Goal: Task Accomplishment & Management: Manage account settings

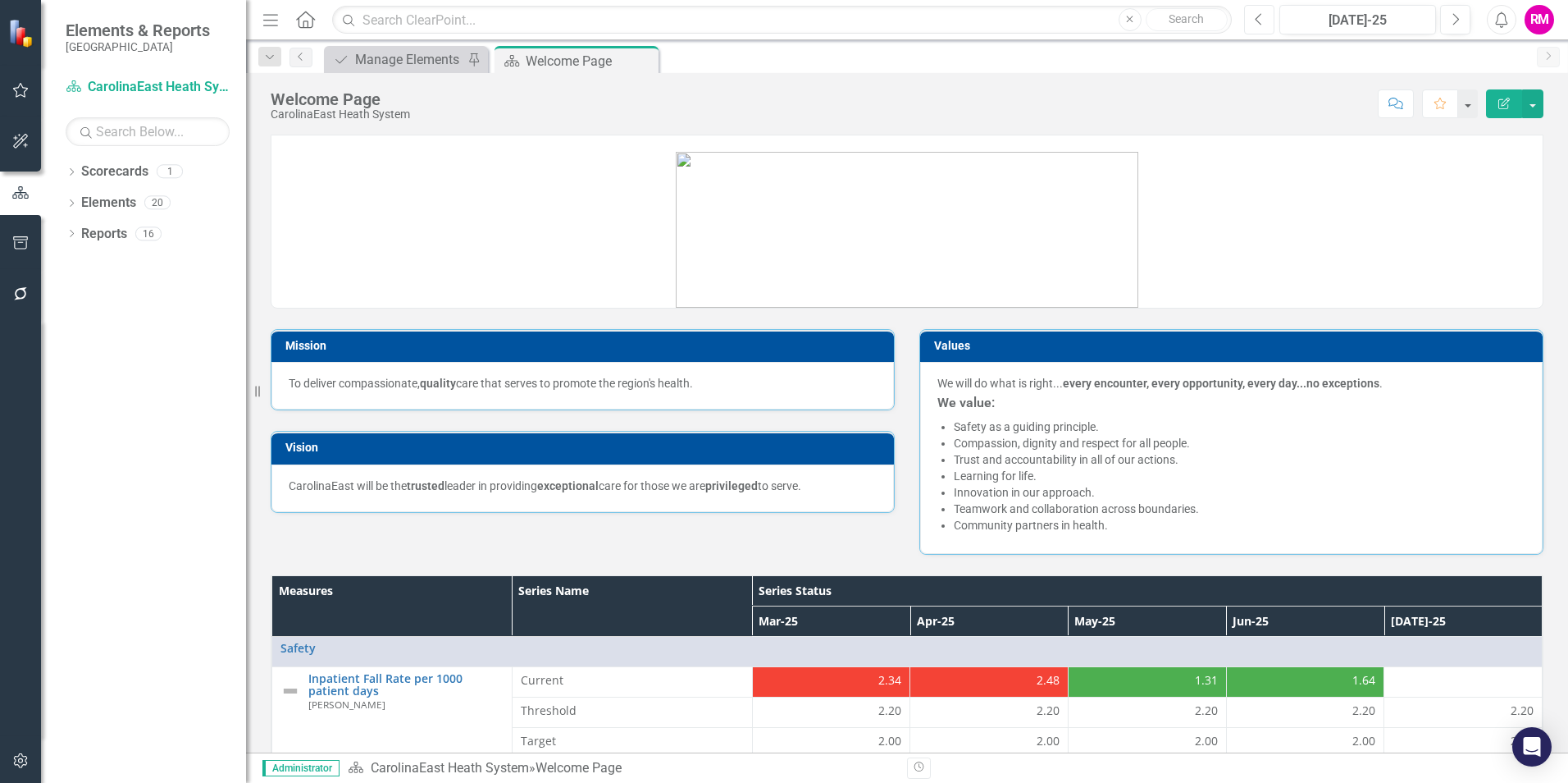
click at [1268, 25] on button "Previous" at bounding box center [1259, 20] width 30 height 29
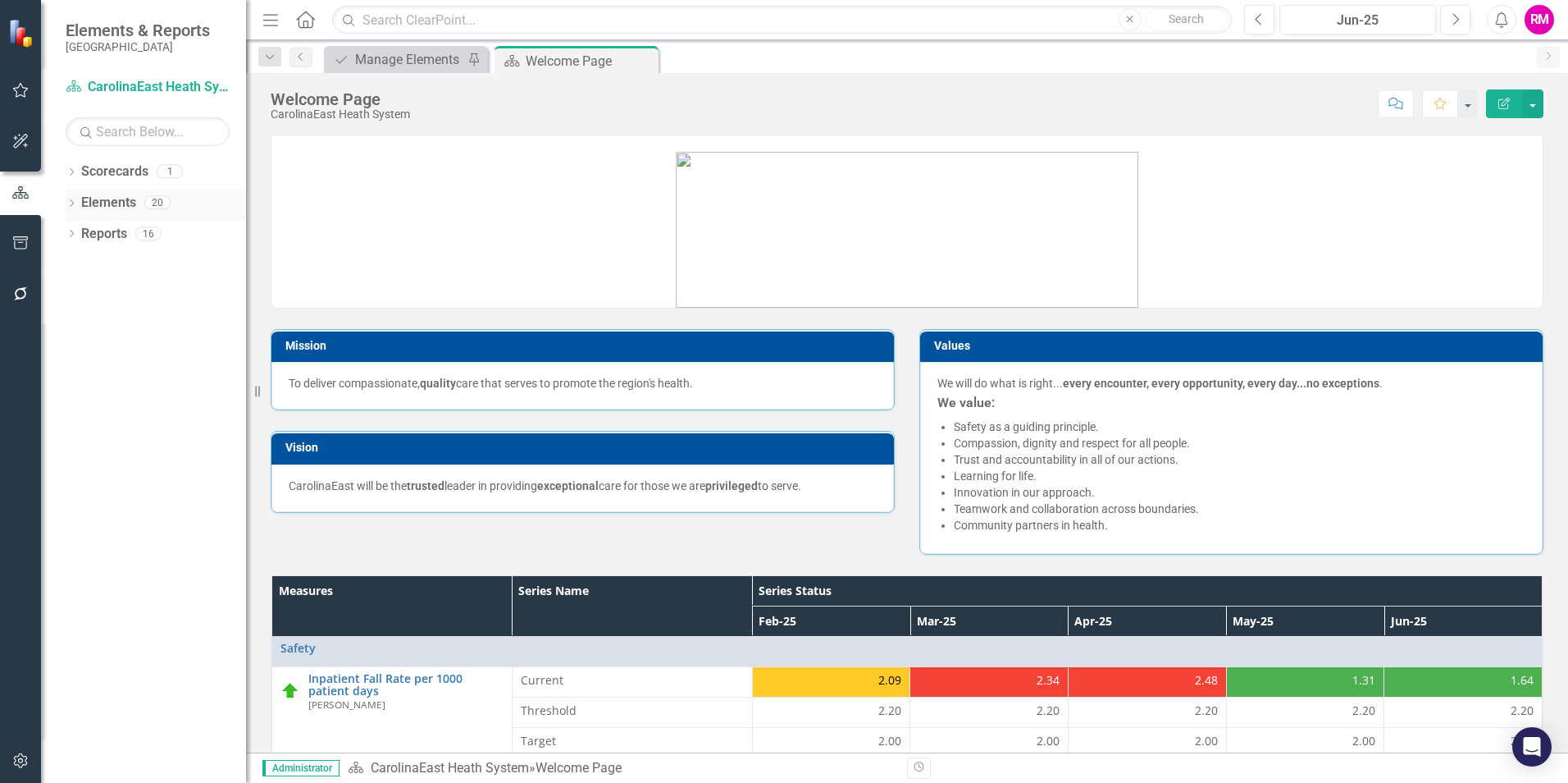
click at [68, 204] on icon "Dropdown" at bounding box center [71, 204] width 12 height 9
click at [18, 244] on icon "button" at bounding box center [21, 242] width 18 height 13
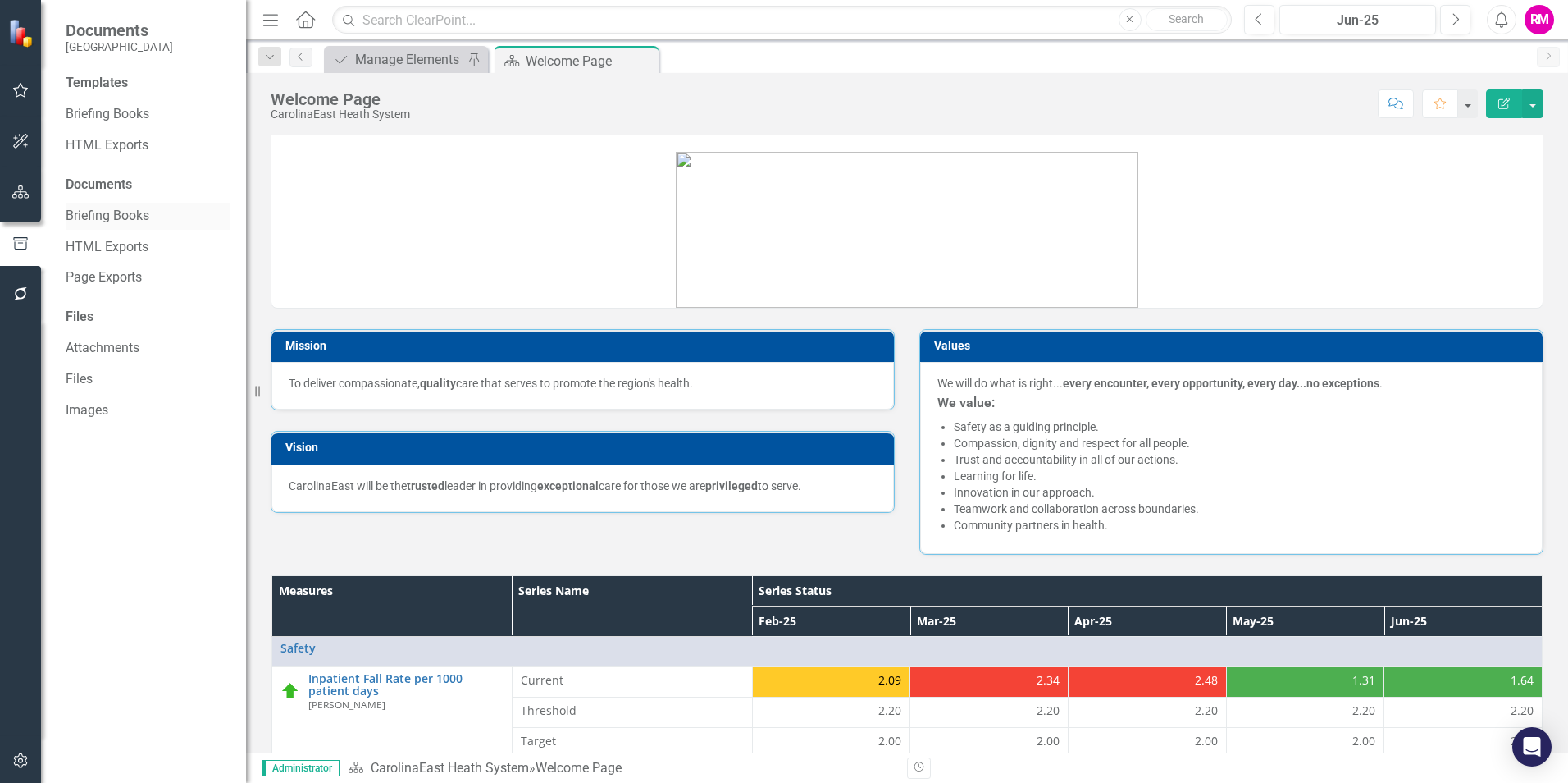
click at [125, 216] on link "Briefing Books" at bounding box center [148, 216] width 164 height 19
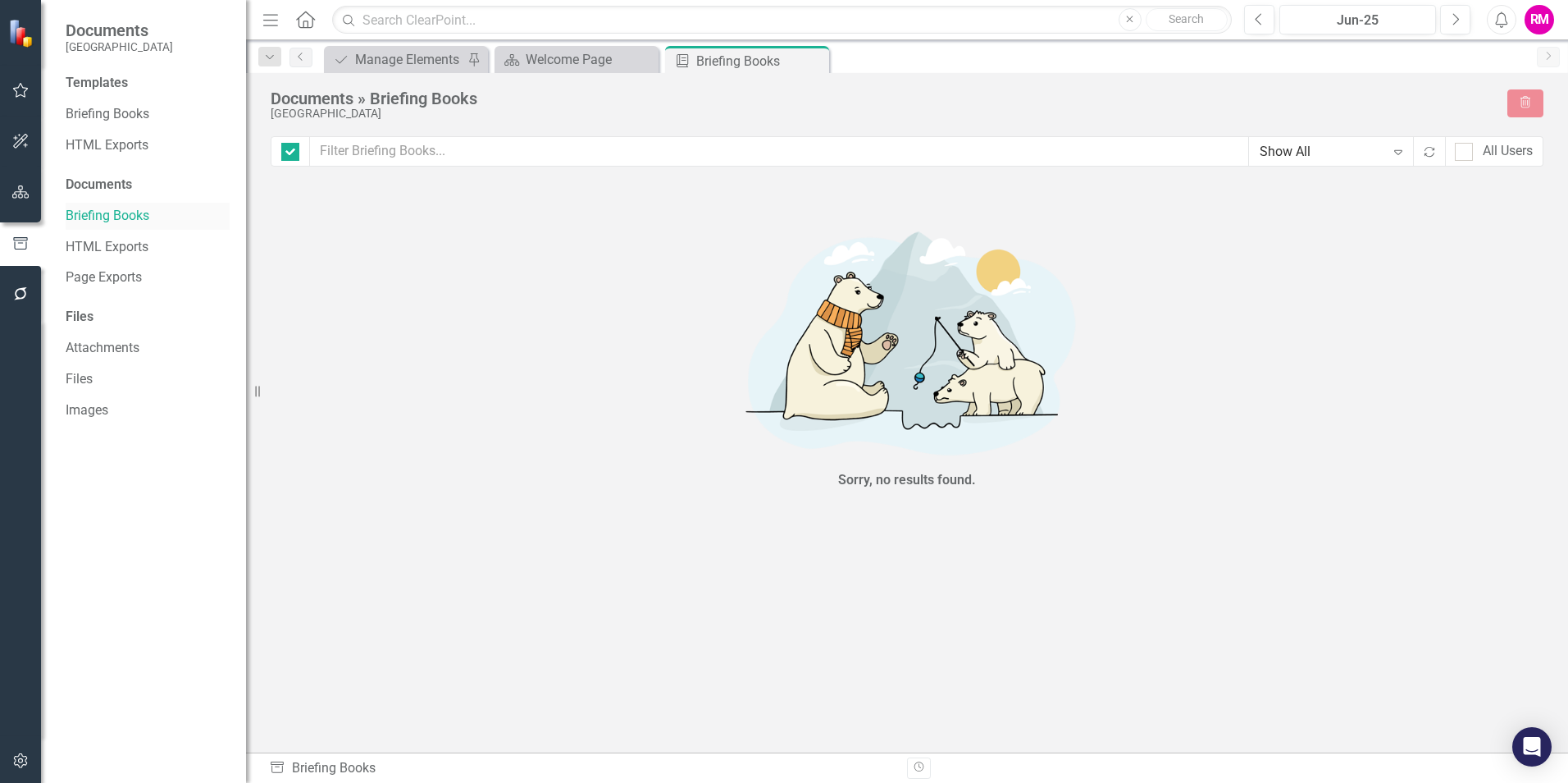
checkbox input "false"
click at [107, 108] on link "Briefing Books" at bounding box center [148, 113] width 164 height 19
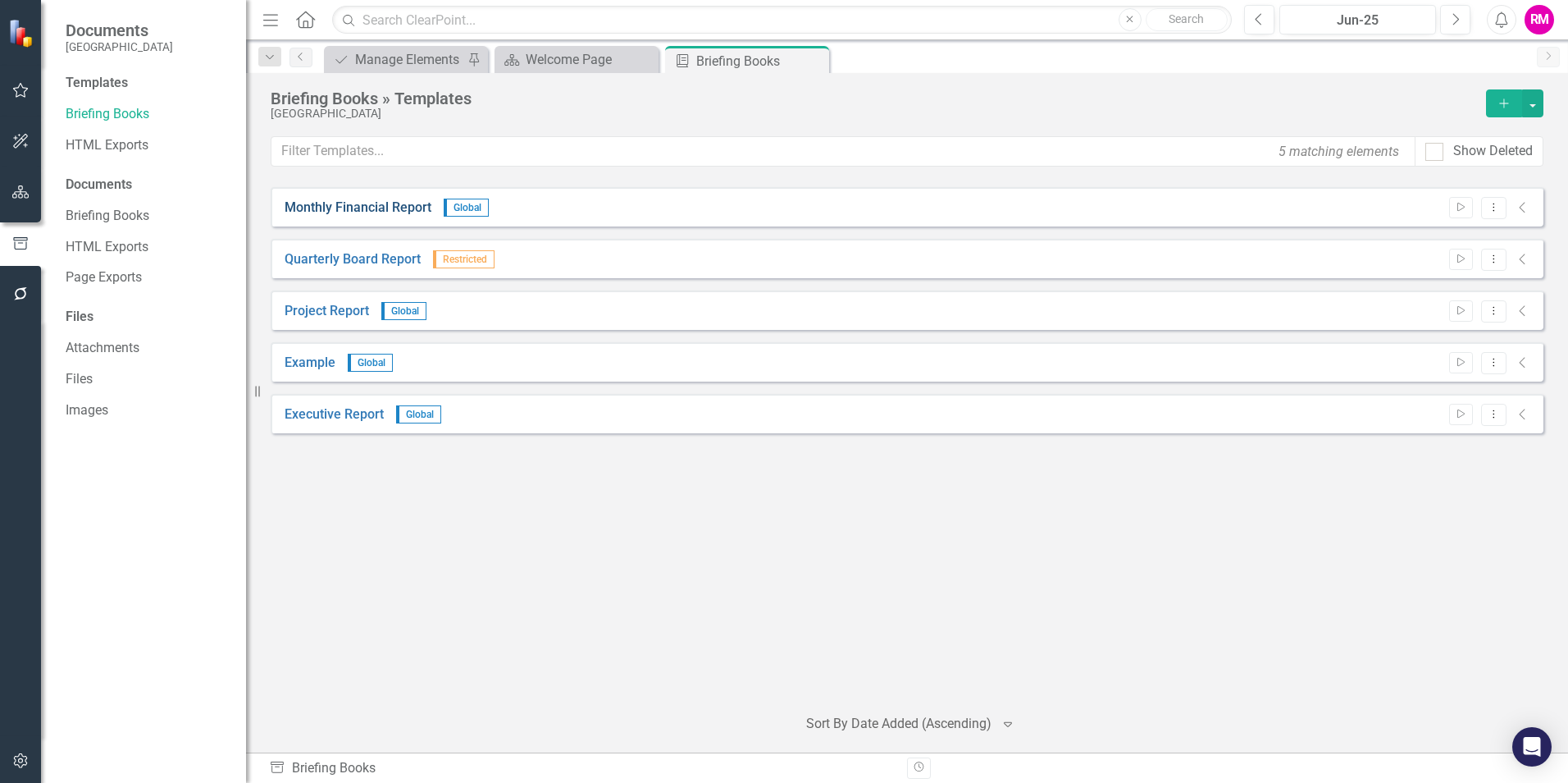
click at [365, 205] on link "Monthly Financial Report" at bounding box center [358, 207] width 147 height 19
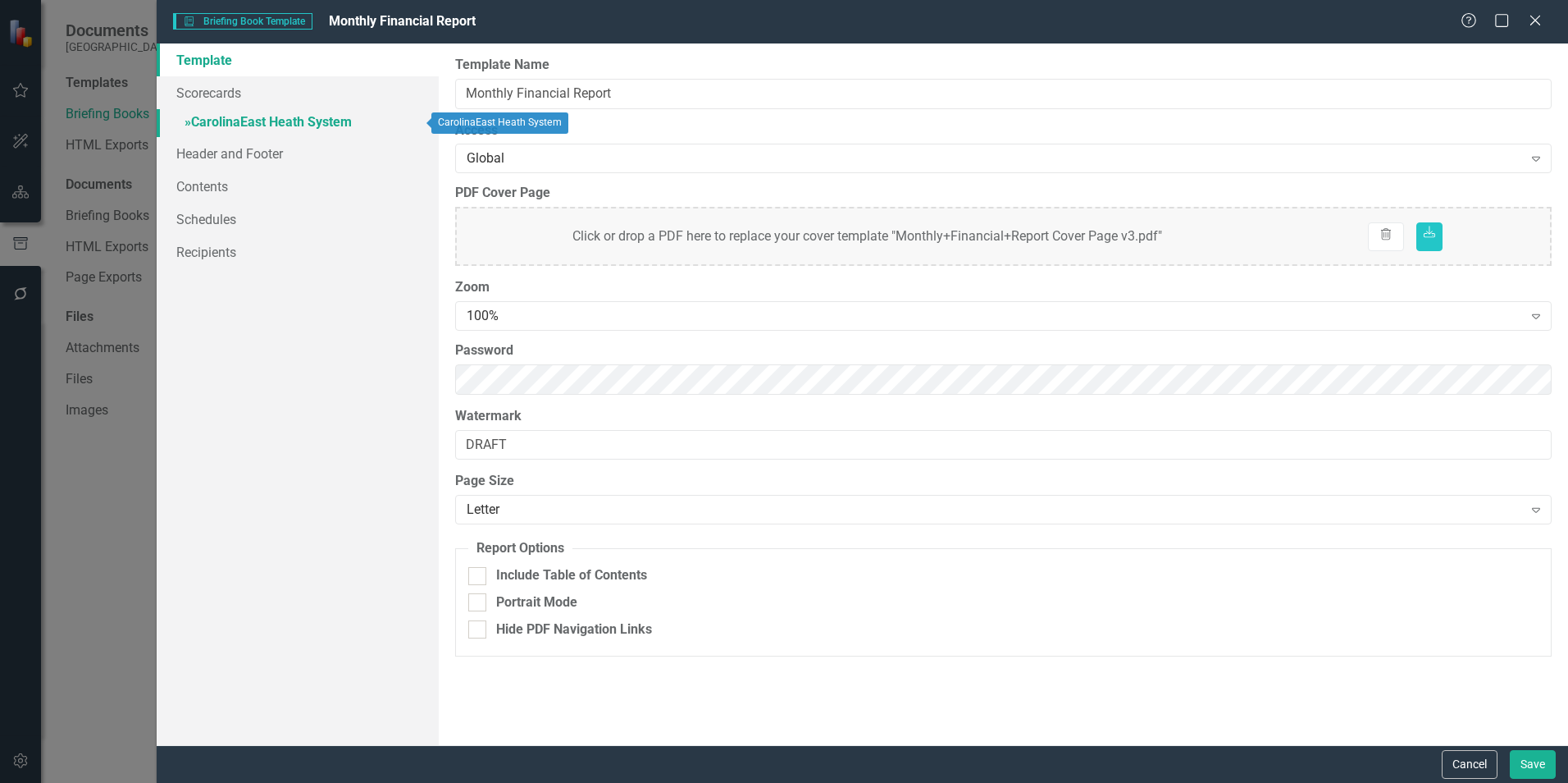
click at [258, 118] on link "» CarolinaEast Heath System" at bounding box center [297, 123] width 282 height 28
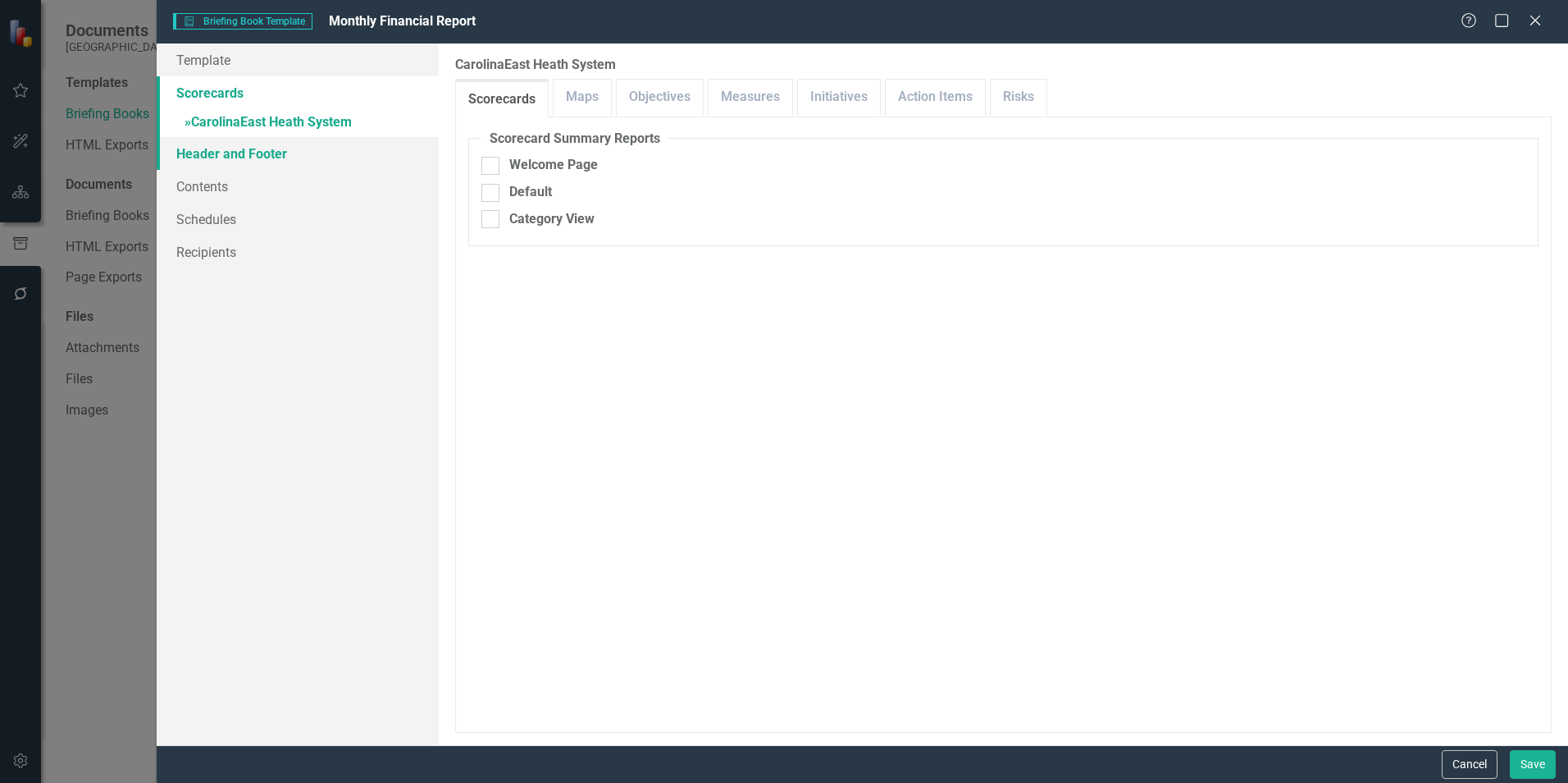
click at [233, 152] on link "Header and Footer" at bounding box center [297, 153] width 282 height 33
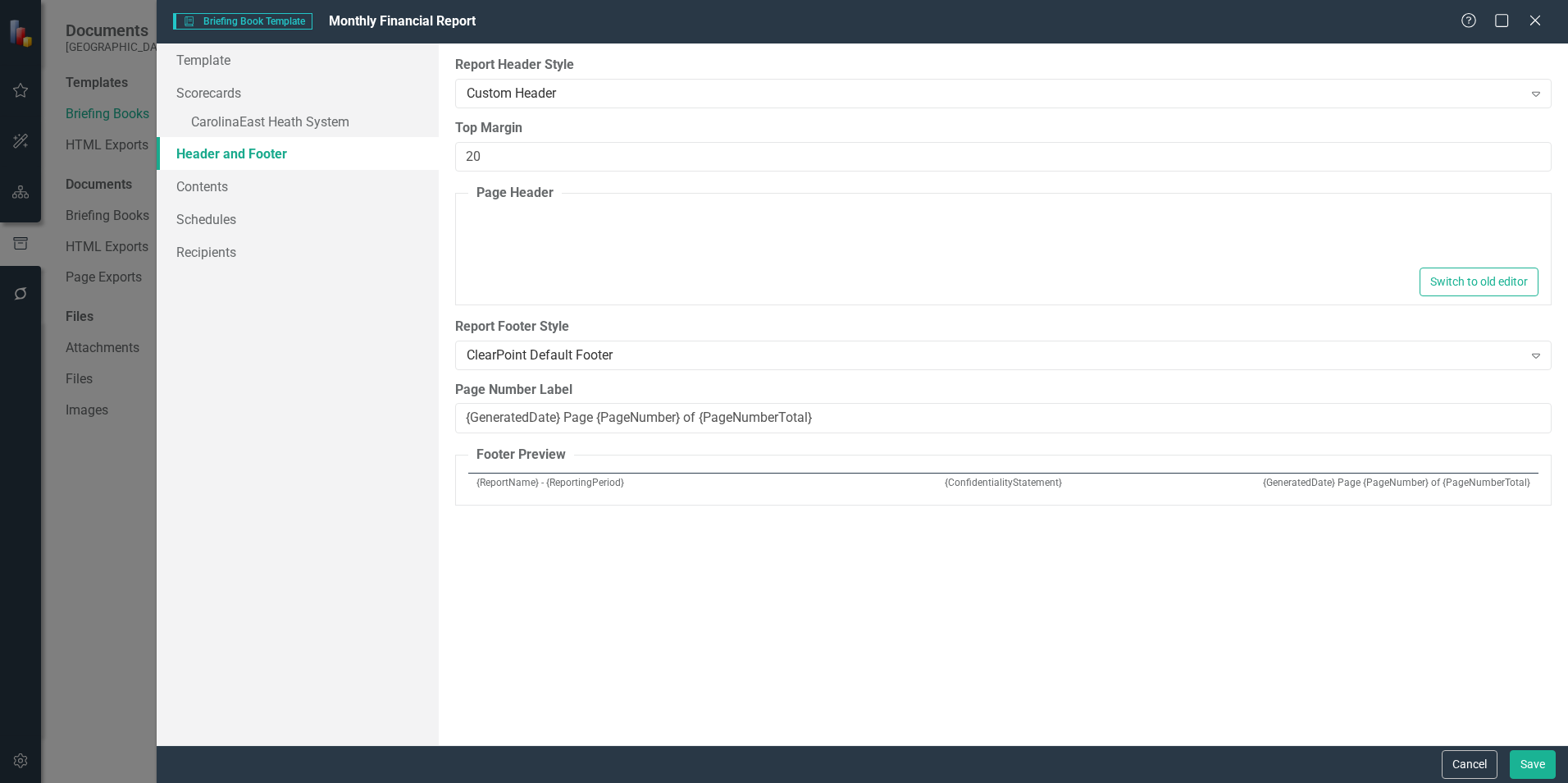
type textarea "<p style="border-style: none none solid; border-color: rgb(255, 153, 0); text-a…"
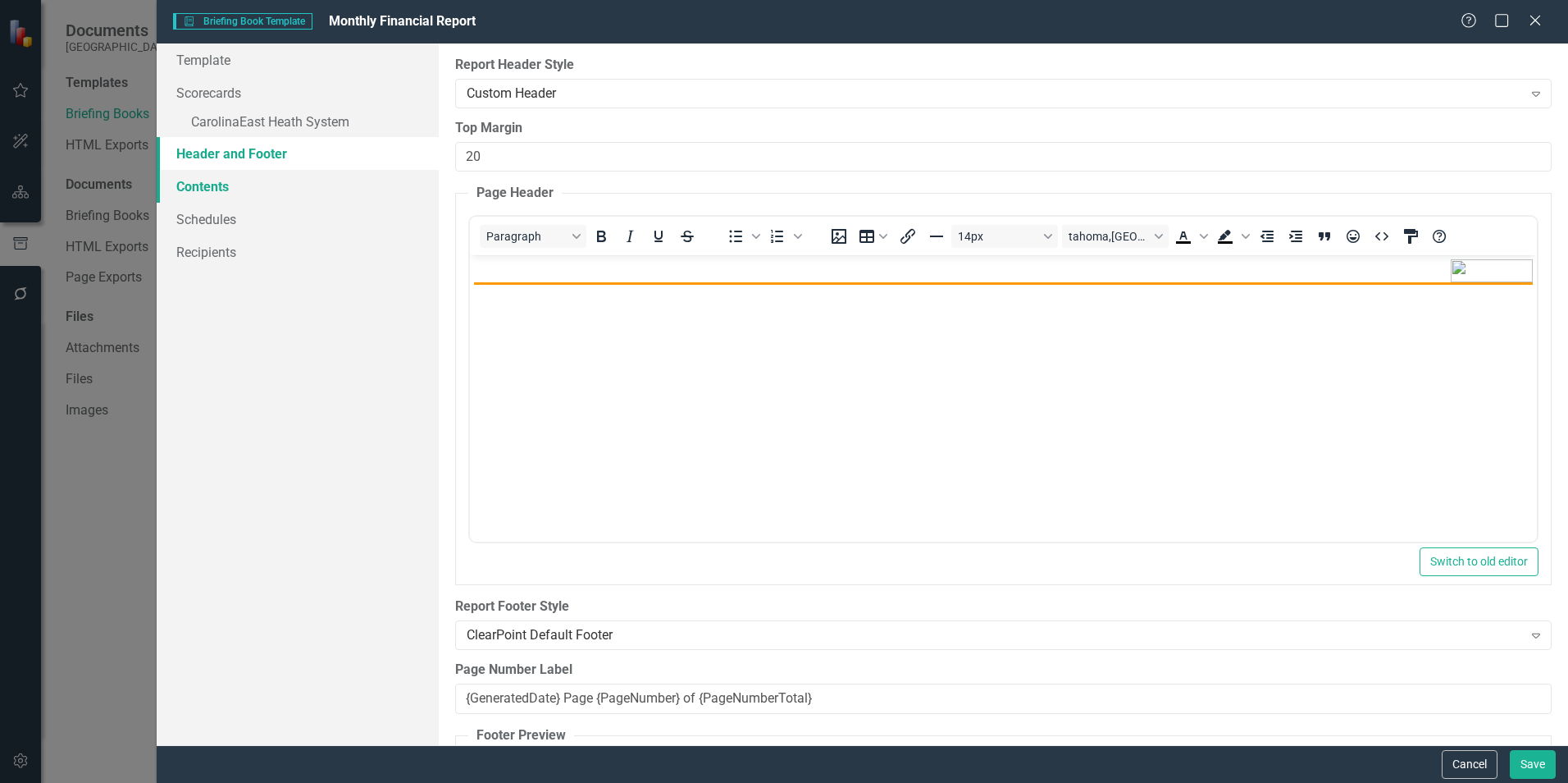
click at [194, 187] on link "Contents" at bounding box center [297, 187] width 282 height 33
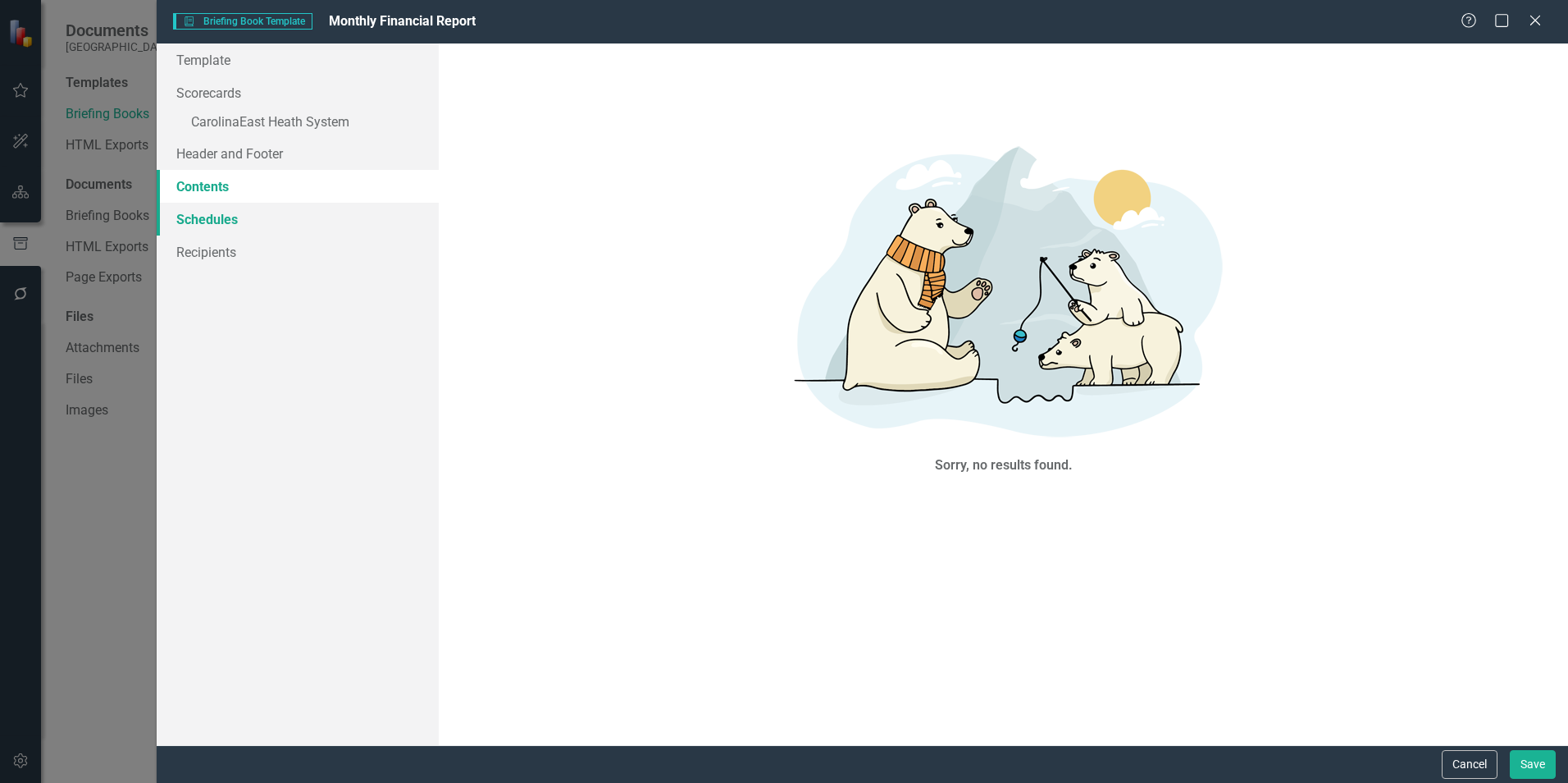
click at [211, 218] on link "Schedules" at bounding box center [297, 219] width 282 height 33
click at [206, 252] on link "Recipients" at bounding box center [297, 252] width 282 height 33
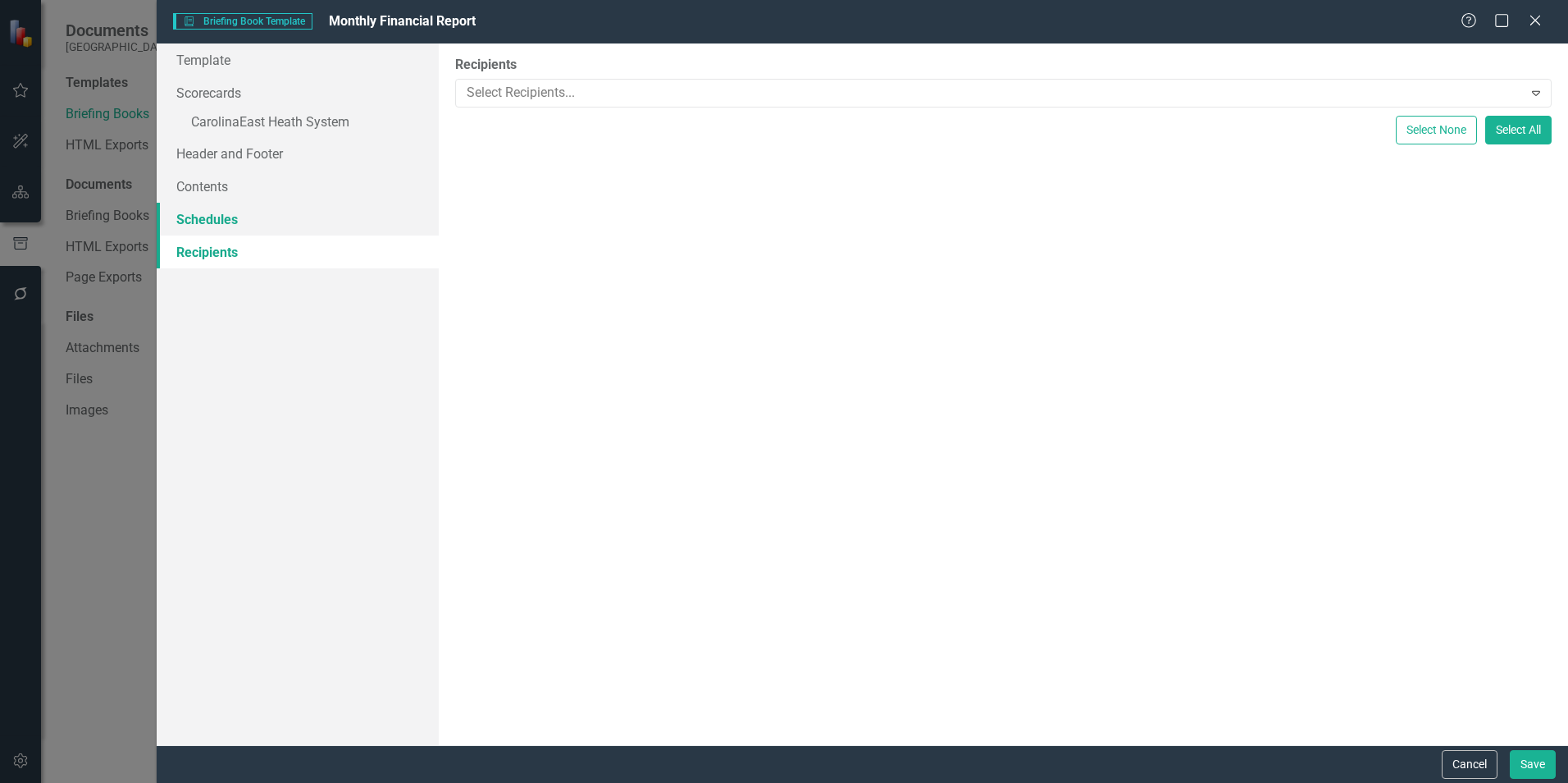
click at [205, 216] on link "Schedules" at bounding box center [297, 219] width 282 height 33
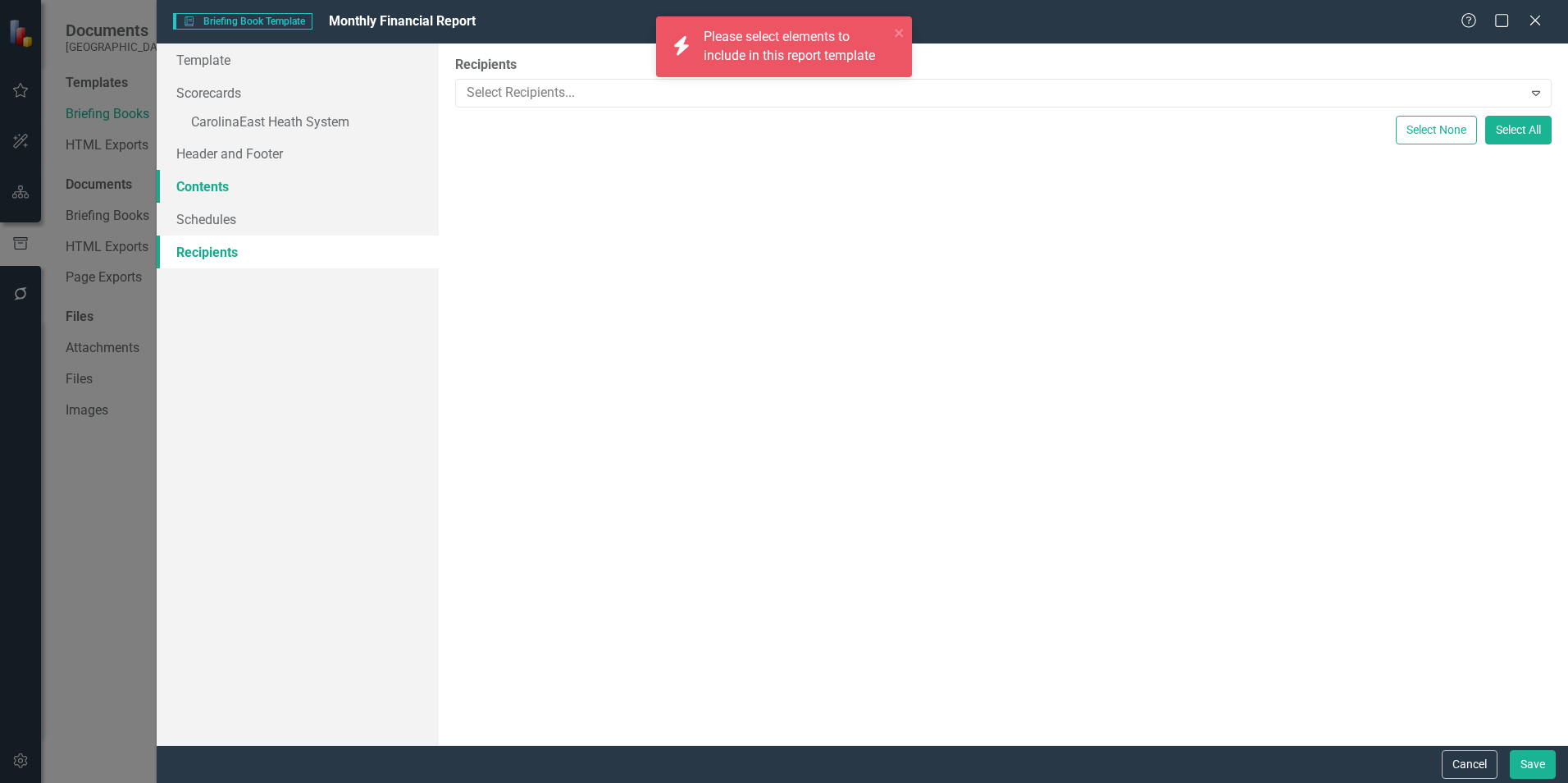
click at [204, 187] on link "Contents" at bounding box center [297, 187] width 282 height 33
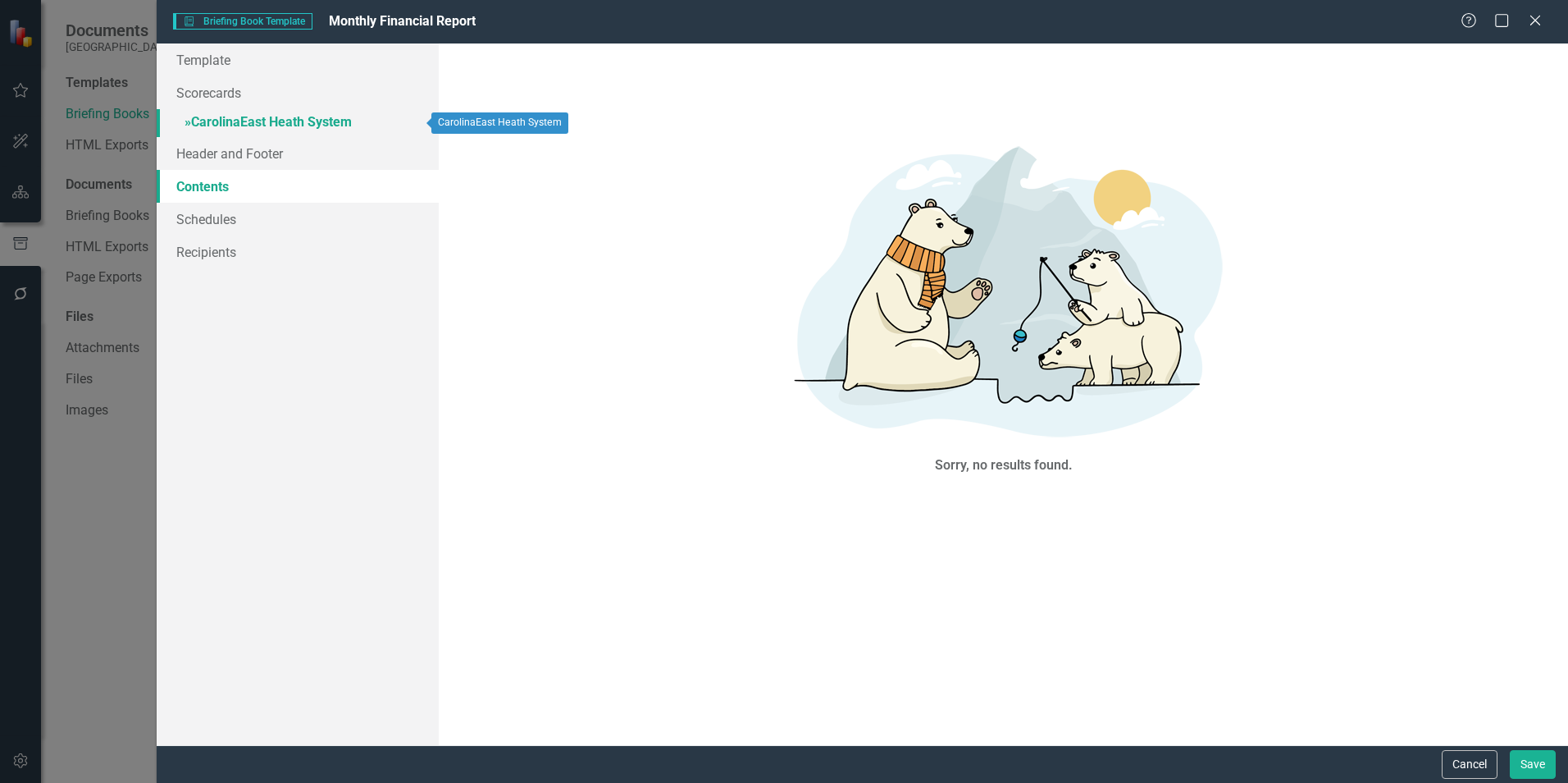
click at [238, 118] on link "» CarolinaEast Heath System" at bounding box center [297, 123] width 282 height 28
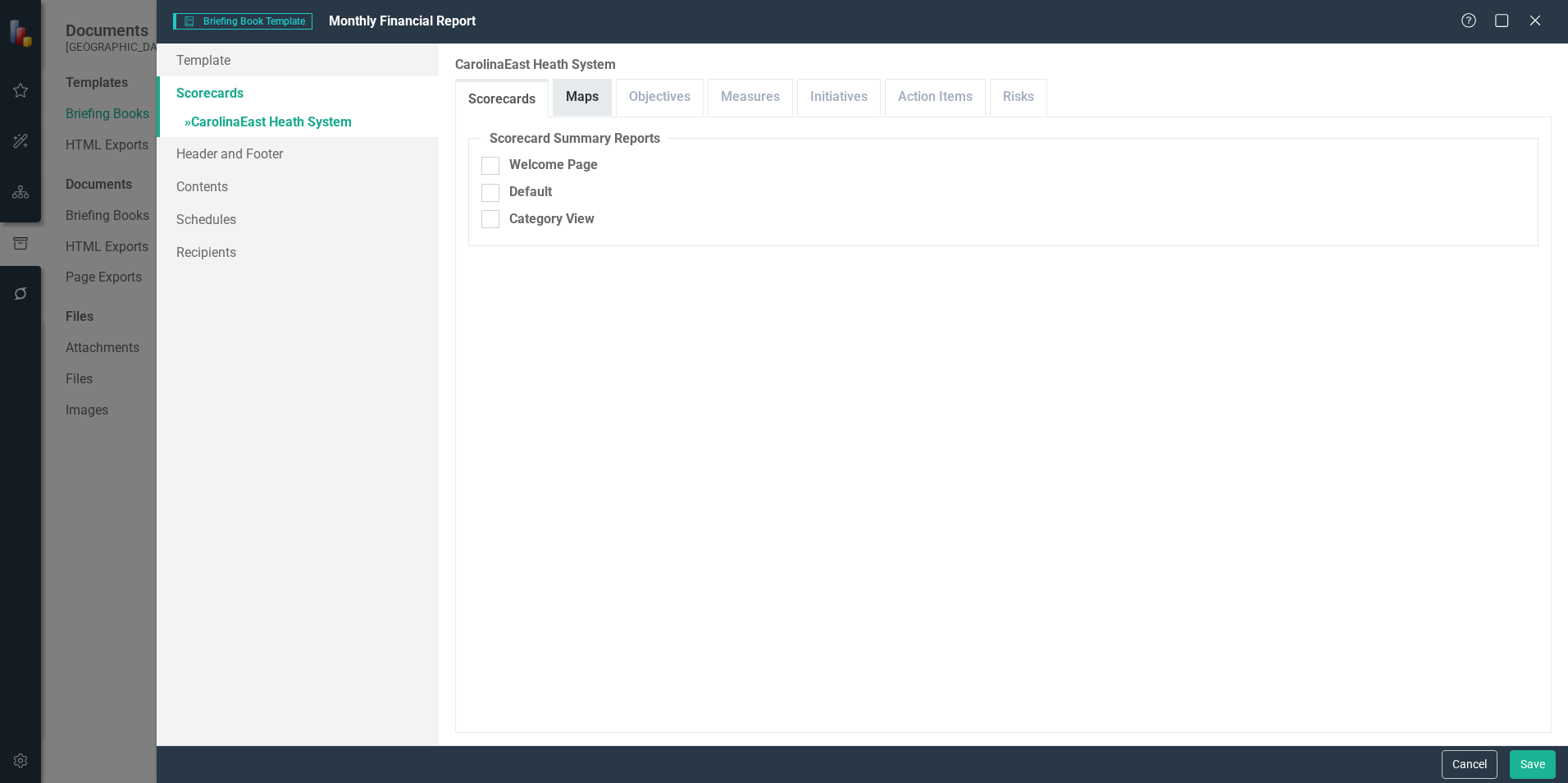
click at [573, 90] on link "Maps" at bounding box center [582, 97] width 58 height 35
click at [655, 102] on link "Objectives" at bounding box center [659, 97] width 86 height 35
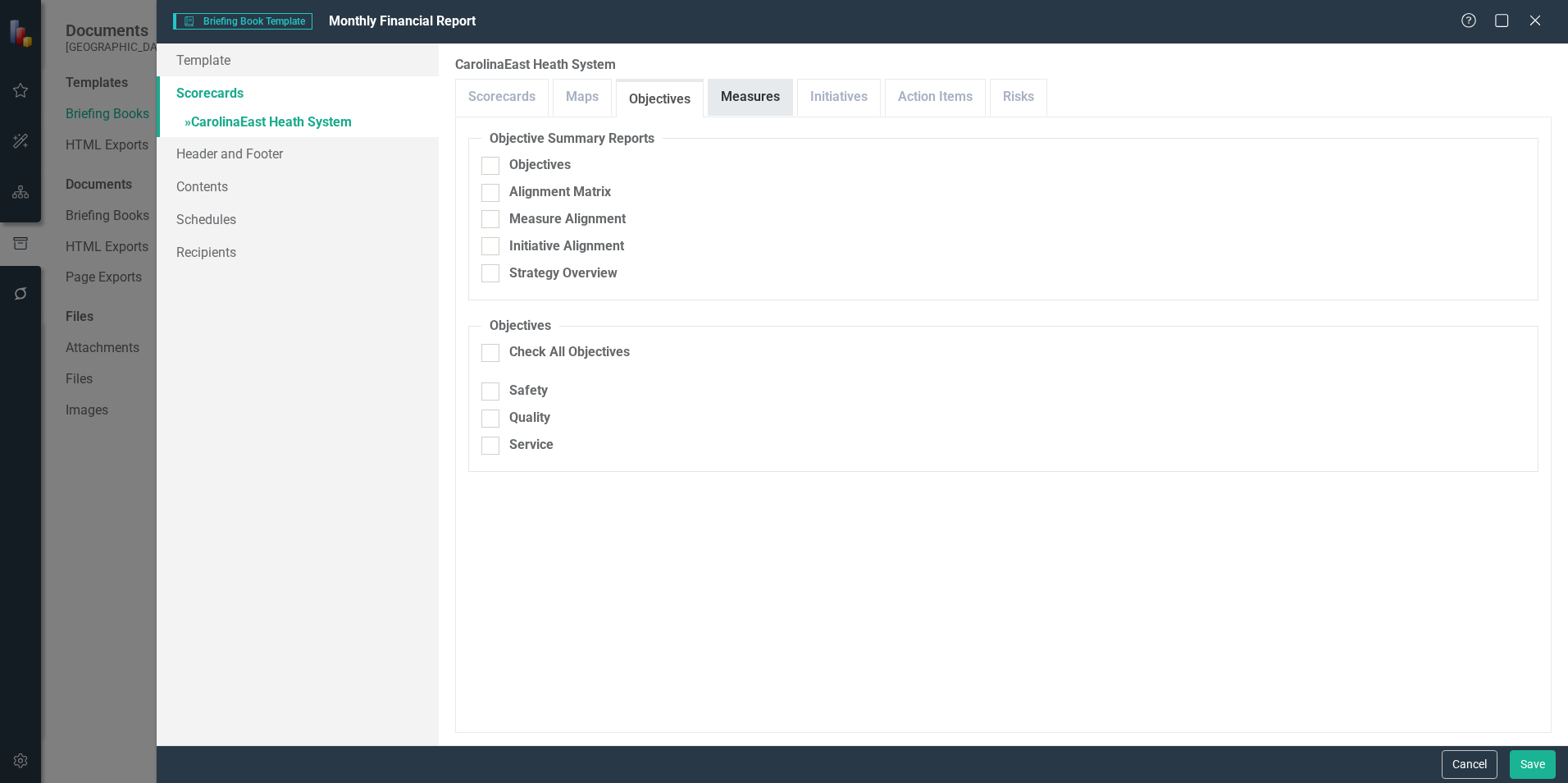
click at [739, 95] on link "Measures" at bounding box center [750, 97] width 84 height 35
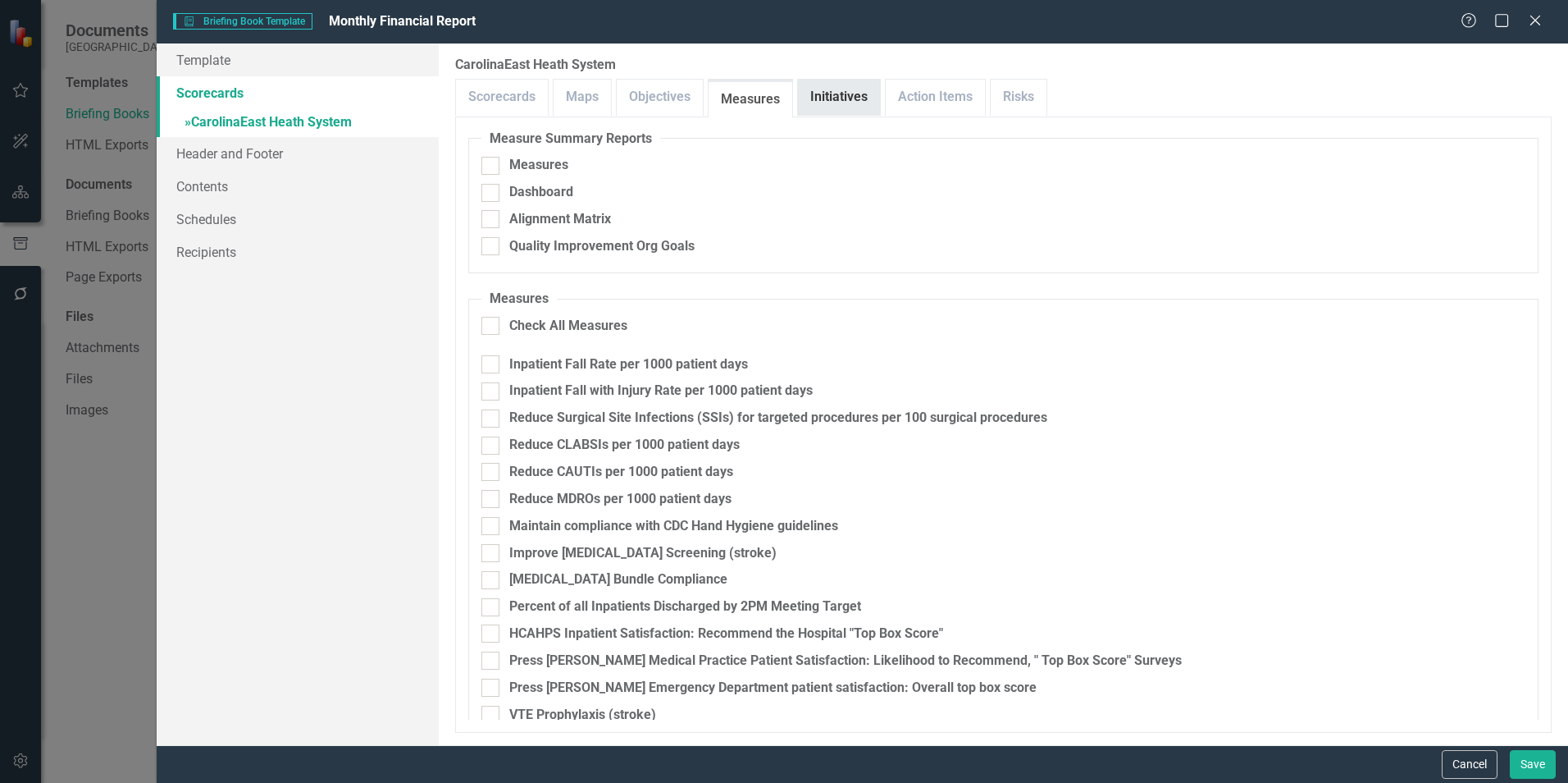
click at [841, 94] on link "Initiatives" at bounding box center [839, 97] width 82 height 35
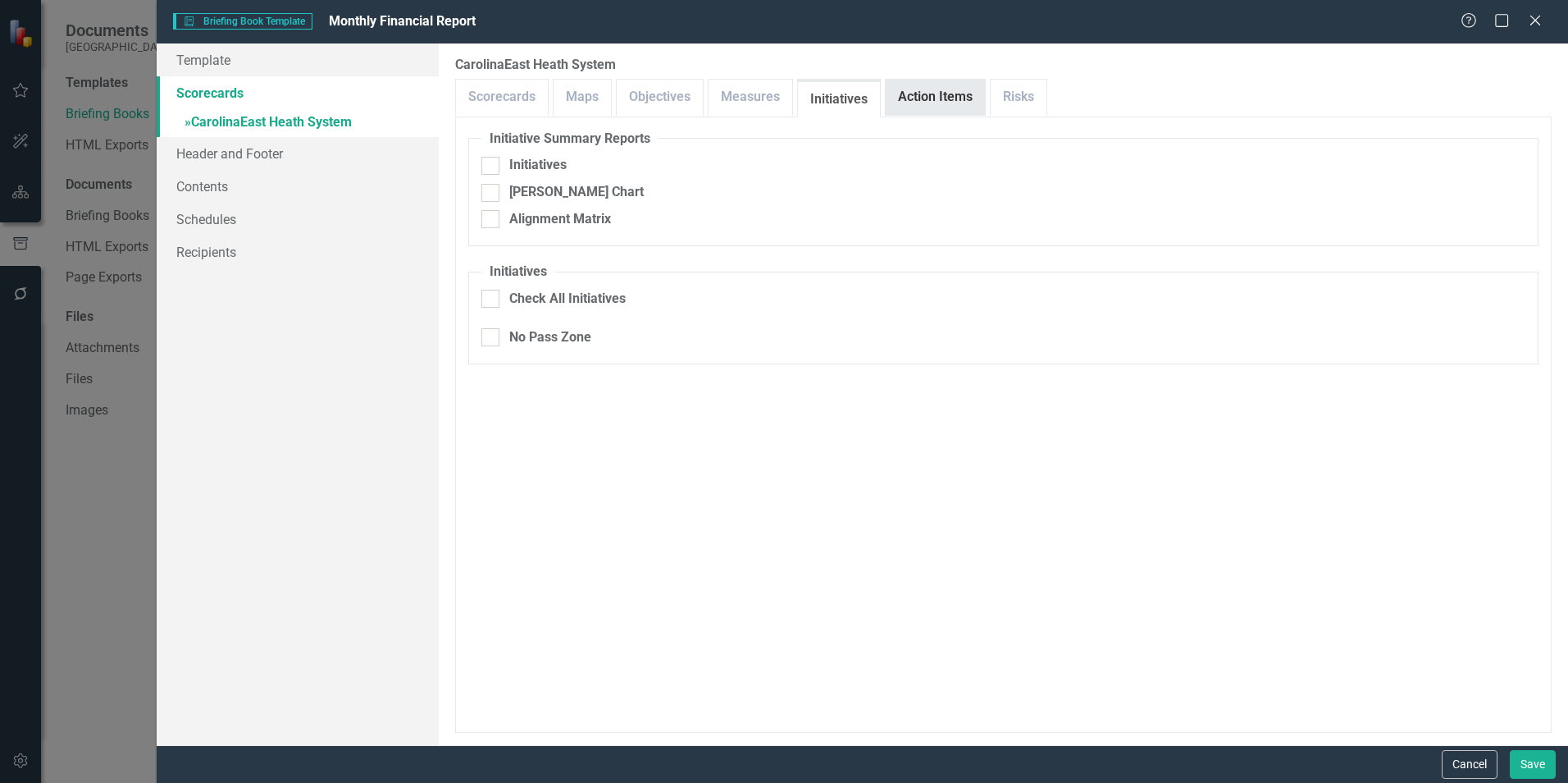
click at [940, 94] on link "Action Items" at bounding box center [936, 97] width 100 height 35
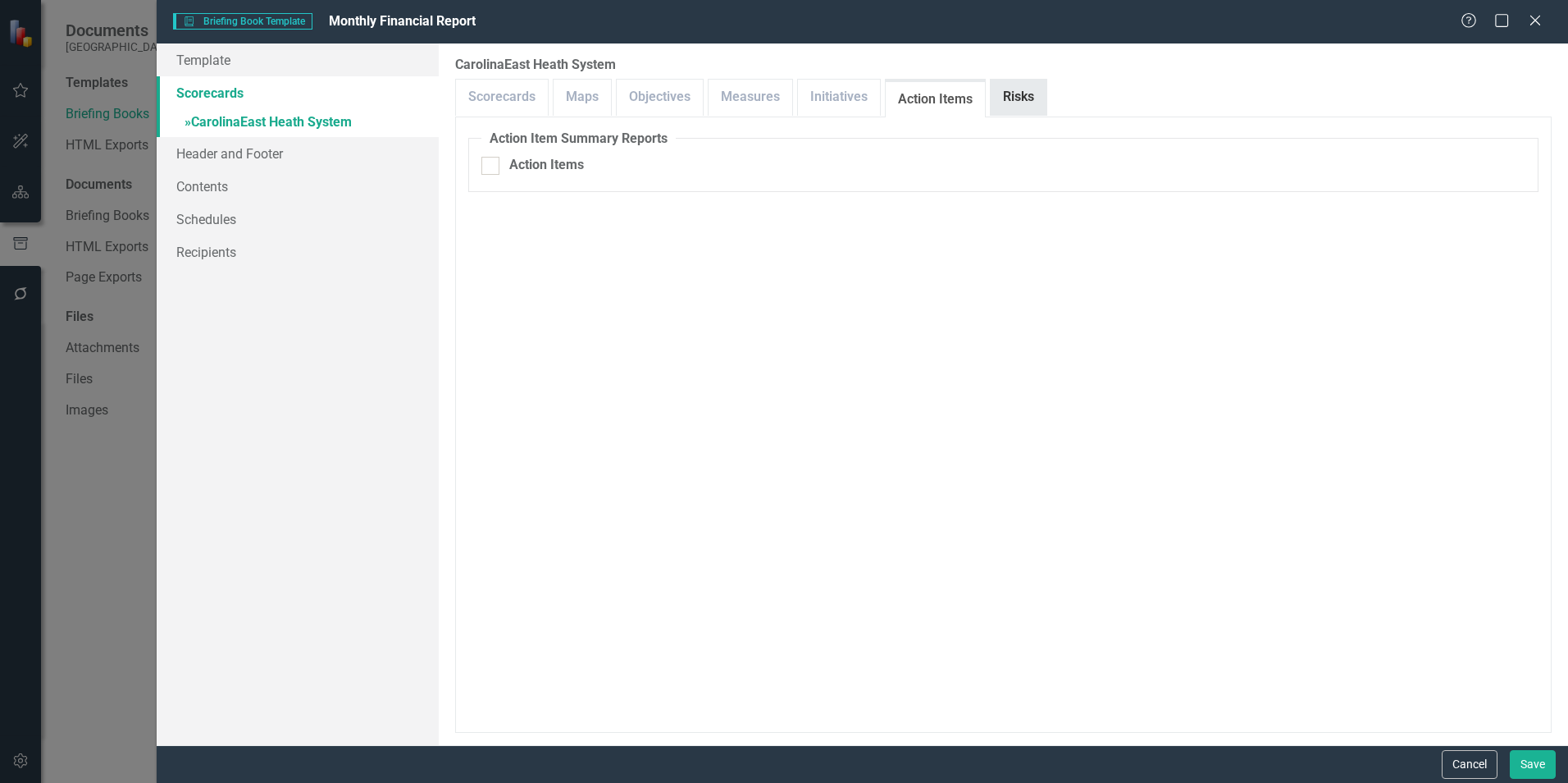
click at [1010, 94] on link "Risks" at bounding box center [1018, 97] width 56 height 35
click at [521, 93] on link "Scorecards" at bounding box center [502, 97] width 92 height 35
click at [235, 121] on link "» CarolinaEast Heath System" at bounding box center [297, 123] width 282 height 28
click at [1534, 22] on icon at bounding box center [1535, 20] width 13 height 13
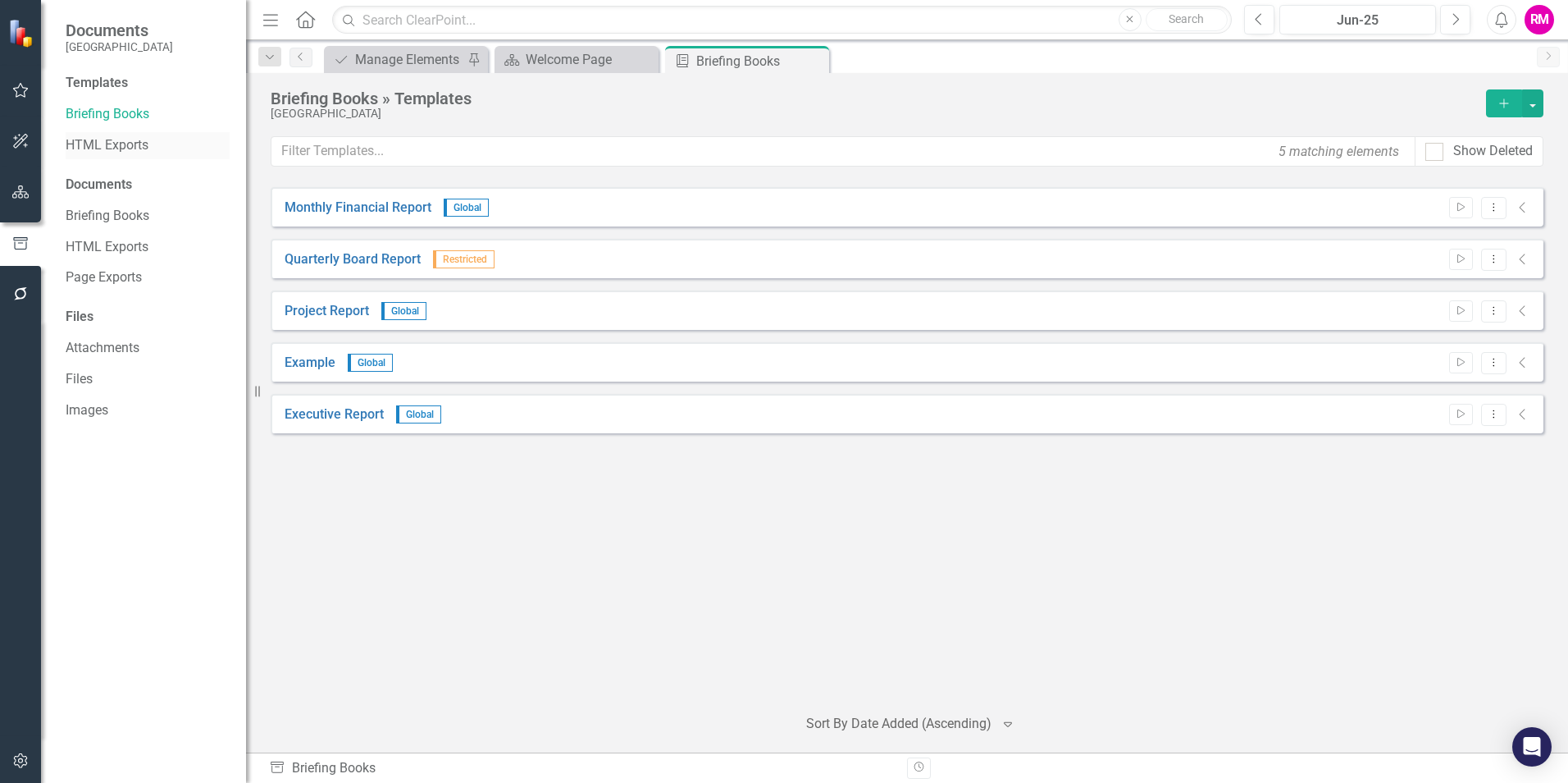
click at [109, 145] on link "HTML Exports" at bounding box center [148, 145] width 164 height 19
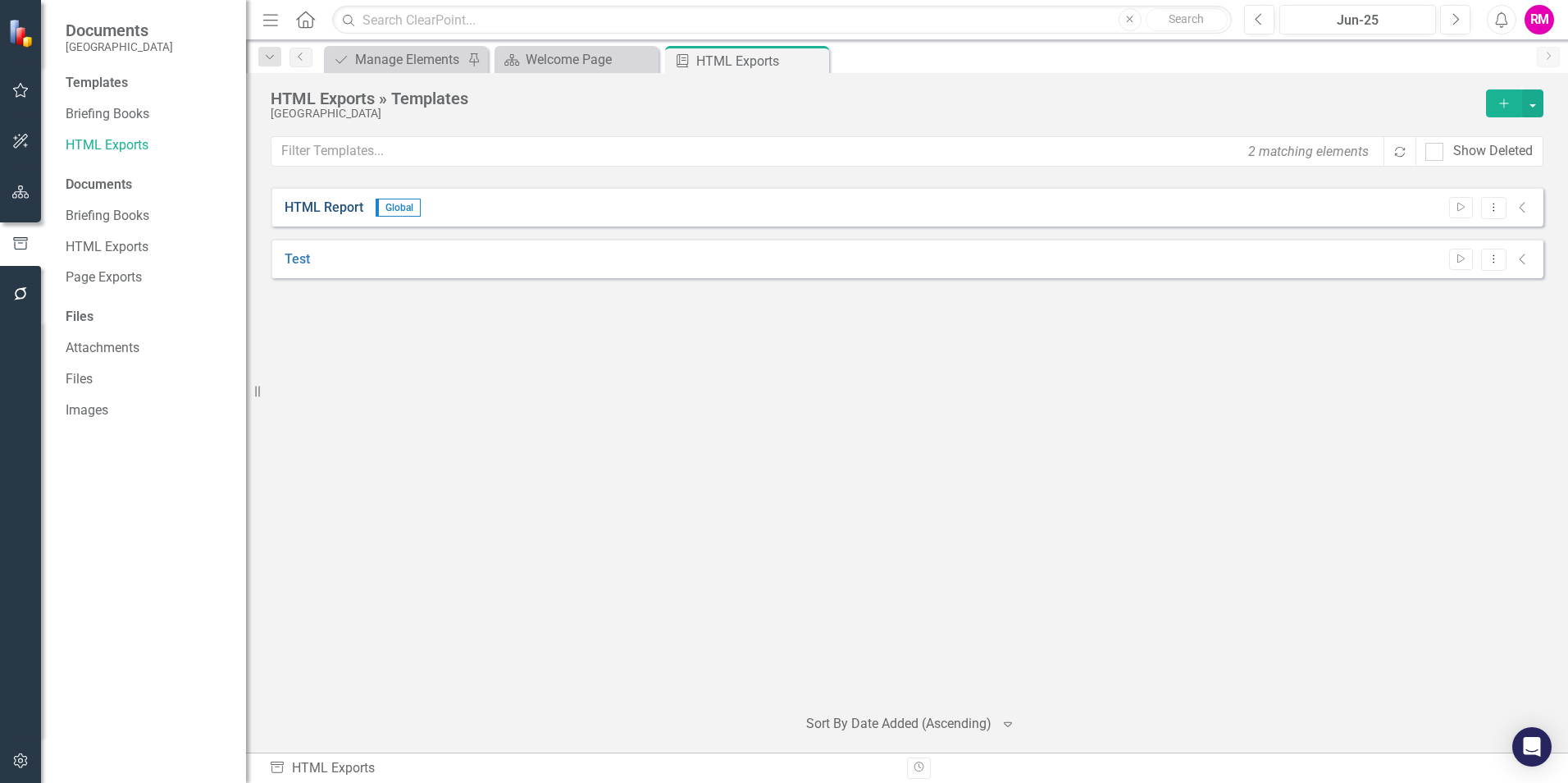
click at [332, 211] on link "HTML Report" at bounding box center [323, 207] width 79 height 19
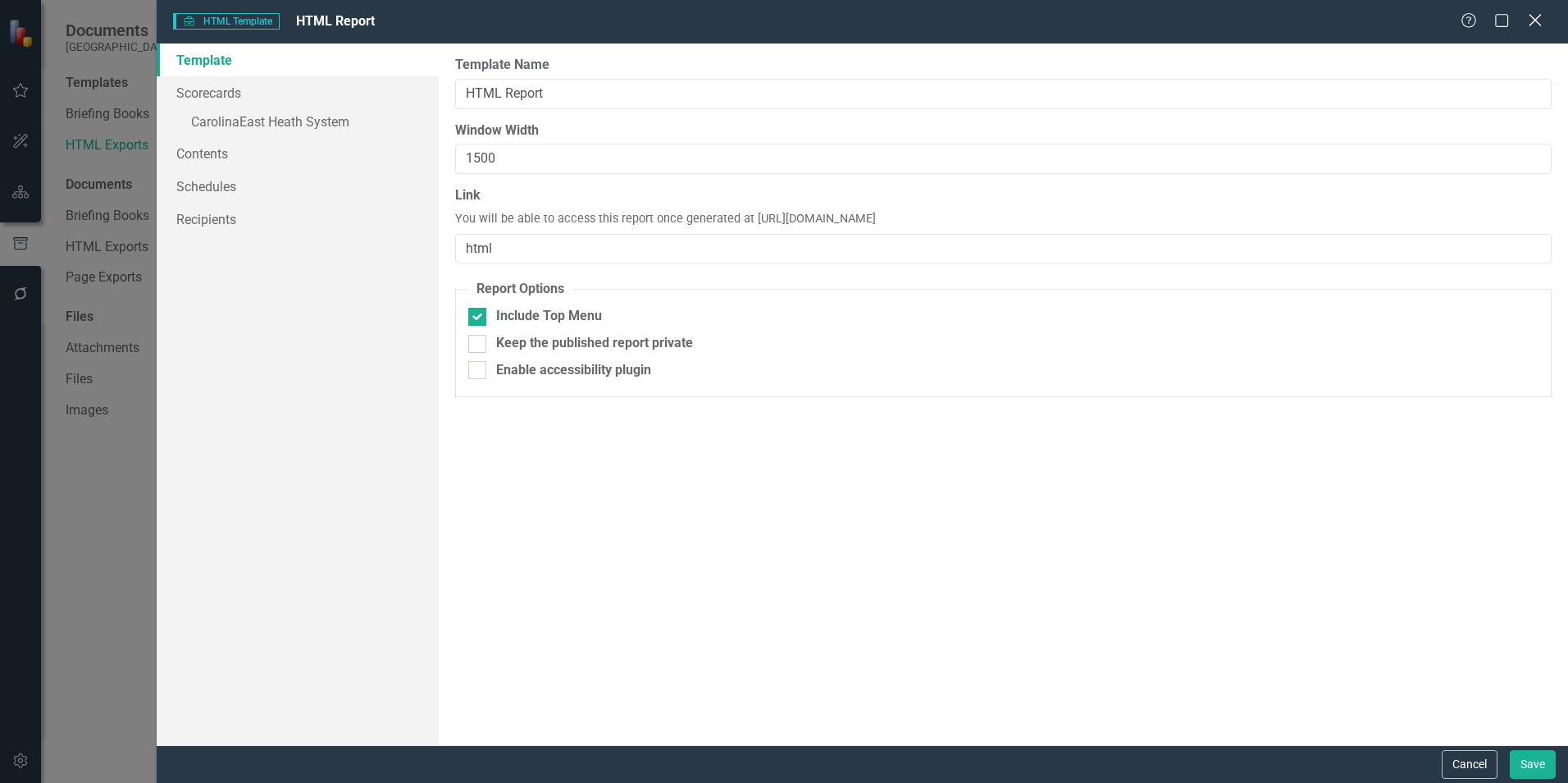
click at [1532, 19] on icon "Close" at bounding box center [1535, 21] width 21 height 16
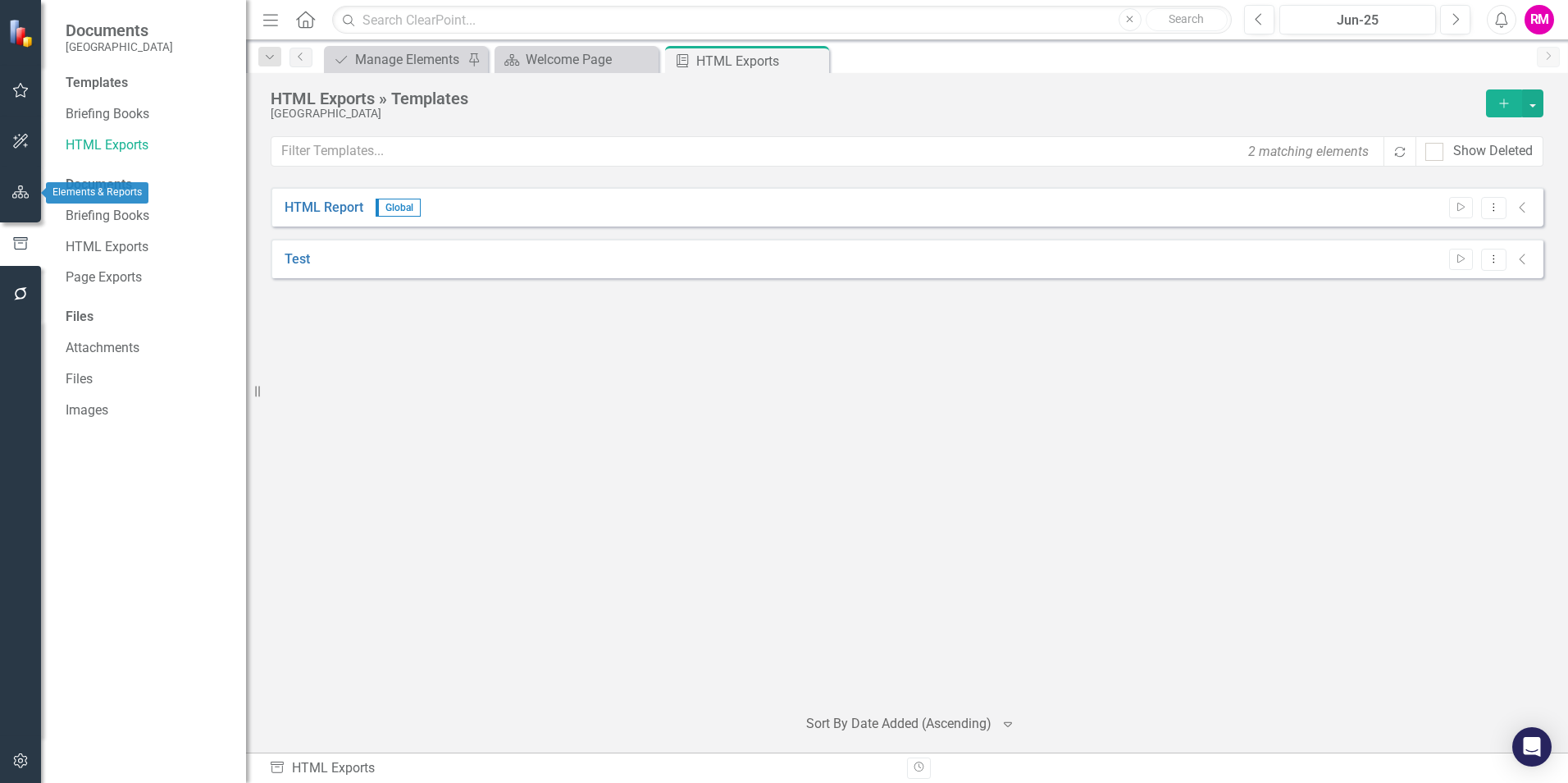
click at [20, 190] on icon "button" at bounding box center [21, 192] width 18 height 13
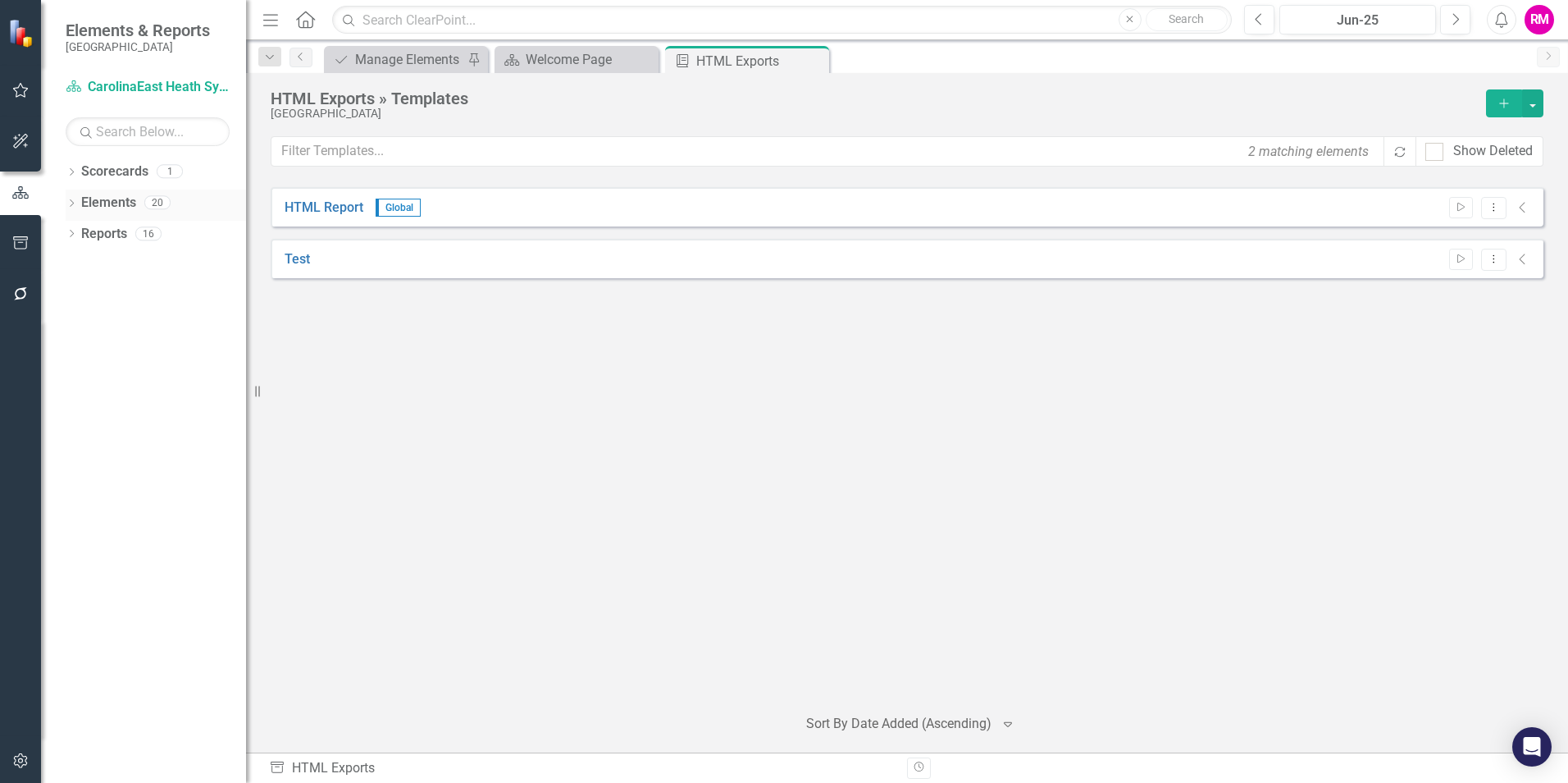
click at [71, 200] on icon at bounding box center [71, 203] width 4 height 8
click at [131, 231] on link "Objective Objectives" at bounding box center [132, 234] width 84 height 19
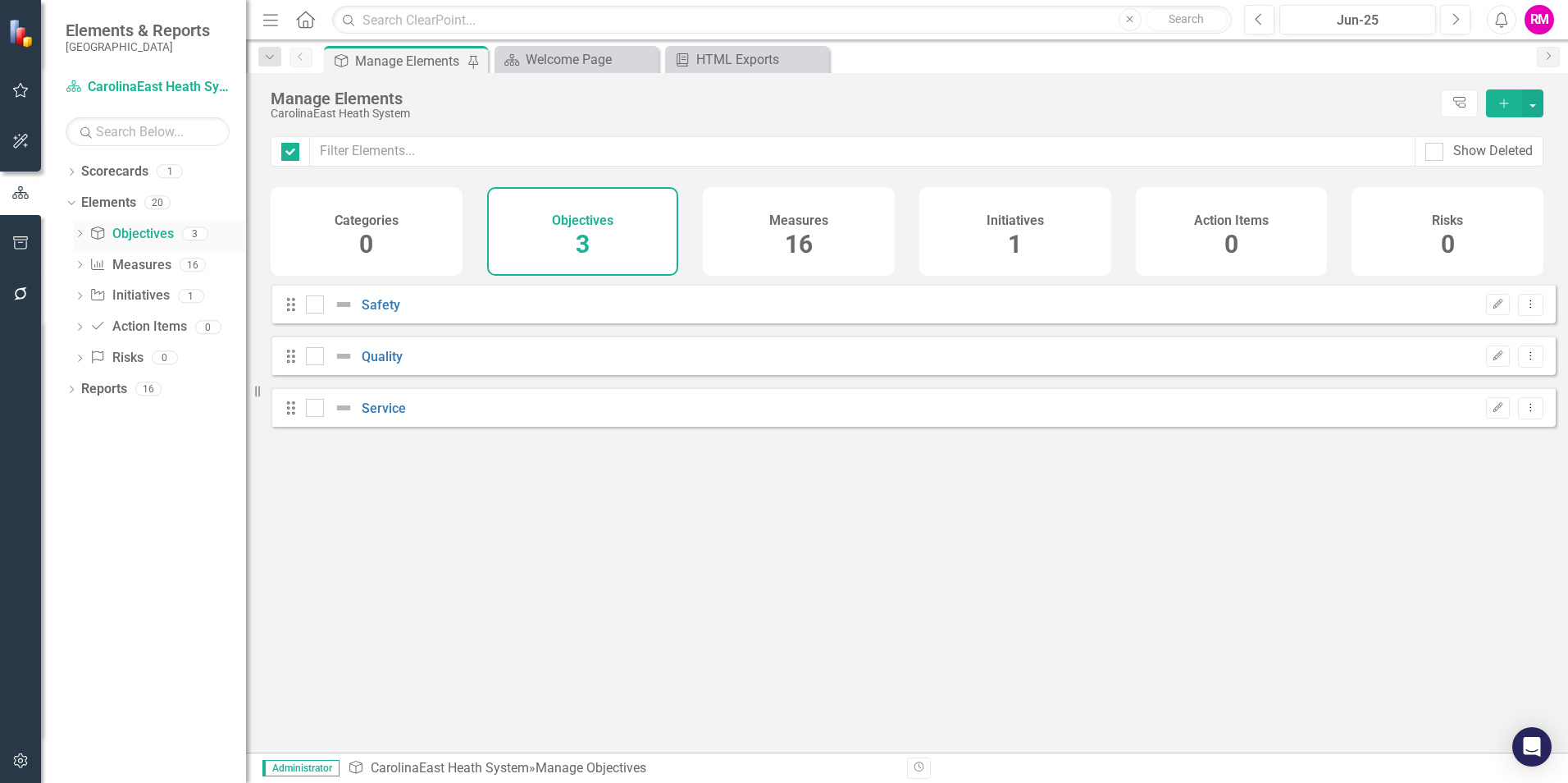
checkbox input "false"
click at [74, 165] on div "Dropdown Scorecards 1" at bounding box center [155, 174] width 181 height 31
click at [75, 169] on icon "Dropdown" at bounding box center [71, 173] width 12 height 9
click at [207, 204] on link "CarolinaEast Heath System" at bounding box center [168, 202] width 156 height 19
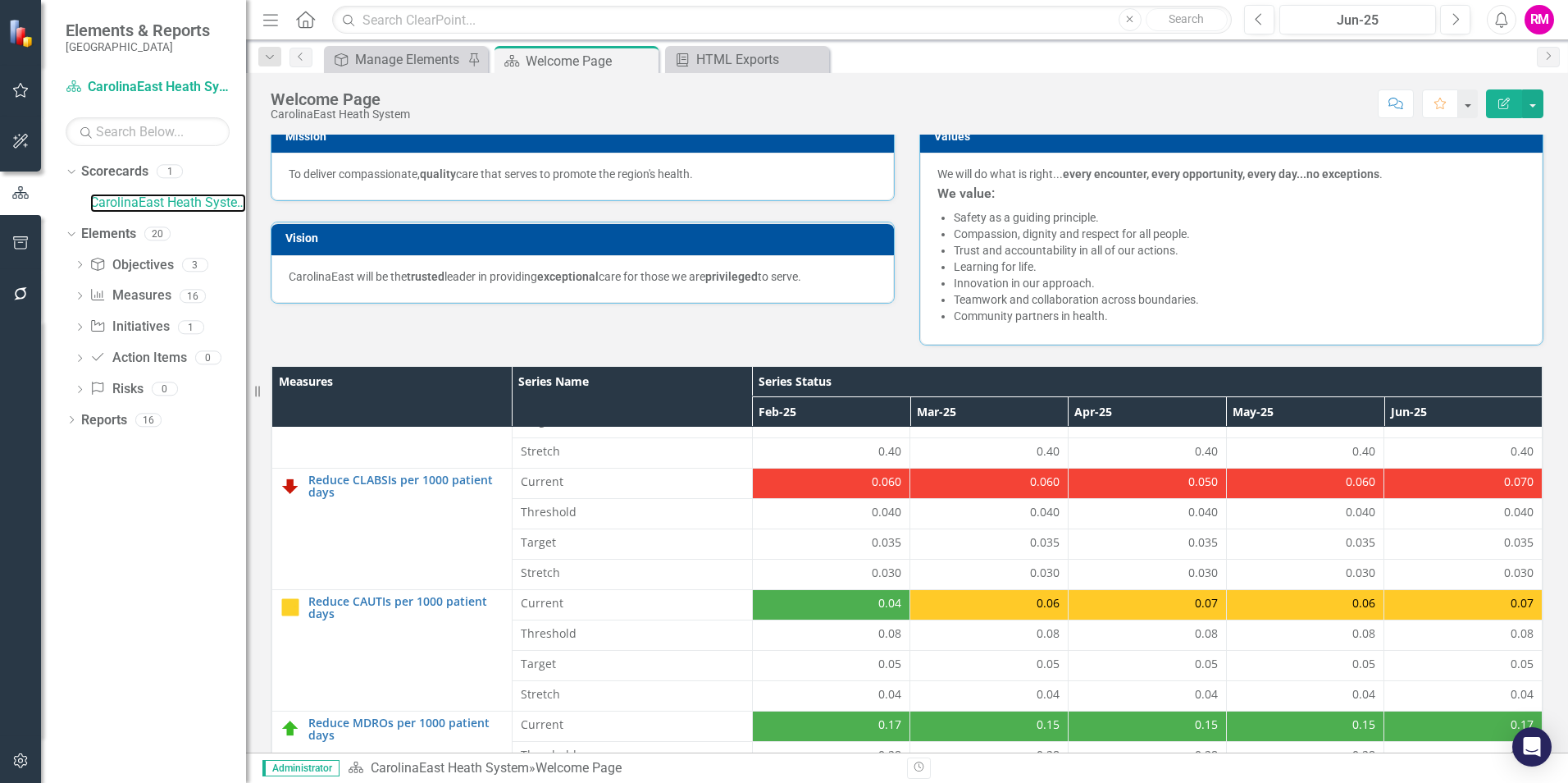
scroll to position [246, 0]
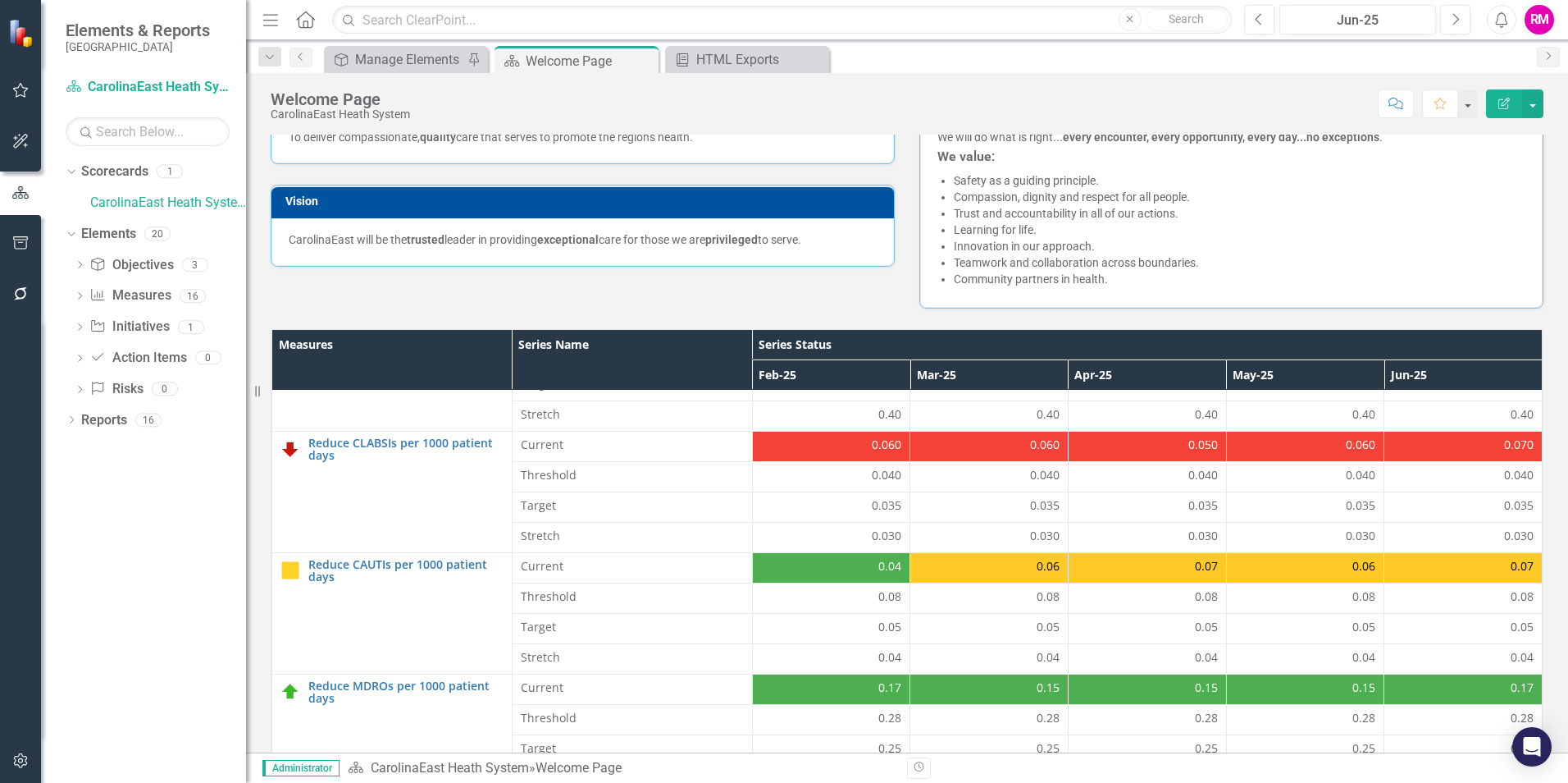
click at [808, 343] on th "Series Status" at bounding box center [1147, 344] width 789 height 30
click at [808, 343] on th "Series Status Sort Ascending" at bounding box center [1147, 344] width 789 height 30
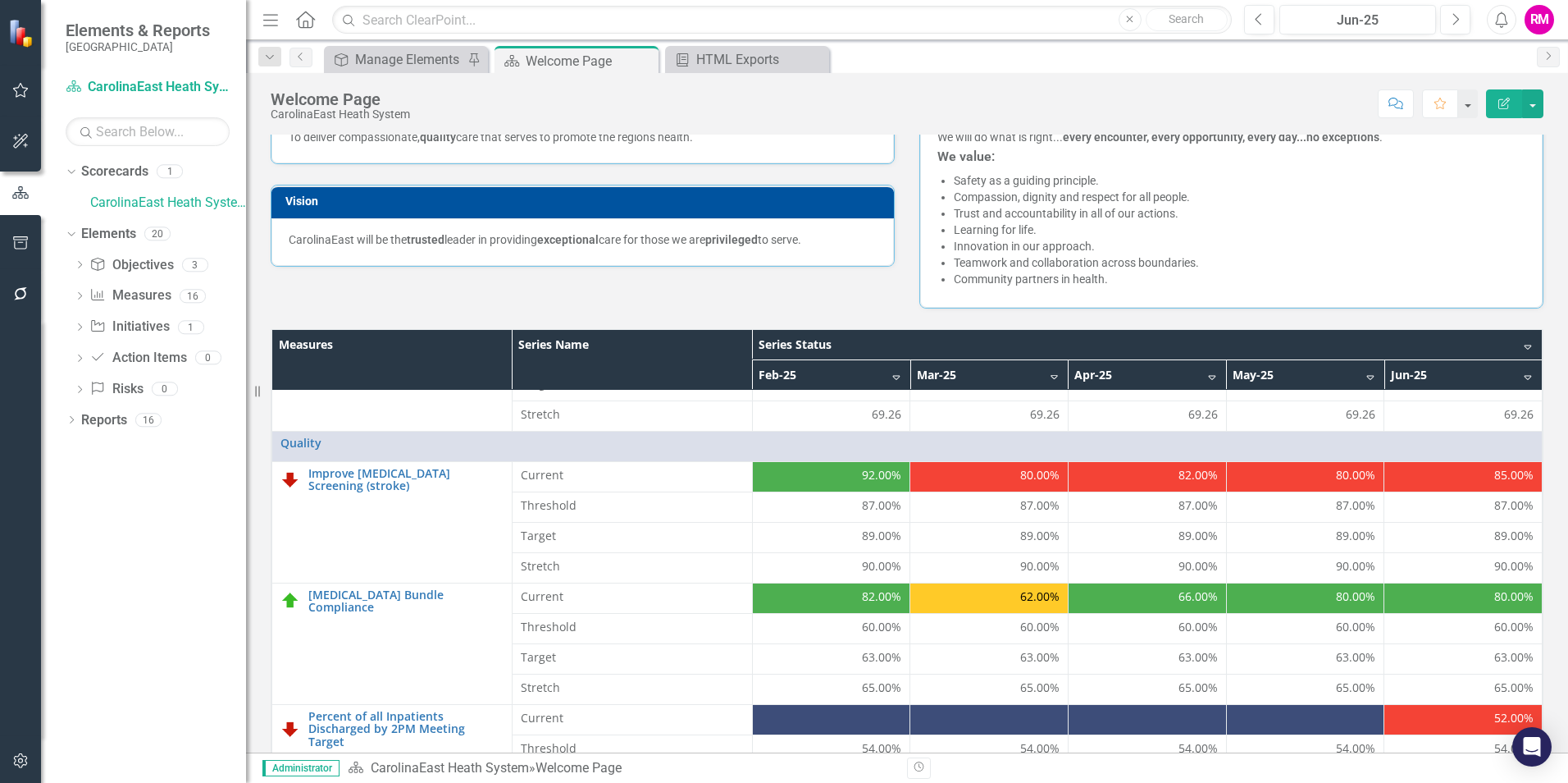
click at [1505, 345] on th "Series Status Sort Descending" at bounding box center [1147, 344] width 789 height 30
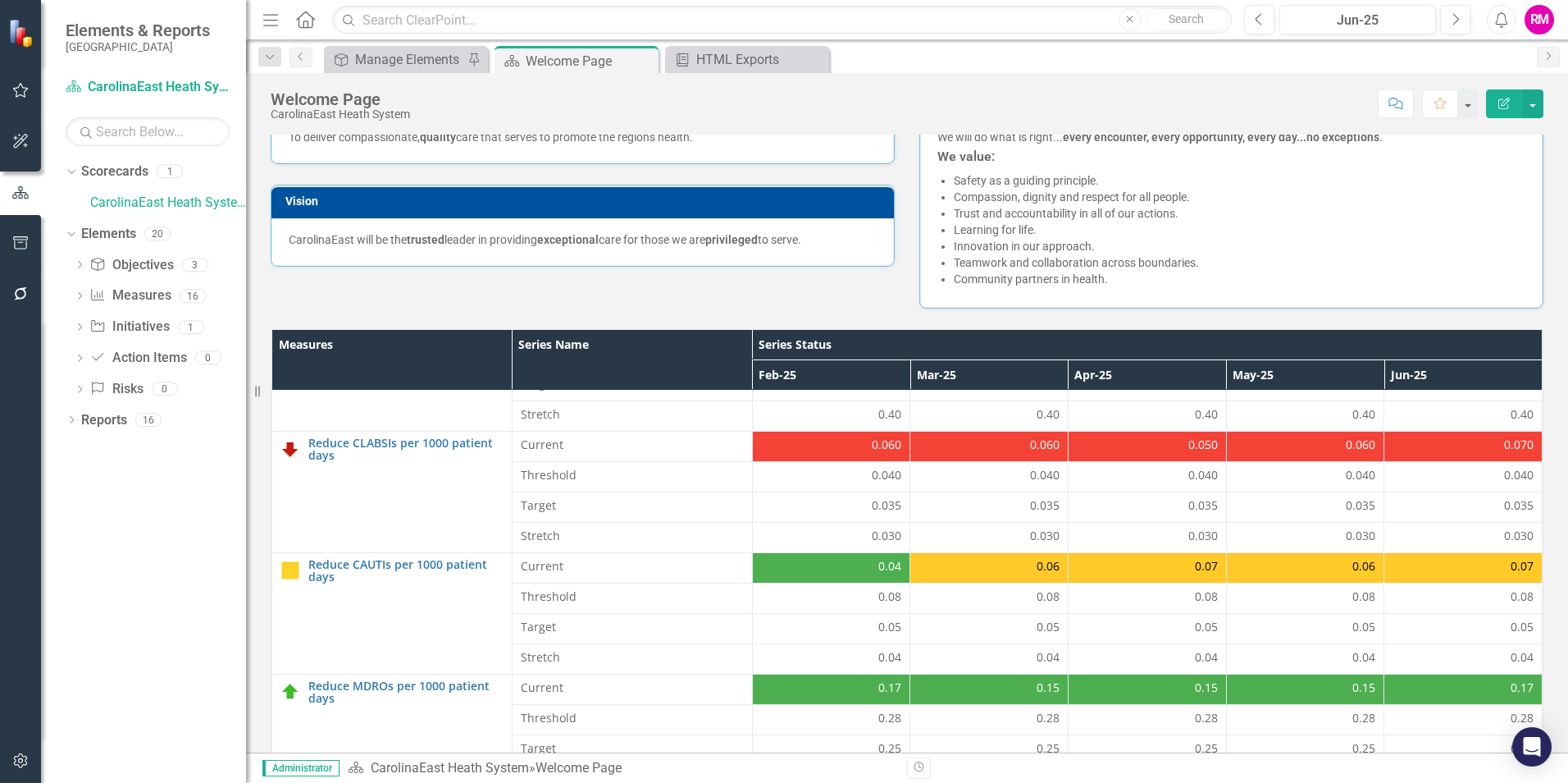
click at [531, 346] on th "Series Name" at bounding box center [632, 360] width 240 height 61
click at [728, 340] on th "Series Name Sort Ascending" at bounding box center [632, 360] width 240 height 61
click at [729, 349] on th "Series Name Sort Descending" at bounding box center [632, 360] width 240 height 61
click at [727, 349] on th "Series Name" at bounding box center [632, 360] width 240 height 61
click at [729, 341] on th "Series Name Sort Ascending" at bounding box center [632, 360] width 240 height 61
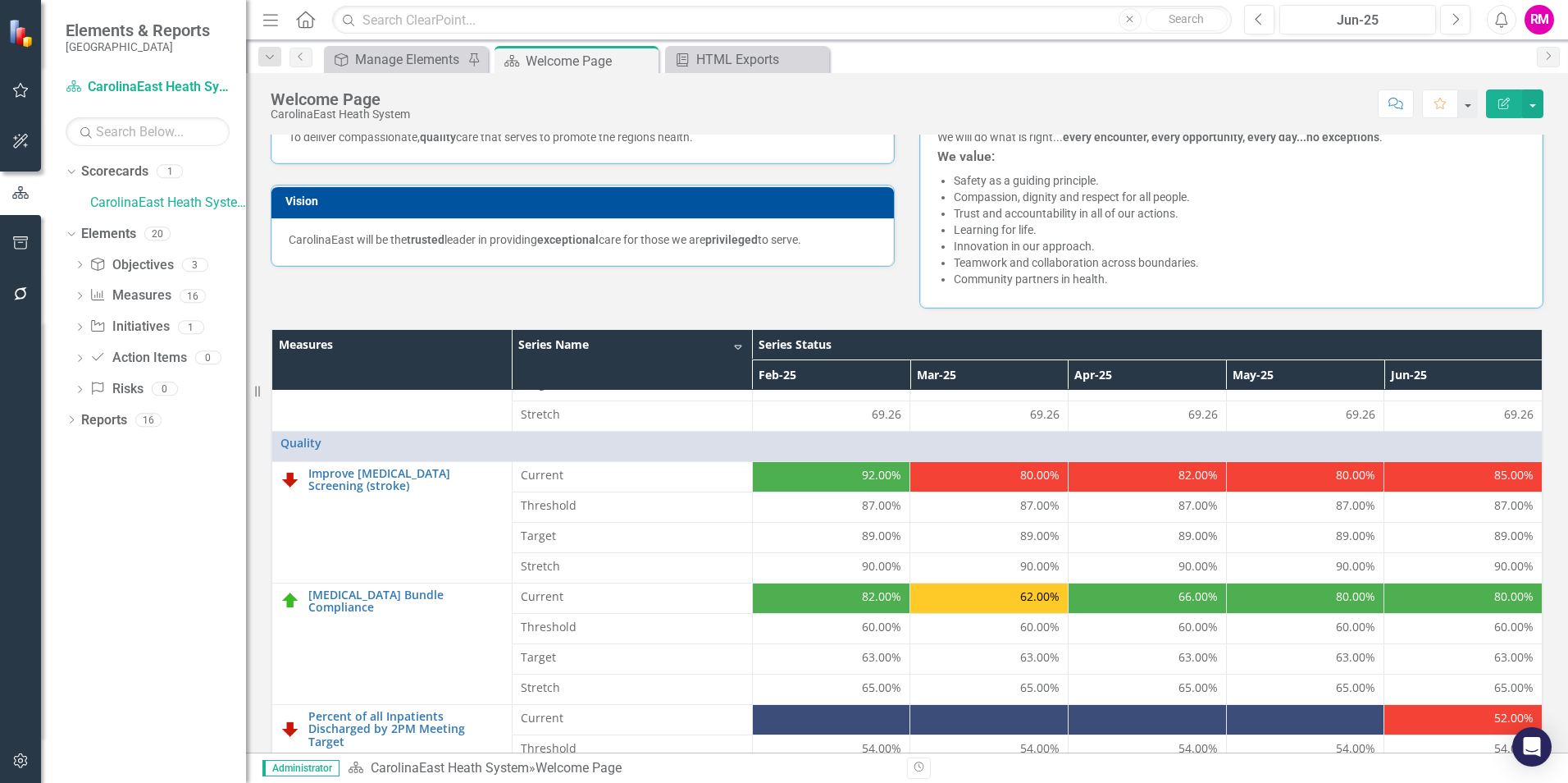
click at [729, 341] on th "Series Name Sort Descending" at bounding box center [632, 360] width 240 height 61
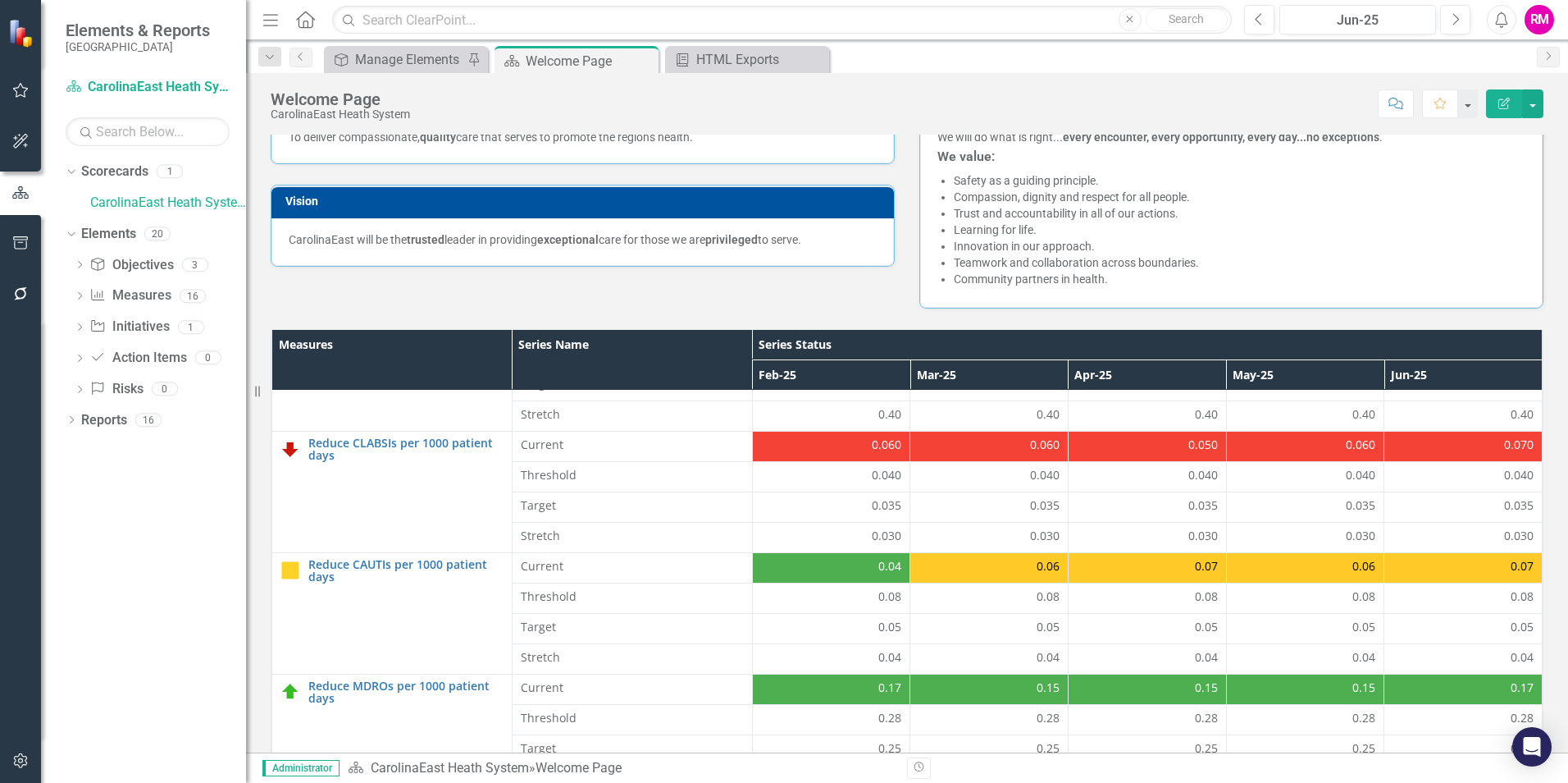
click at [729, 341] on th "Series Name" at bounding box center [632, 360] width 240 height 61
click at [725, 340] on th "Series Name Sort Ascending" at bounding box center [632, 360] width 240 height 61
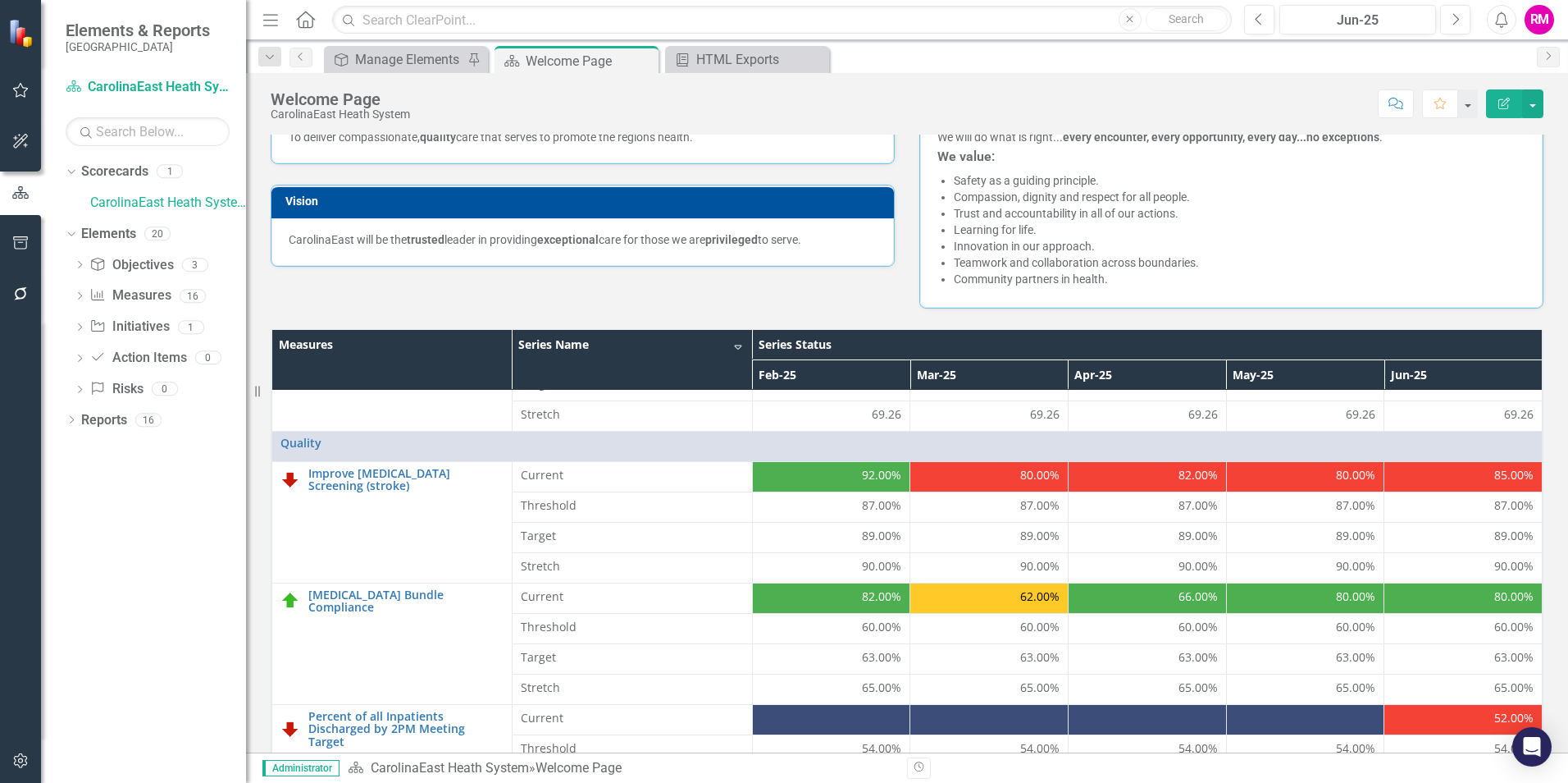
click at [383, 345] on th "Measures" at bounding box center [393, 360] width 240 height 61
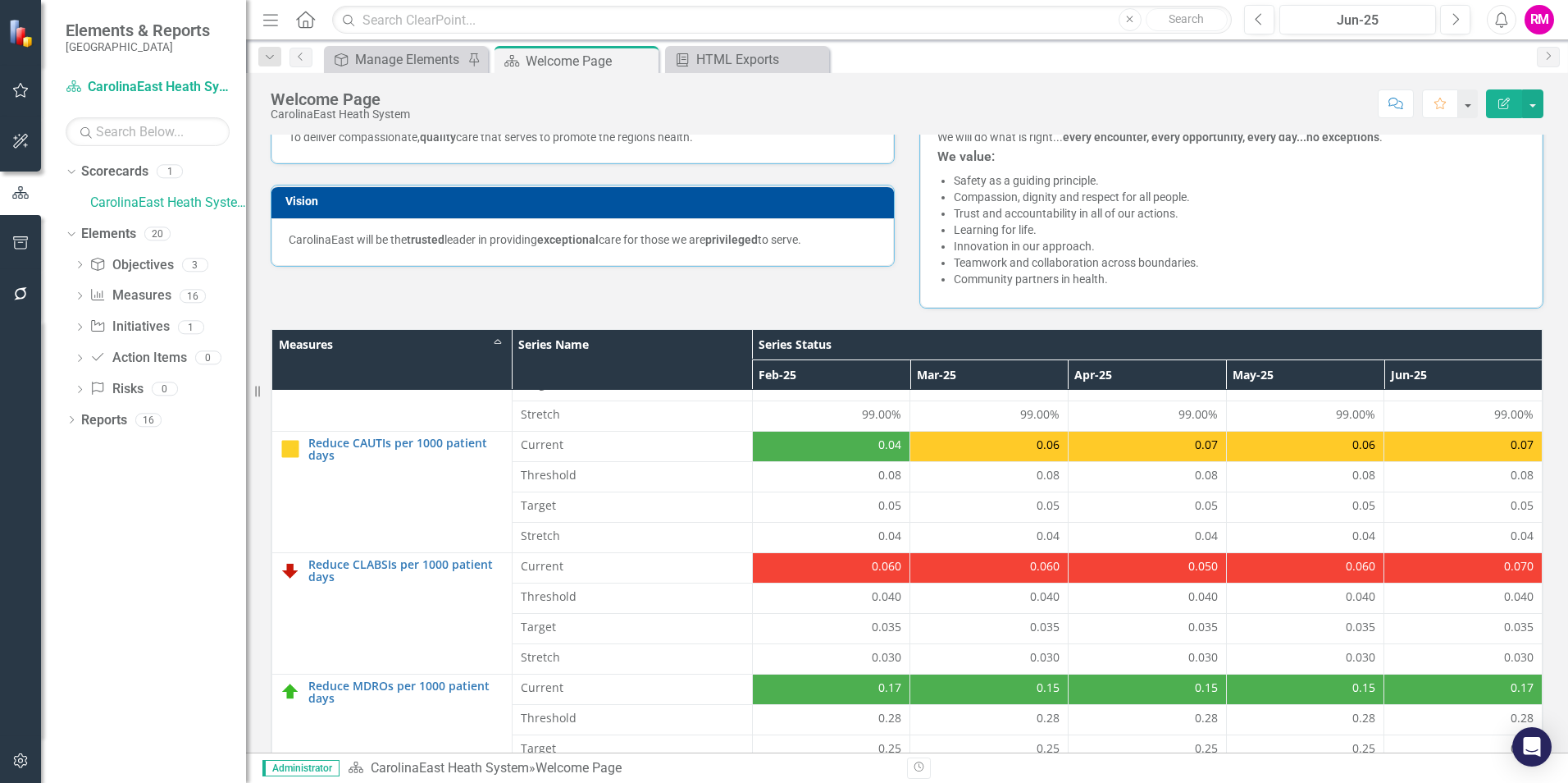
click at [493, 339] on th "Measures Sort Ascending" at bounding box center [393, 360] width 240 height 61
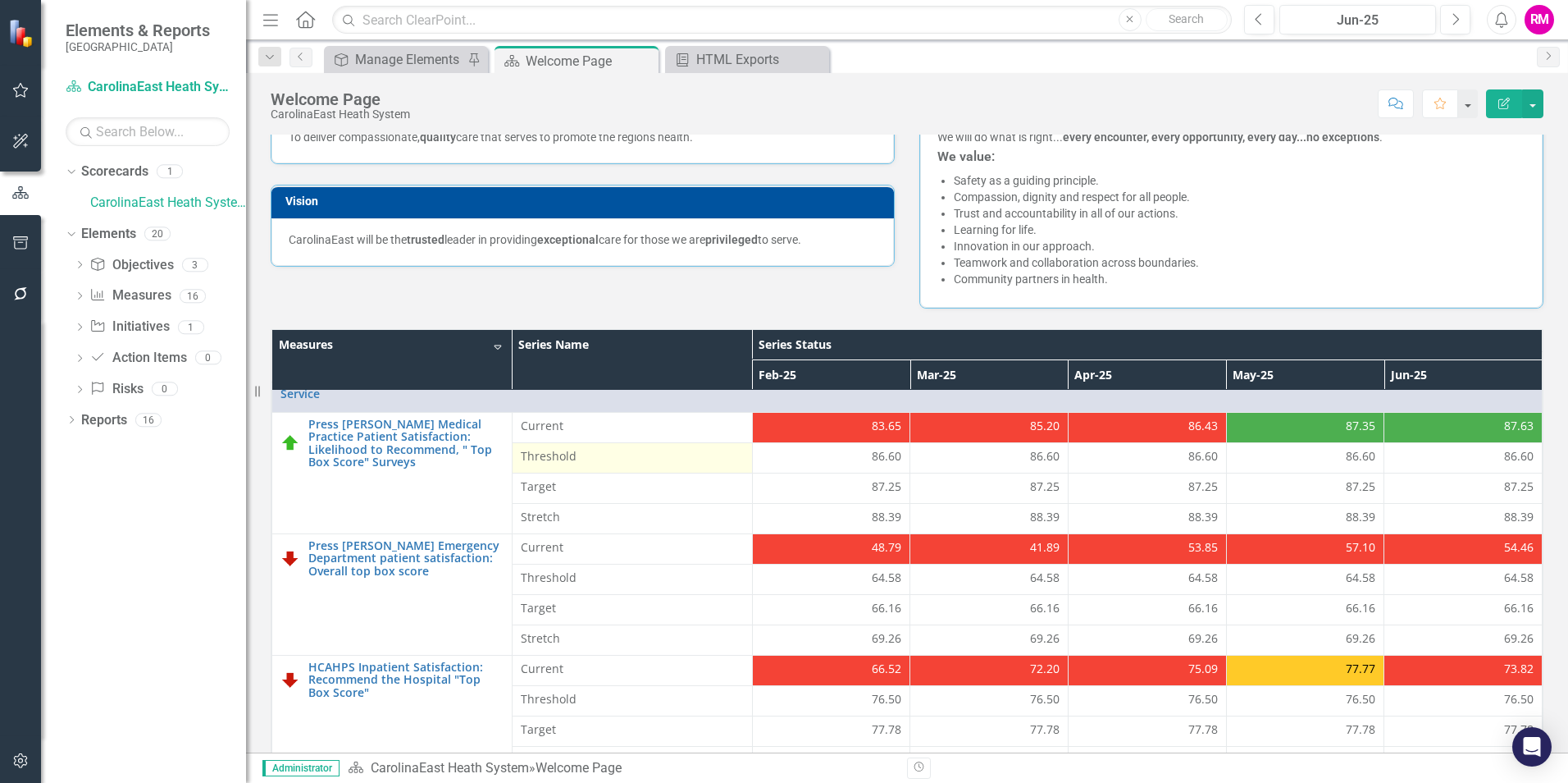
scroll to position [0, 0]
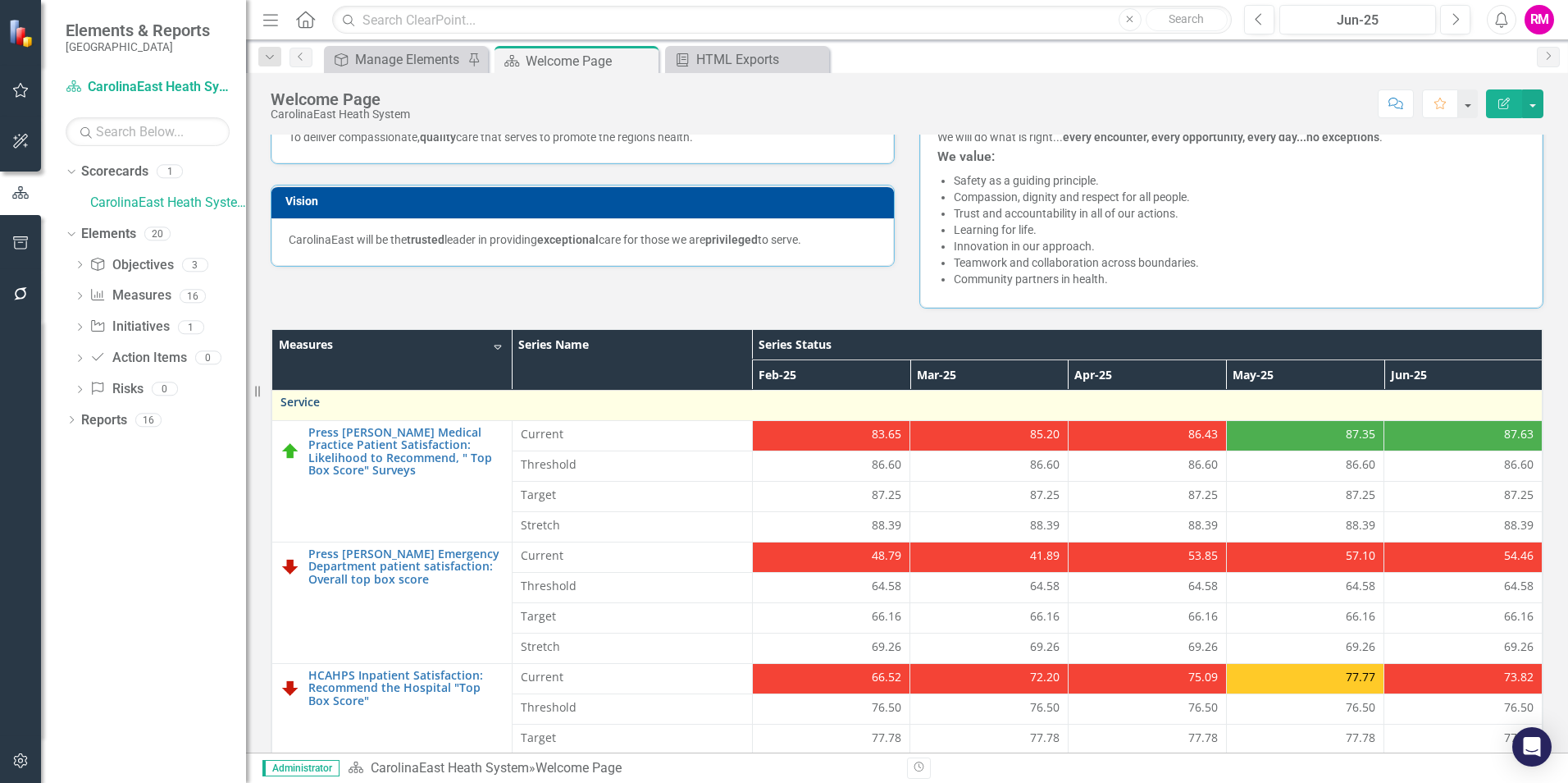
click at [302, 402] on link "Service" at bounding box center [907, 402] width 1253 height 13
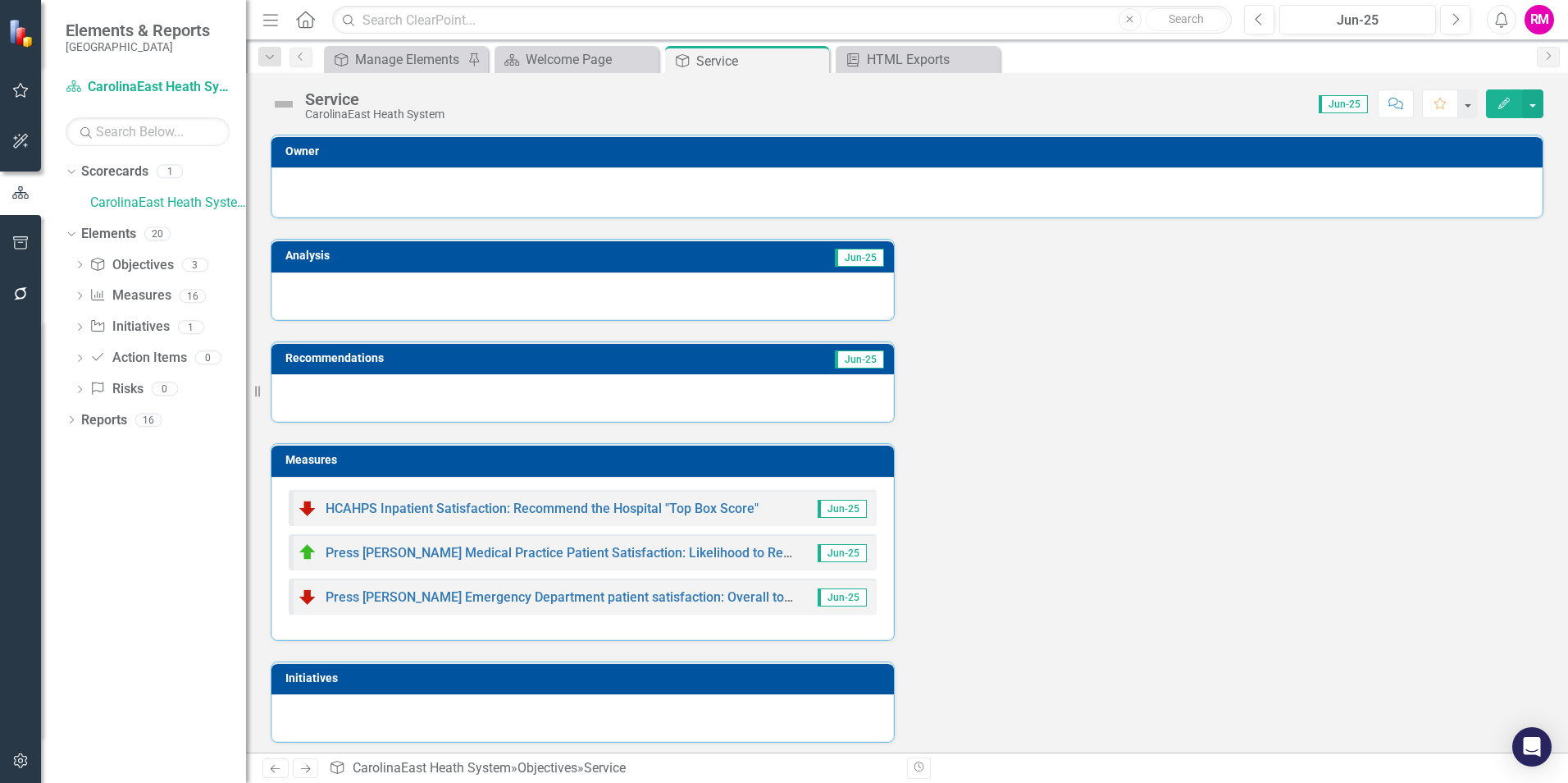
click at [344, 354] on h3 "Recommendations" at bounding box center [484, 358] width 397 height 13
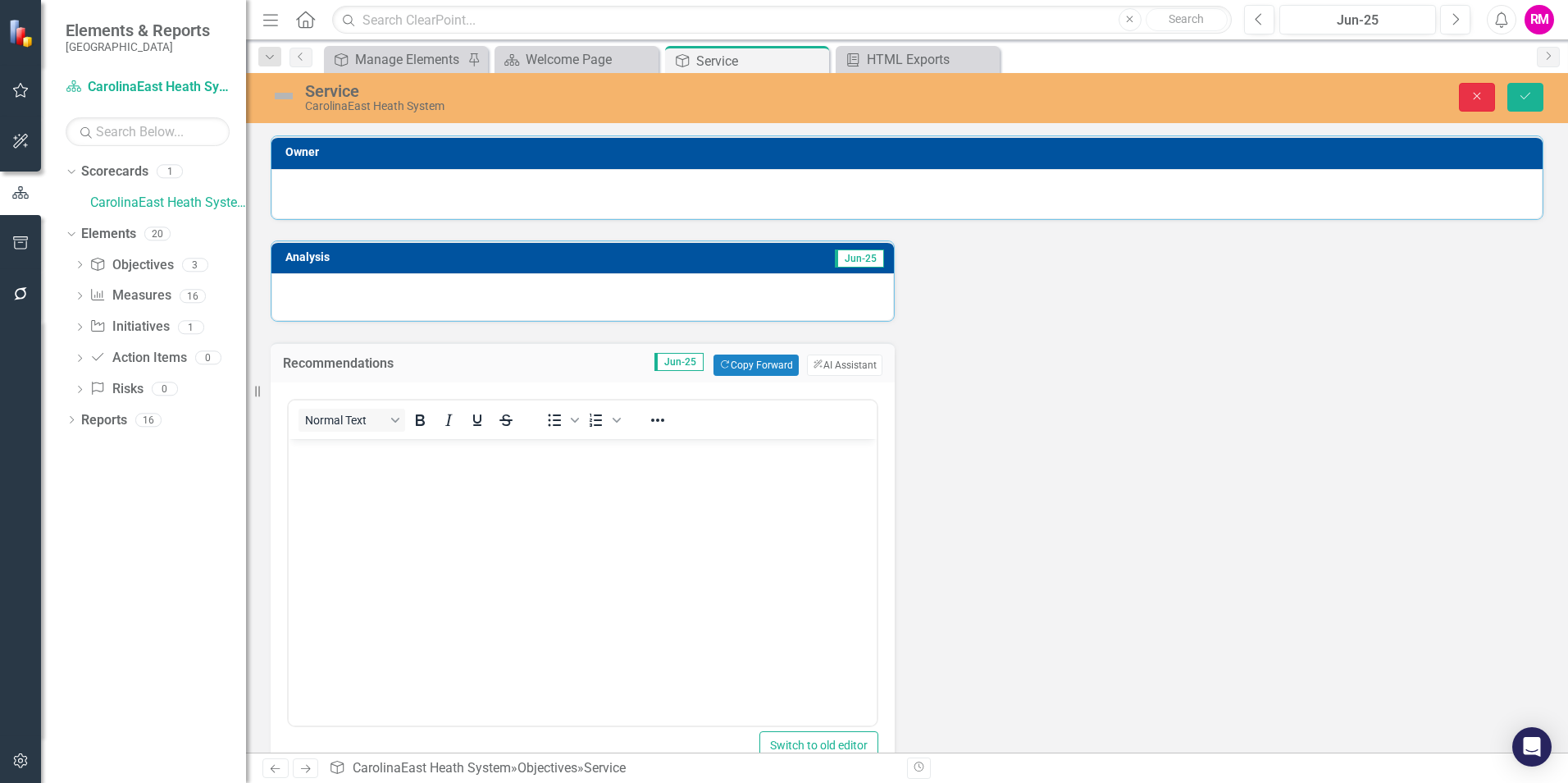
click at [1475, 101] on icon "Close" at bounding box center [1476, 96] width 15 height 12
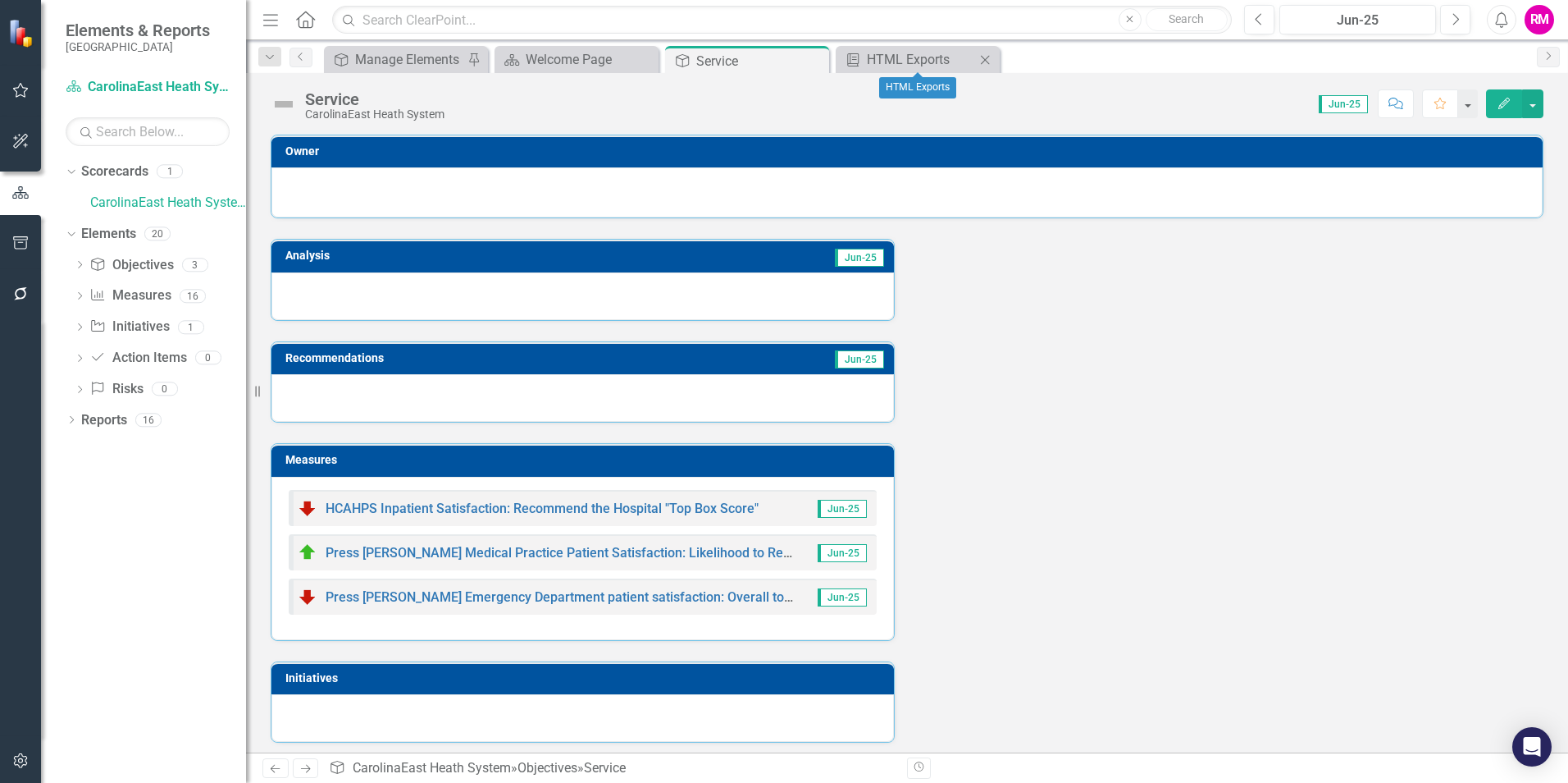
click at [985, 58] on icon "Close" at bounding box center [985, 60] width 17 height 13
click at [816, 58] on icon "Close" at bounding box center [813, 60] width 17 height 13
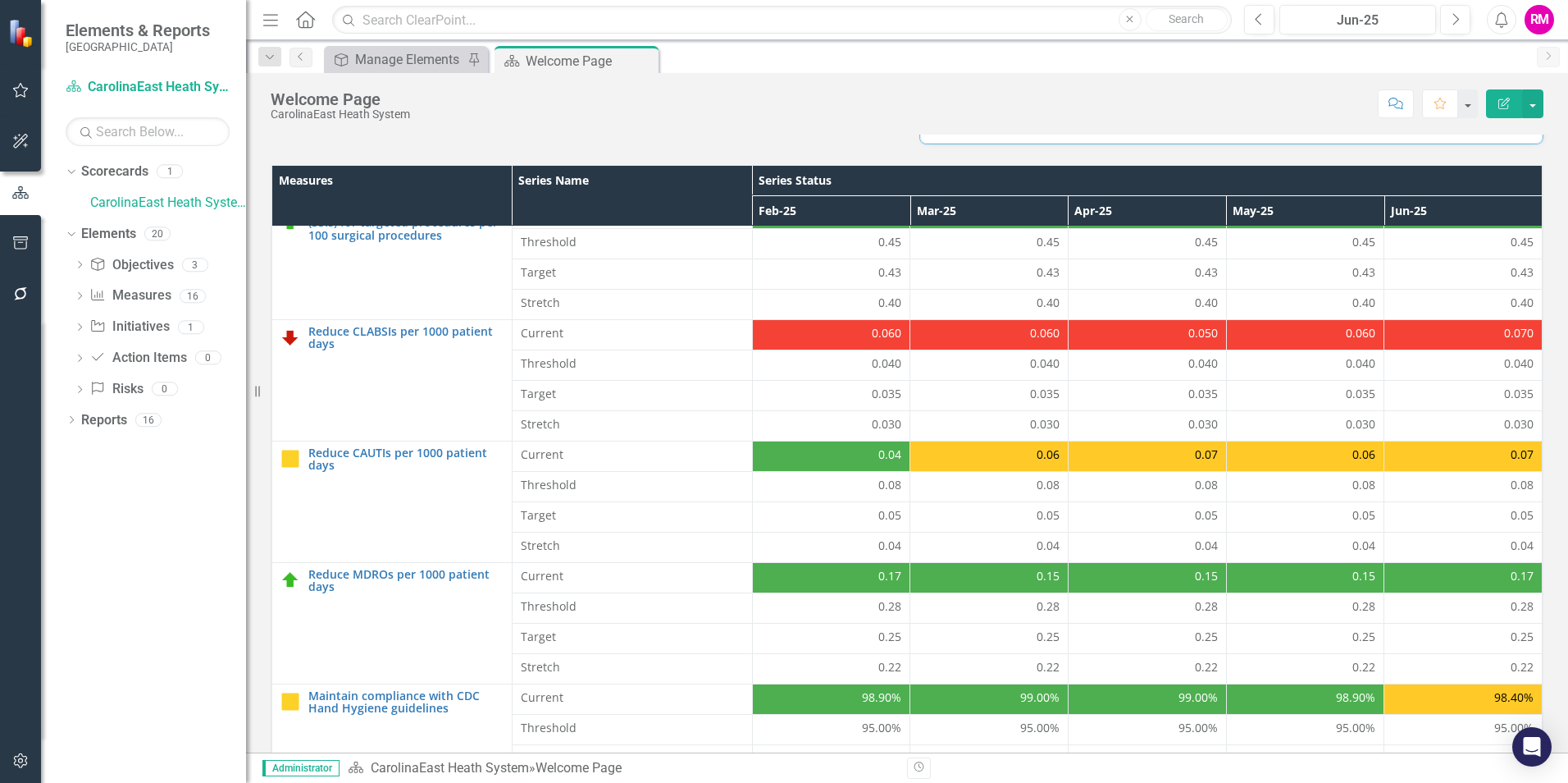
scroll to position [328, 0]
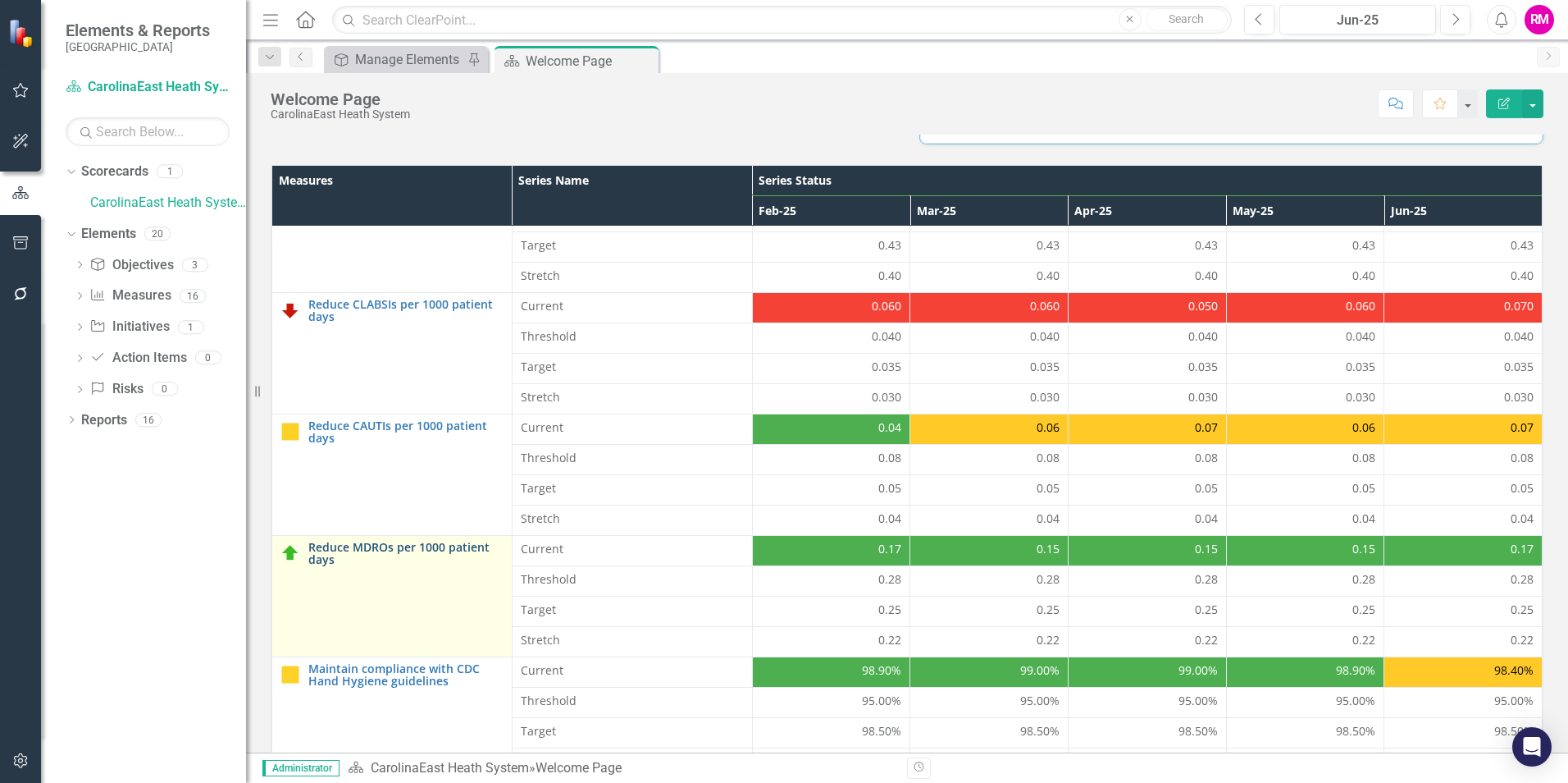
click at [414, 556] on link "Reduce MDROs per 1000 patient days" at bounding box center [406, 553] width 195 height 25
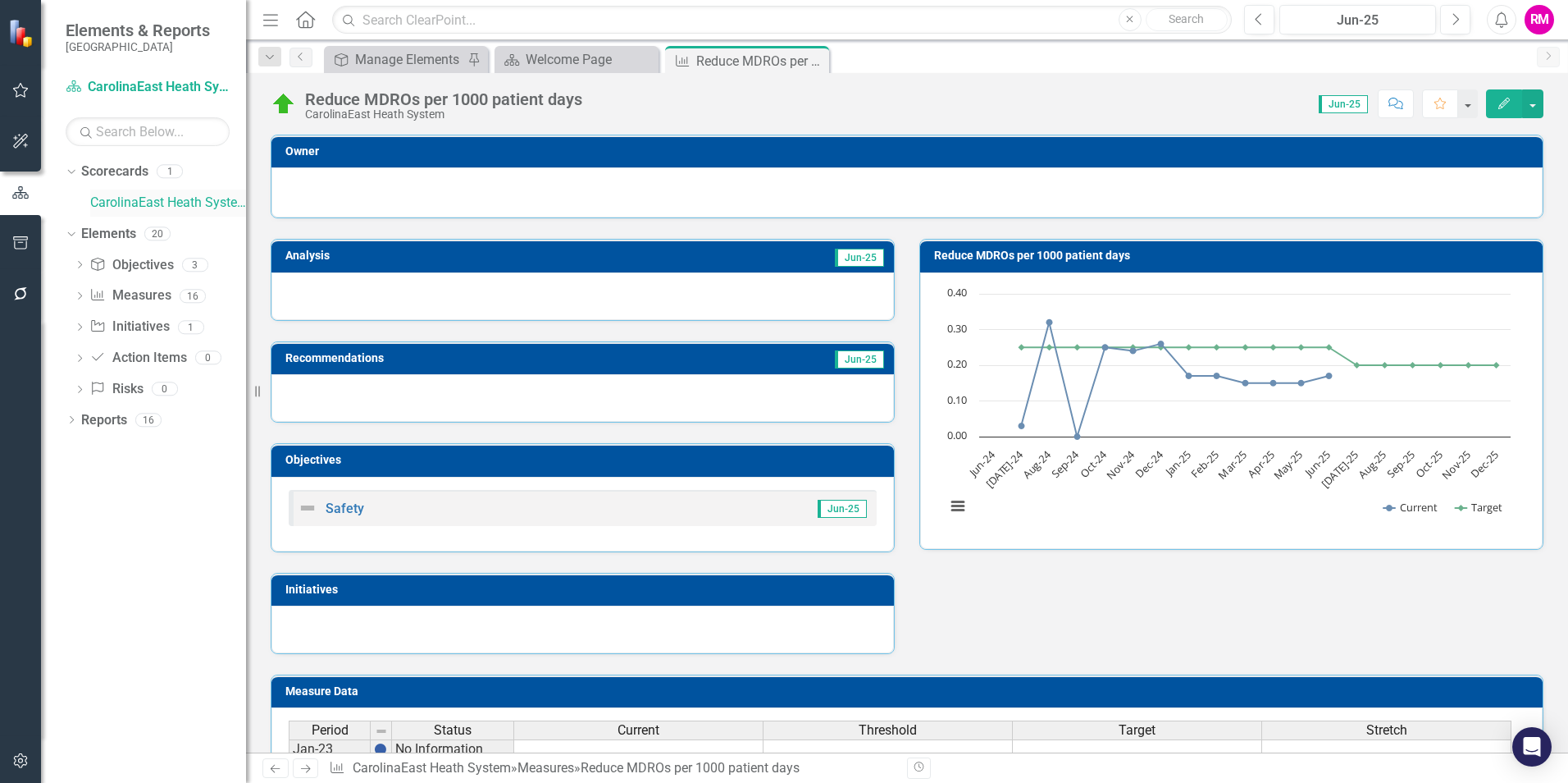
click at [173, 195] on link "CarolinaEast Heath System" at bounding box center [168, 202] width 156 height 19
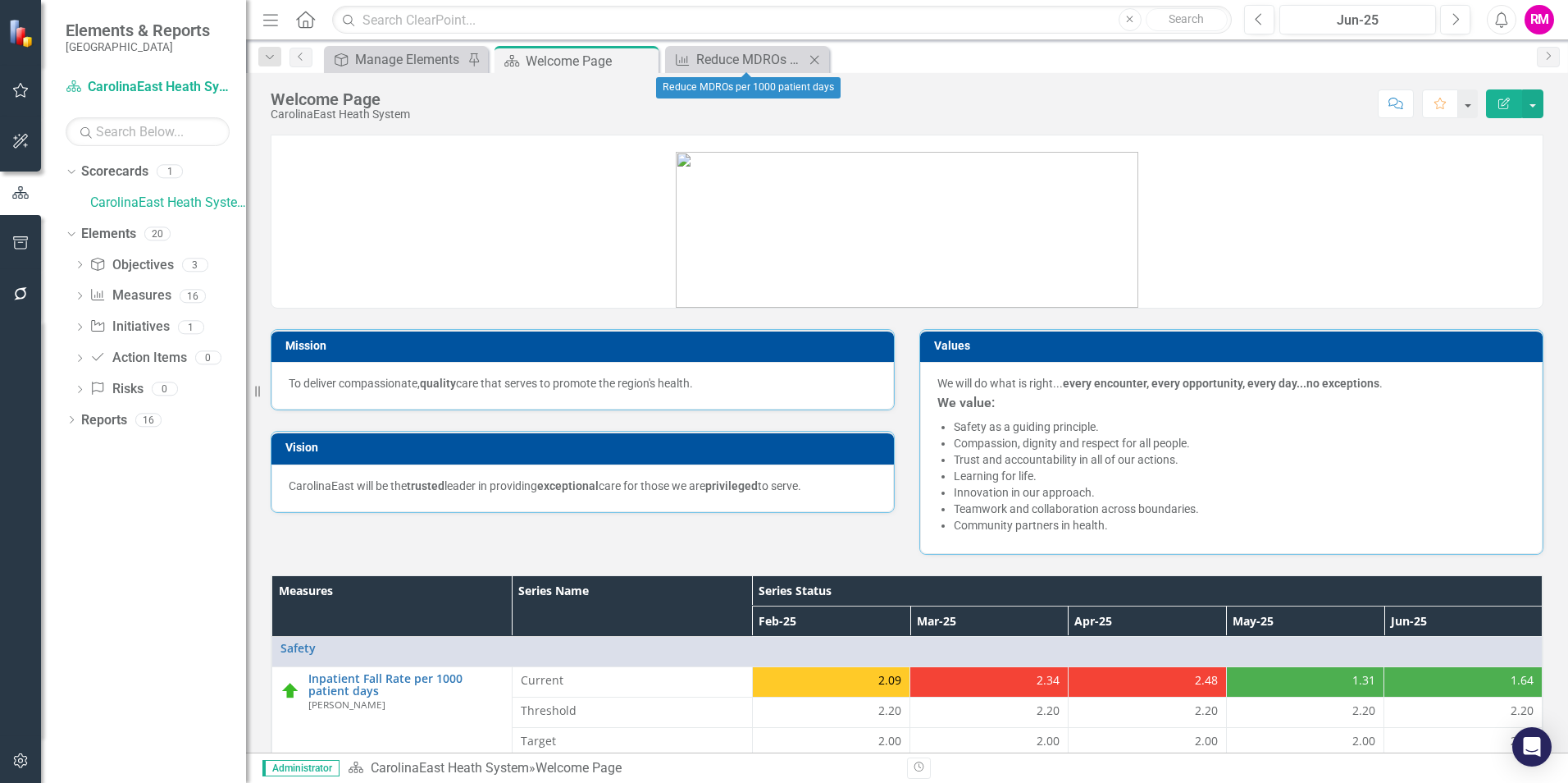
click at [818, 54] on icon "Close" at bounding box center [814, 60] width 17 height 13
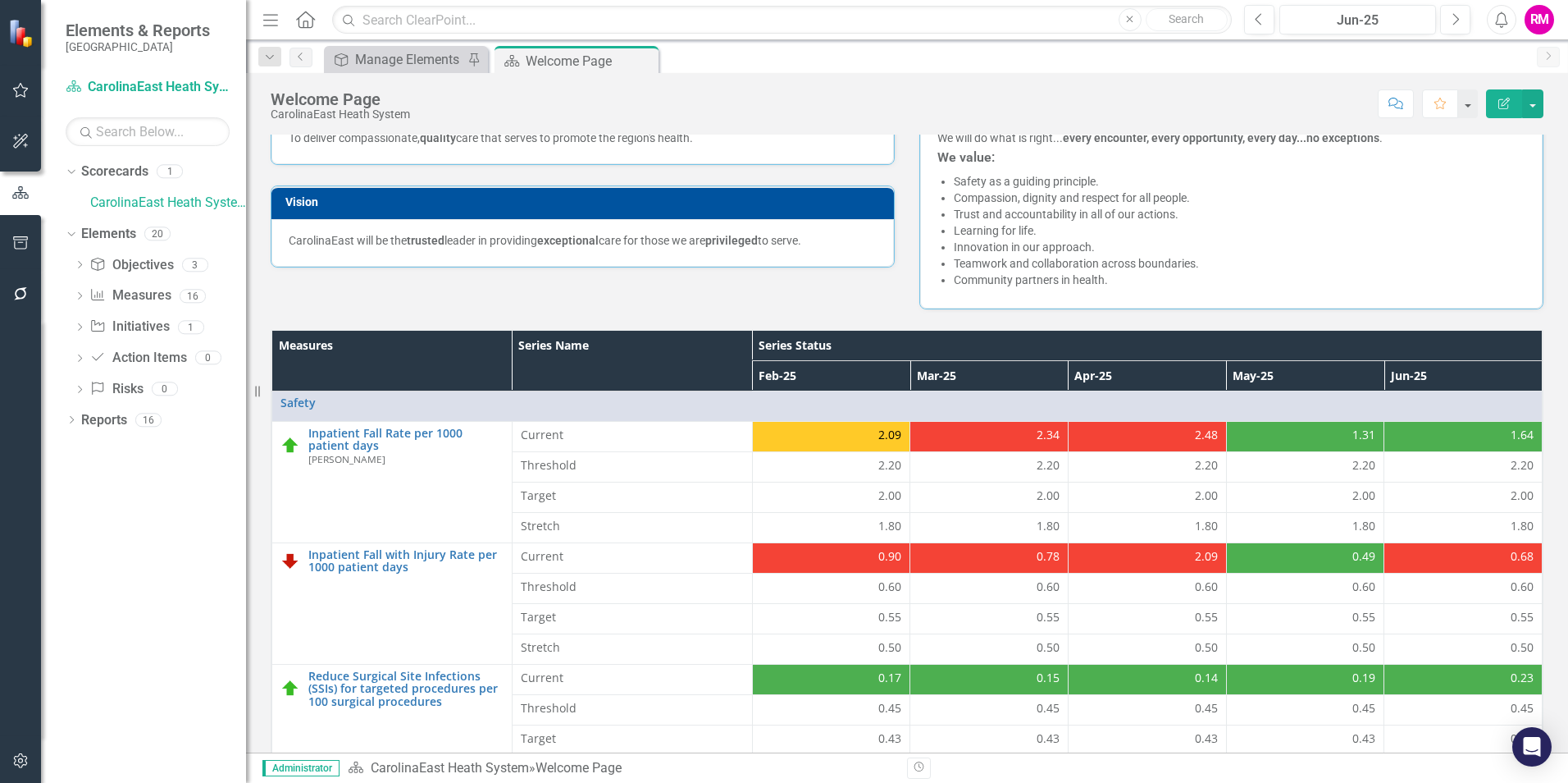
scroll to position [246, 0]
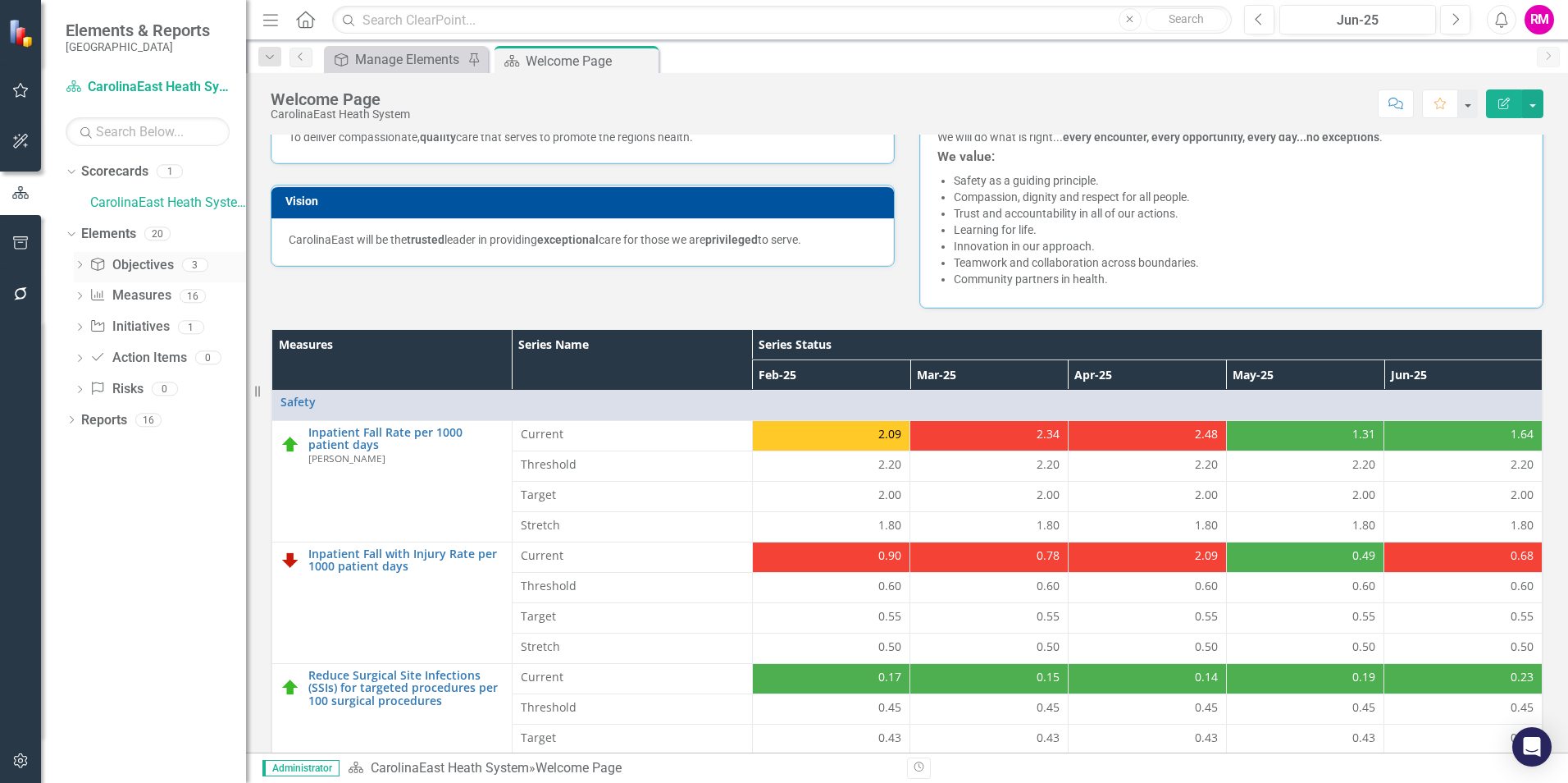
click at [74, 260] on div "Dropdown" at bounding box center [80, 267] width 12 height 14
click at [79, 378] on div "Dropdown" at bounding box center [80, 384] width 12 height 14
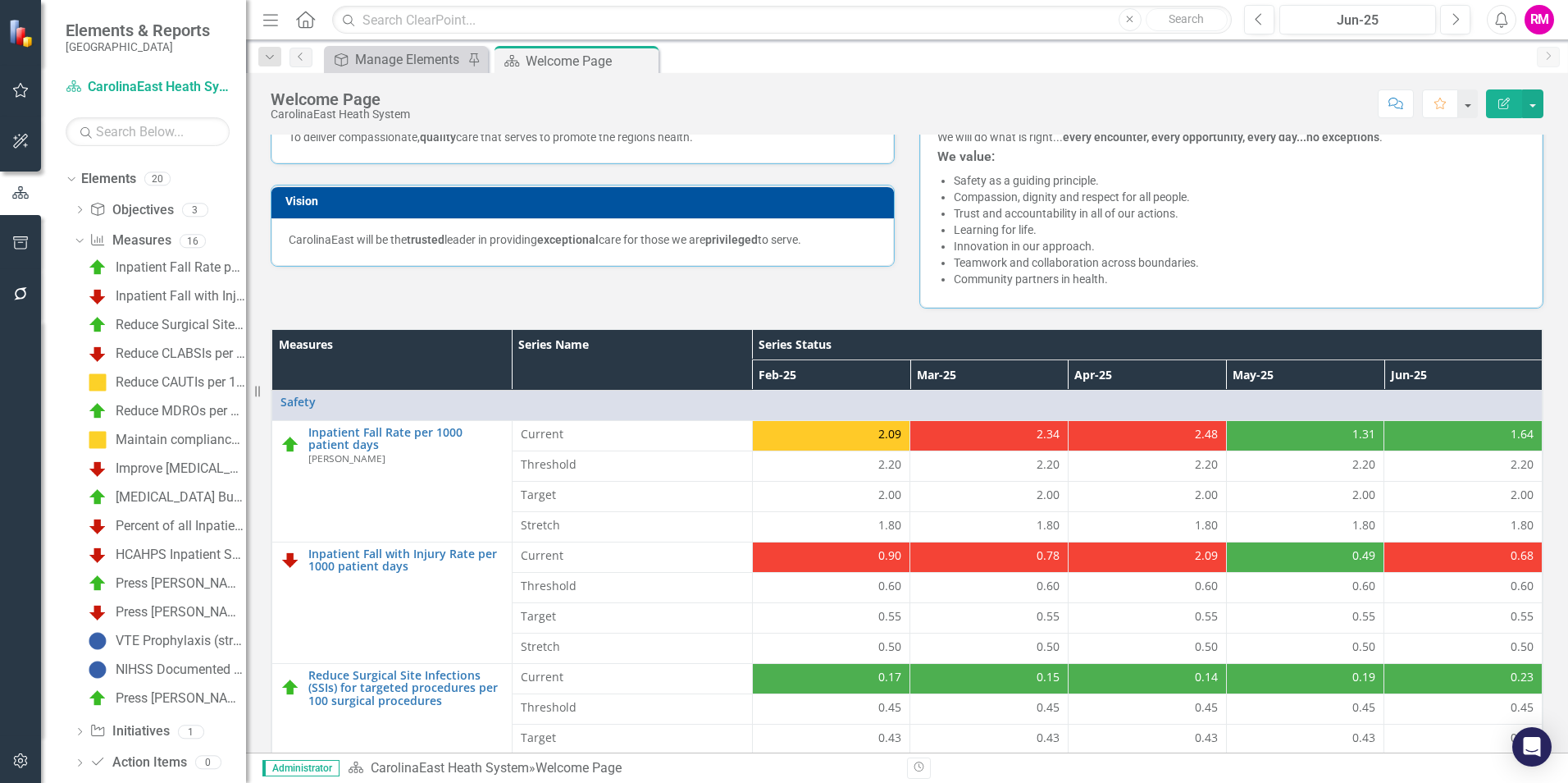
scroll to position [115, 0]
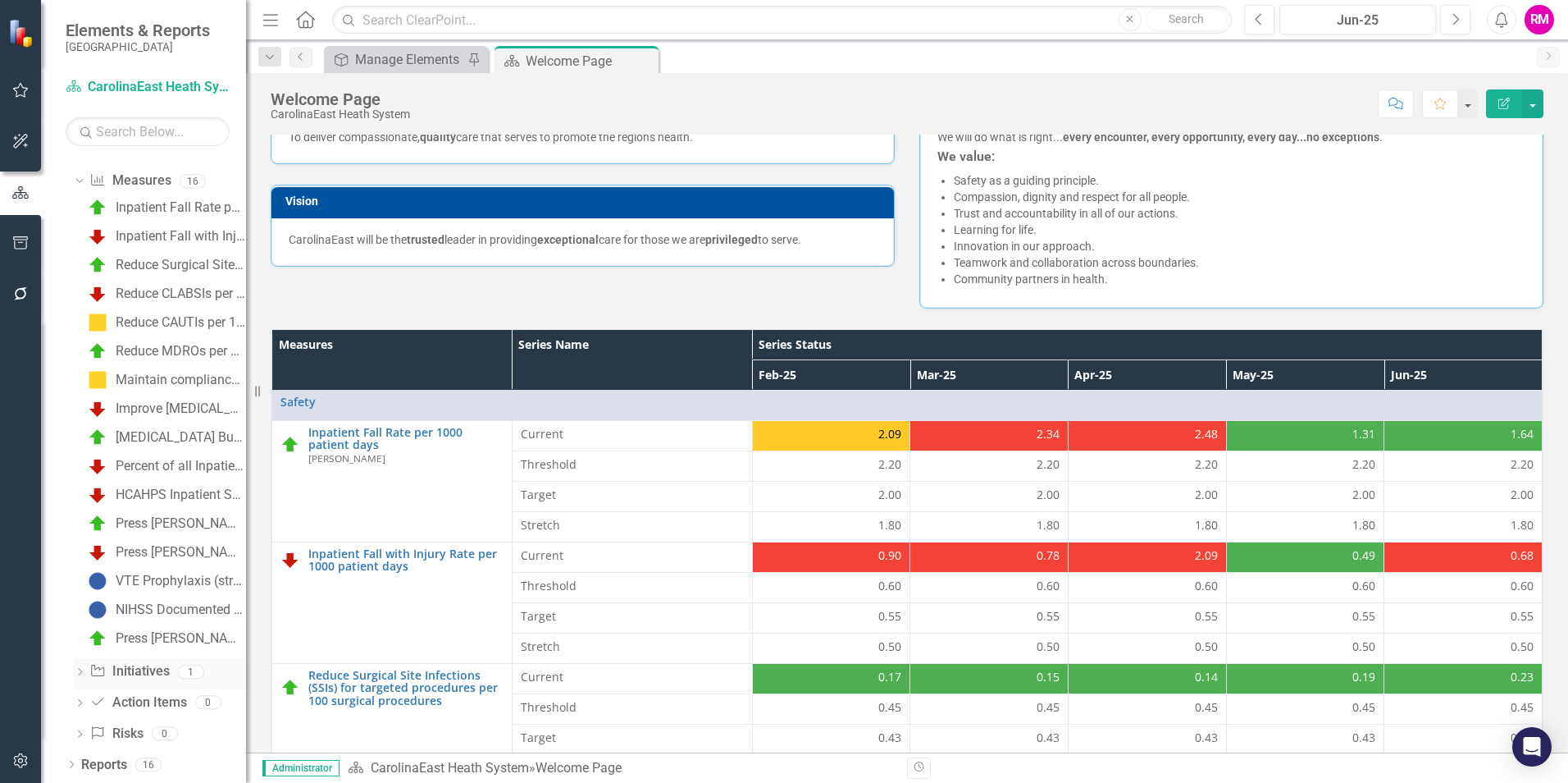
click at [76, 669] on icon "Dropdown" at bounding box center [80, 673] width 12 height 9
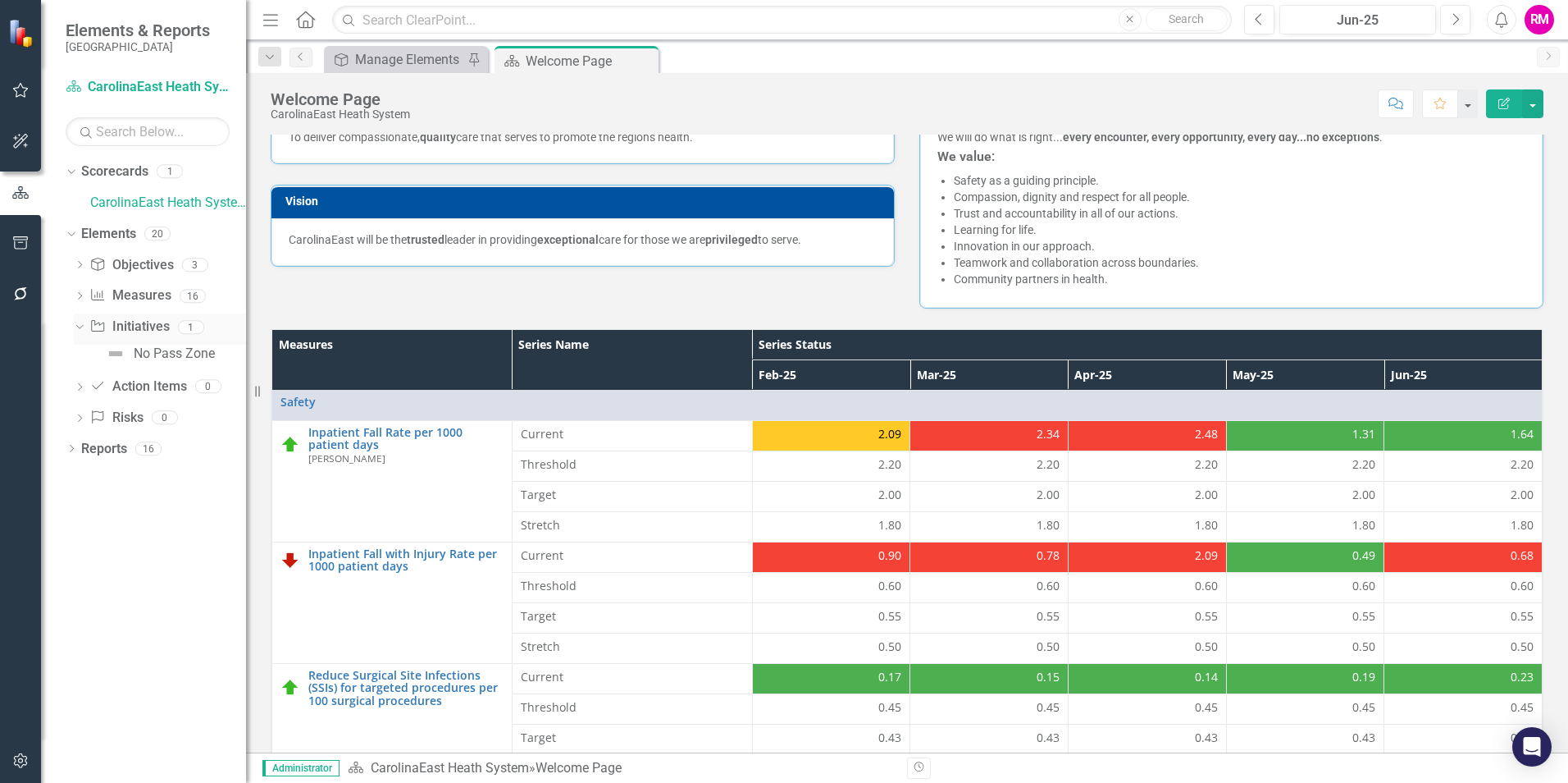
scroll to position [0, 0]
click at [81, 325] on icon "Dropdown" at bounding box center [77, 326] width 9 height 12
click at [68, 419] on icon "Dropdown" at bounding box center [71, 420] width 12 height 9
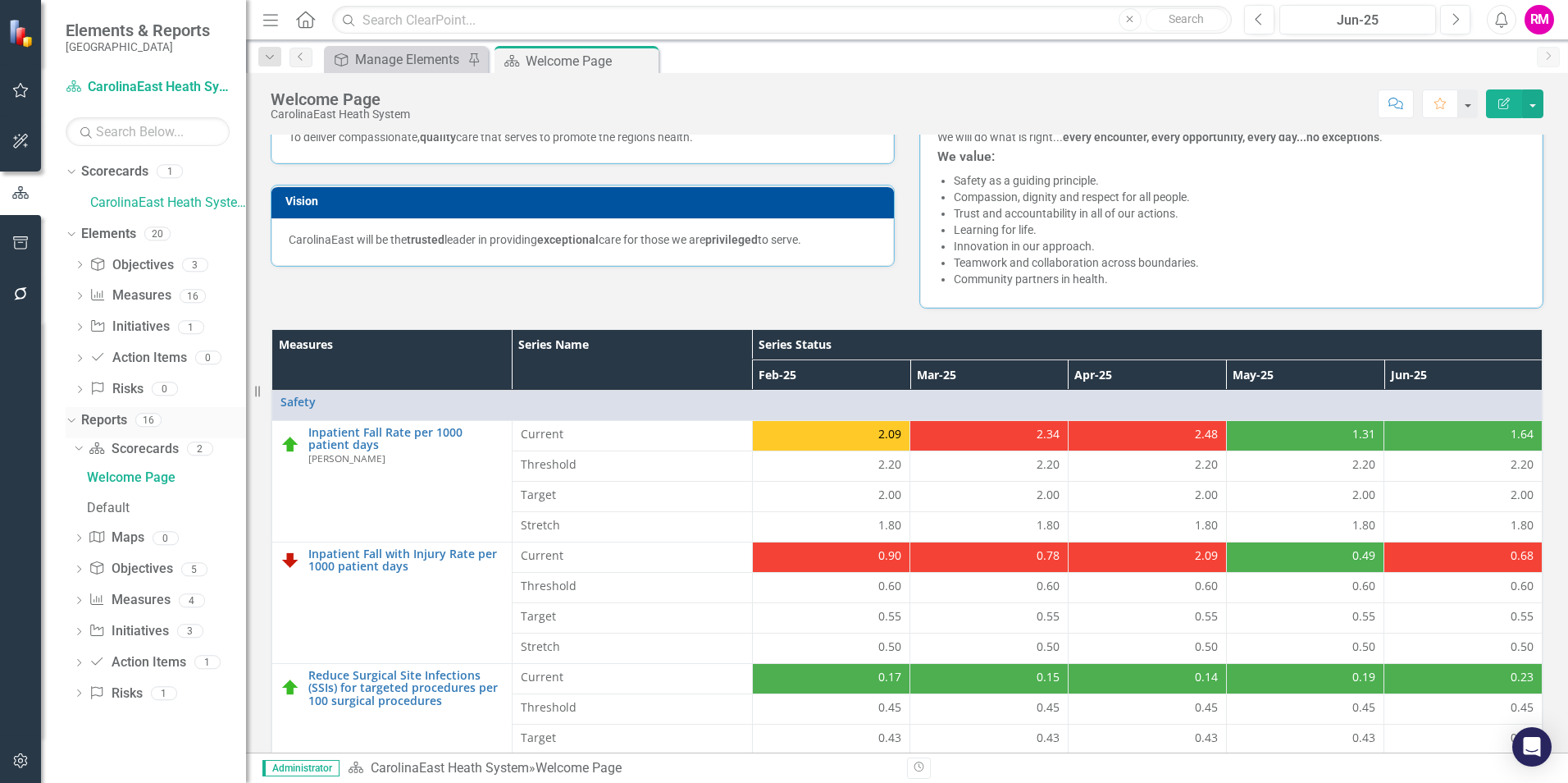
click at [68, 419] on icon at bounding box center [71, 419] width 8 height 4
click at [137, 201] on link "CarolinaEast Heath System" at bounding box center [168, 202] width 156 height 19
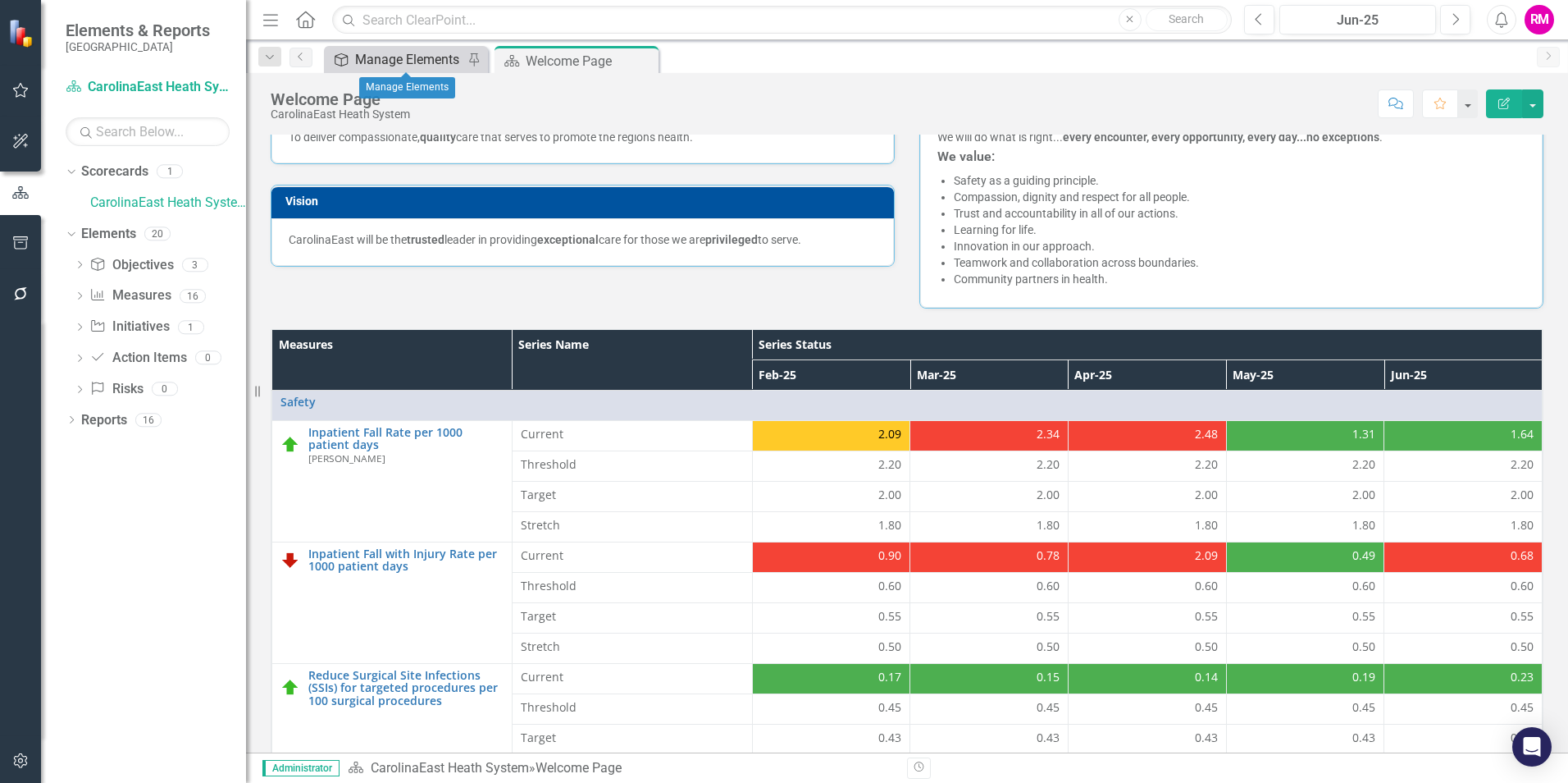
click at [443, 59] on div "Manage Elements" at bounding box center [409, 59] width 108 height 21
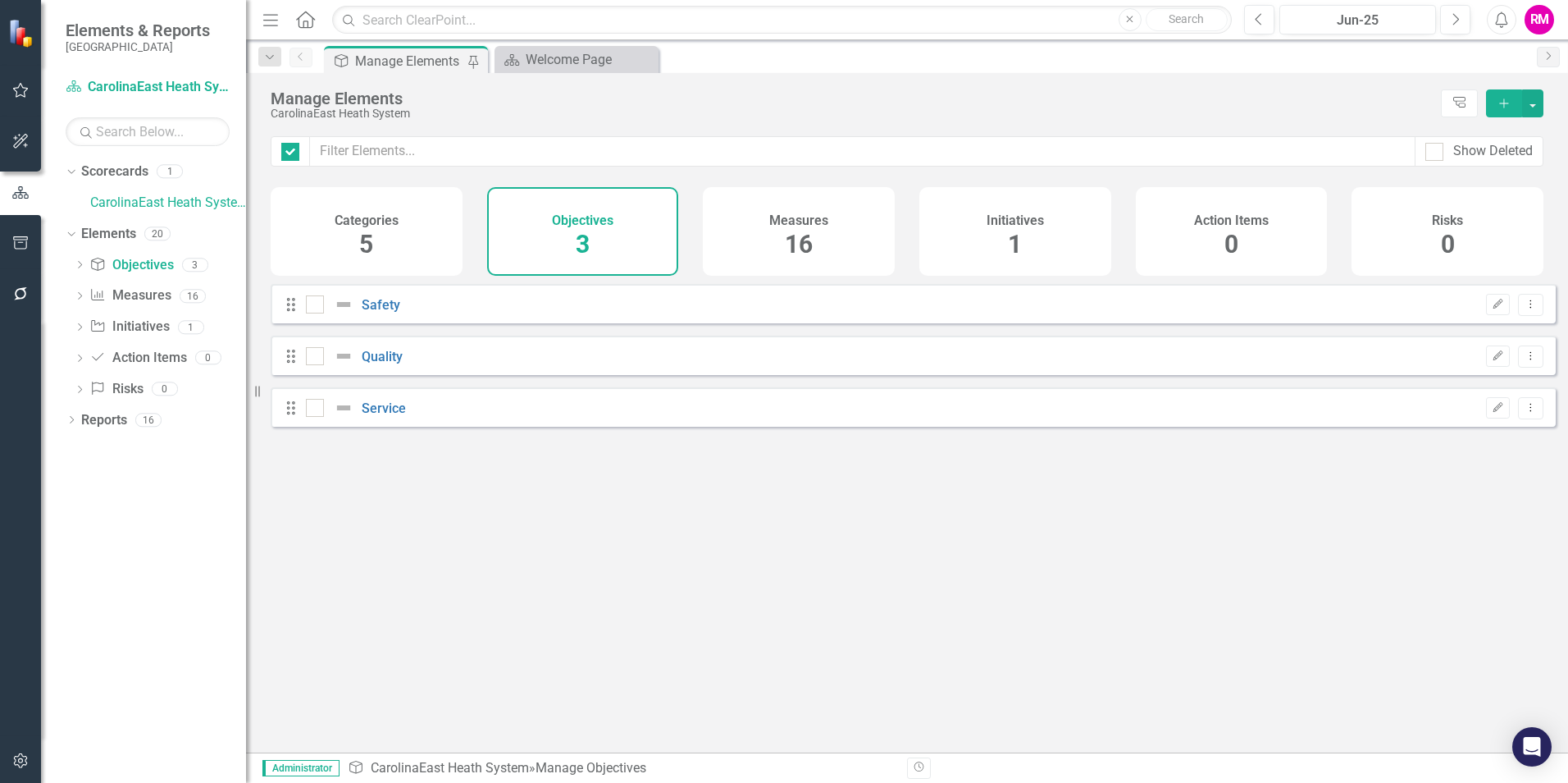
checkbox input "false"
click at [566, 62] on div "Welcome Page" at bounding box center [579, 59] width 108 height 21
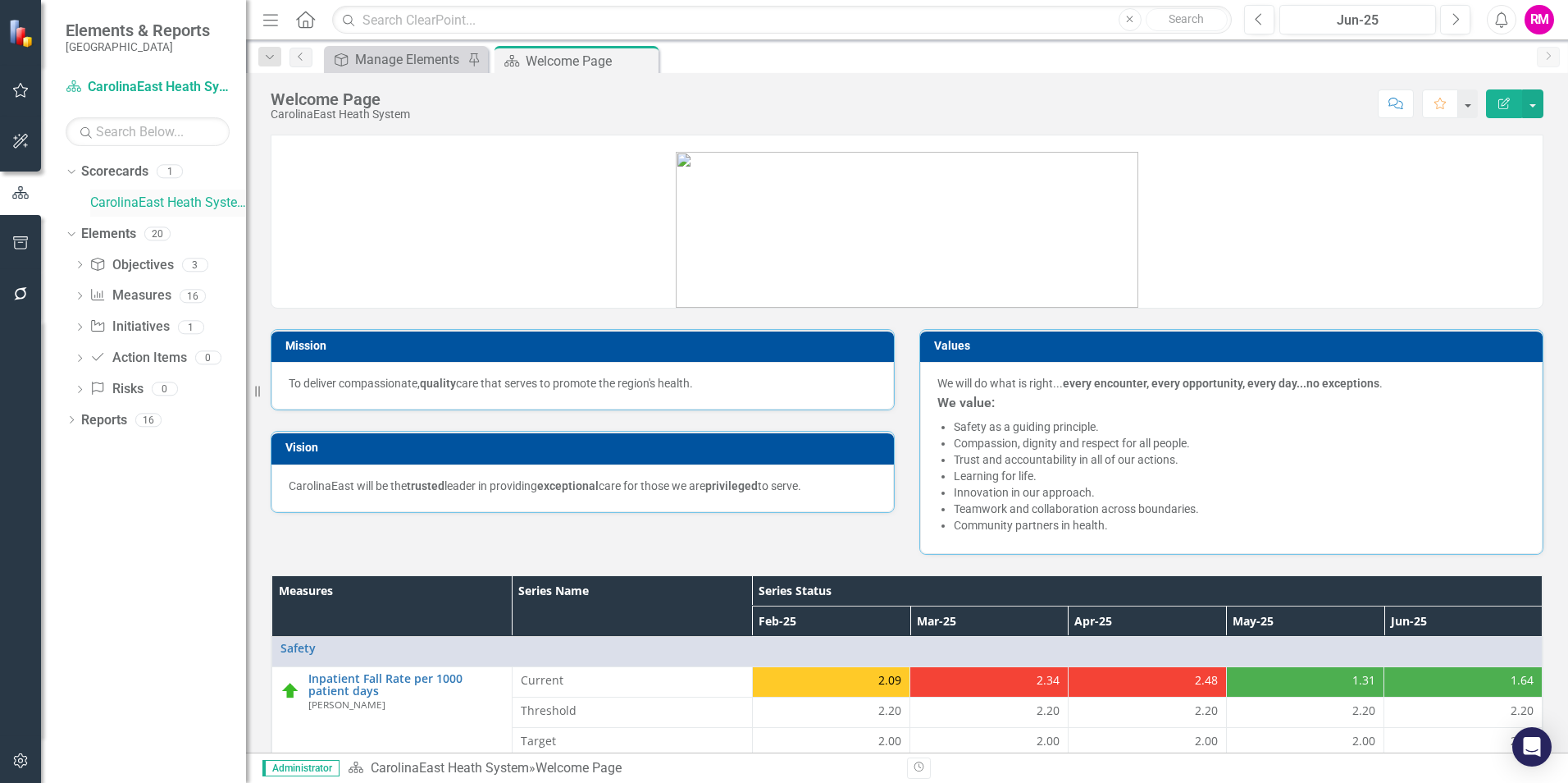
click at [195, 200] on link "CarolinaEast Heath System" at bounding box center [168, 202] width 156 height 19
click at [24, 292] on icon "button" at bounding box center [20, 293] width 13 height 13
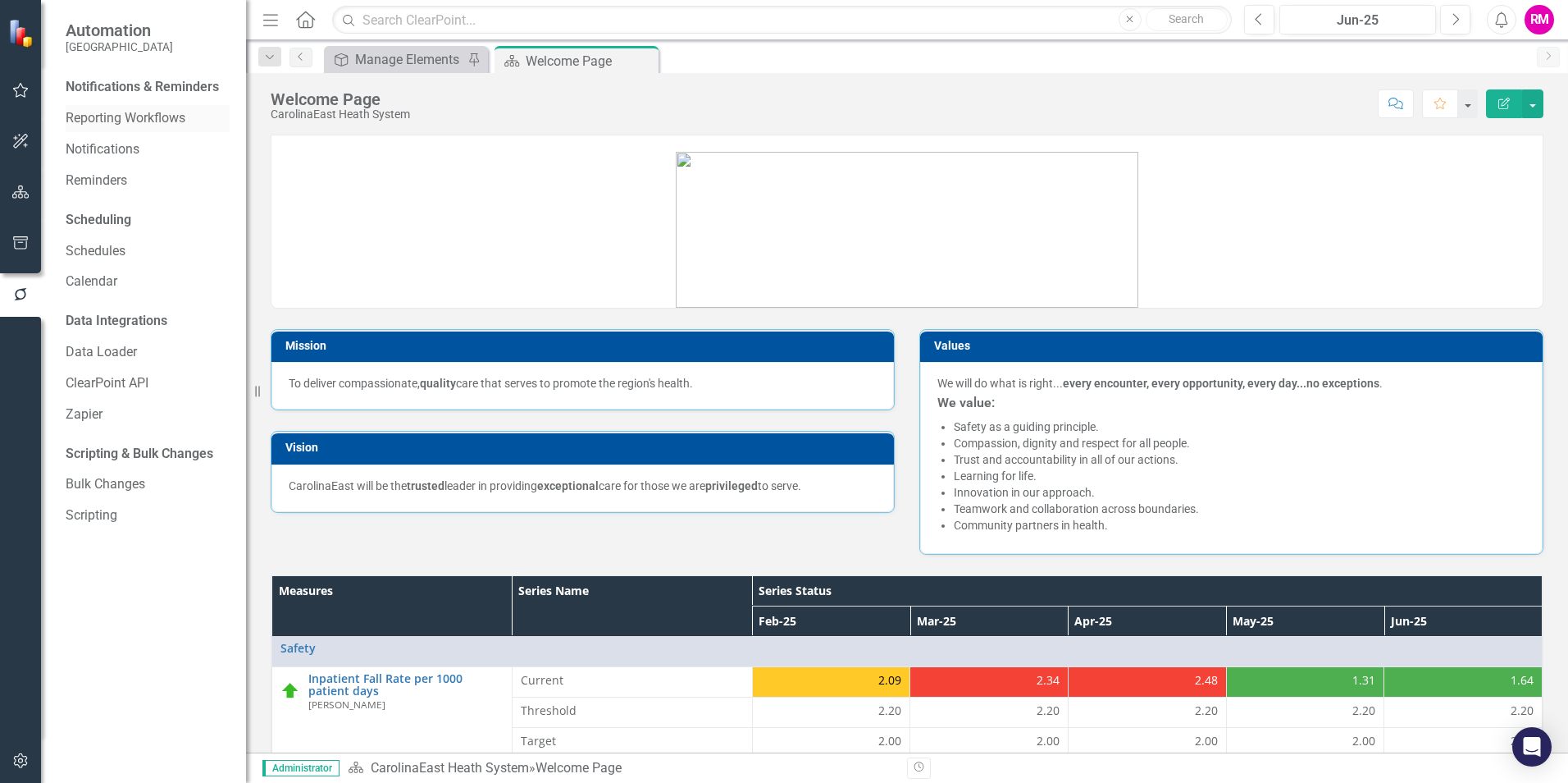
click at [156, 119] on link "Reporting Workflows" at bounding box center [148, 118] width 164 height 19
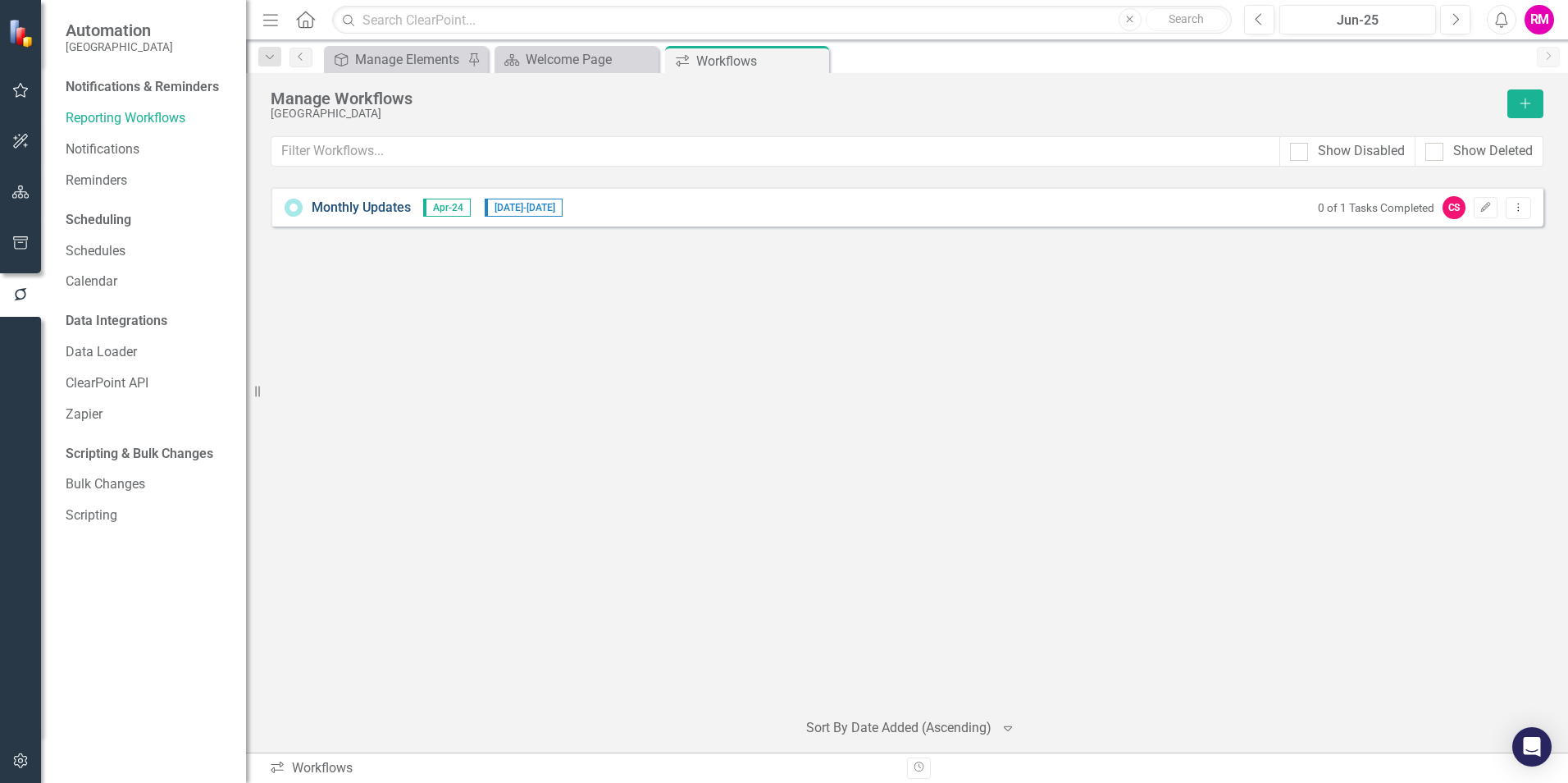
click at [357, 207] on link "Monthly Updates" at bounding box center [361, 207] width 100 height 19
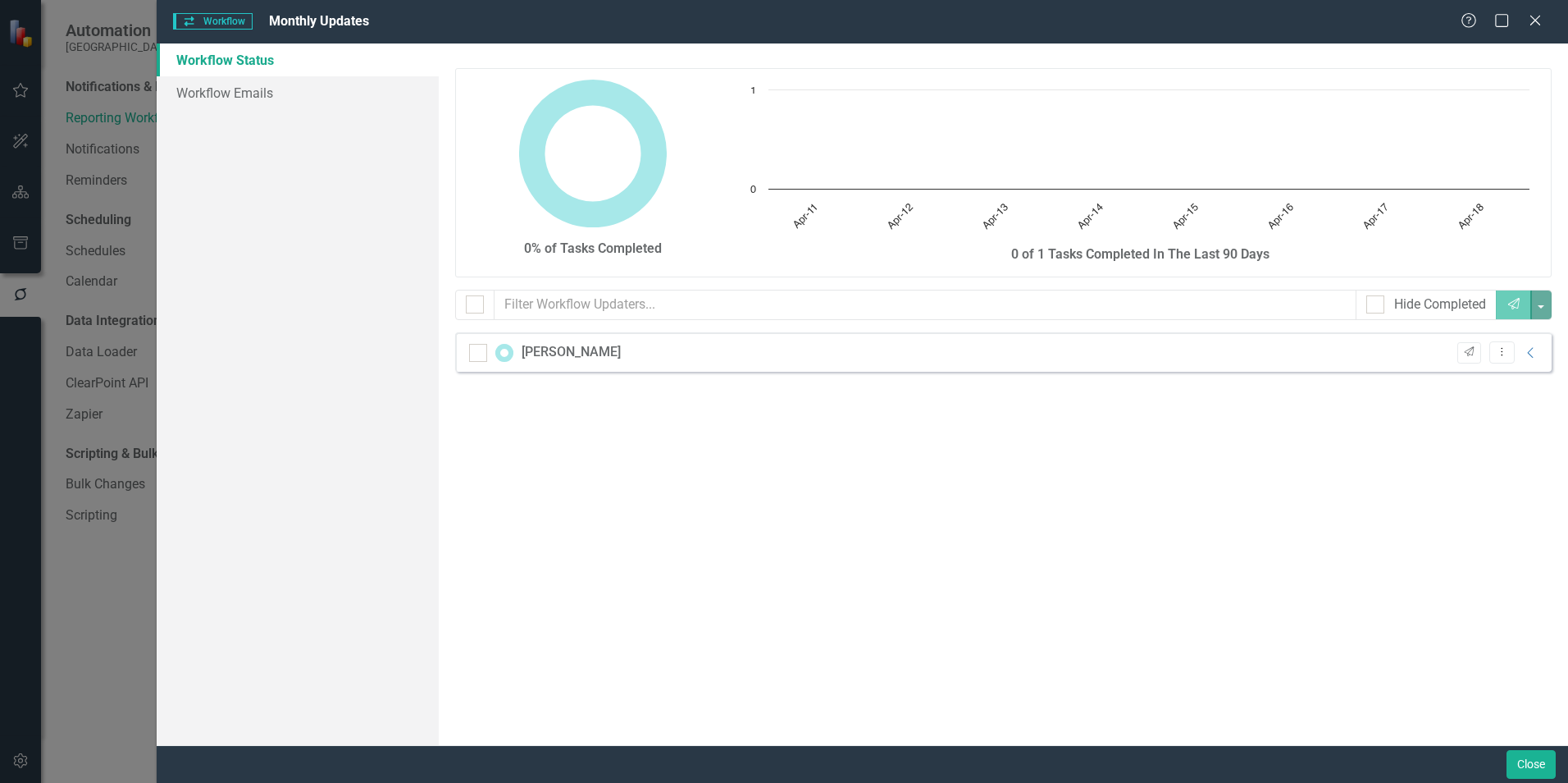
checkbox input "false"
click at [1532, 18] on icon "Close" at bounding box center [1535, 21] width 21 height 16
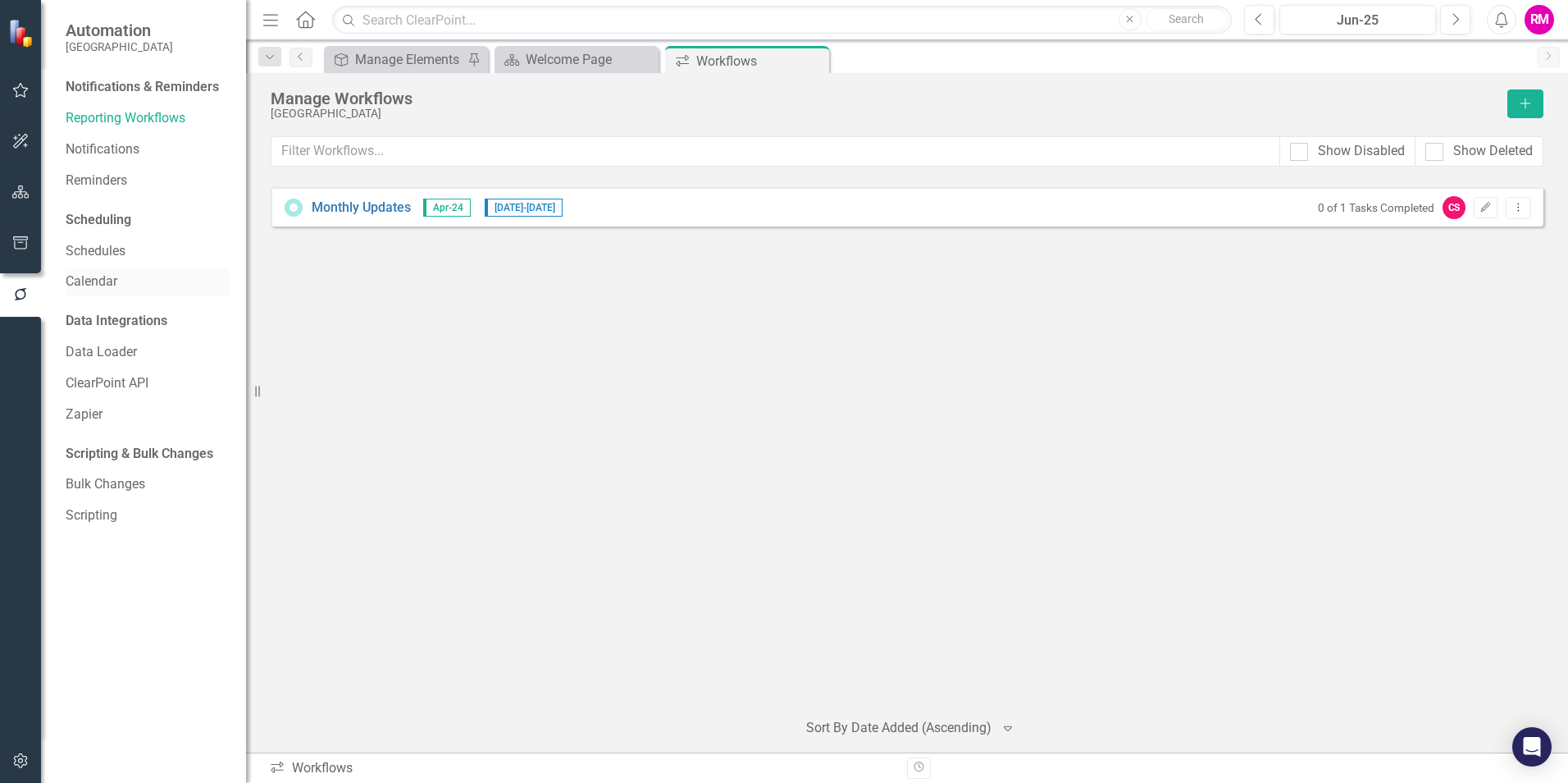
click at [93, 275] on link "Calendar" at bounding box center [148, 282] width 164 height 19
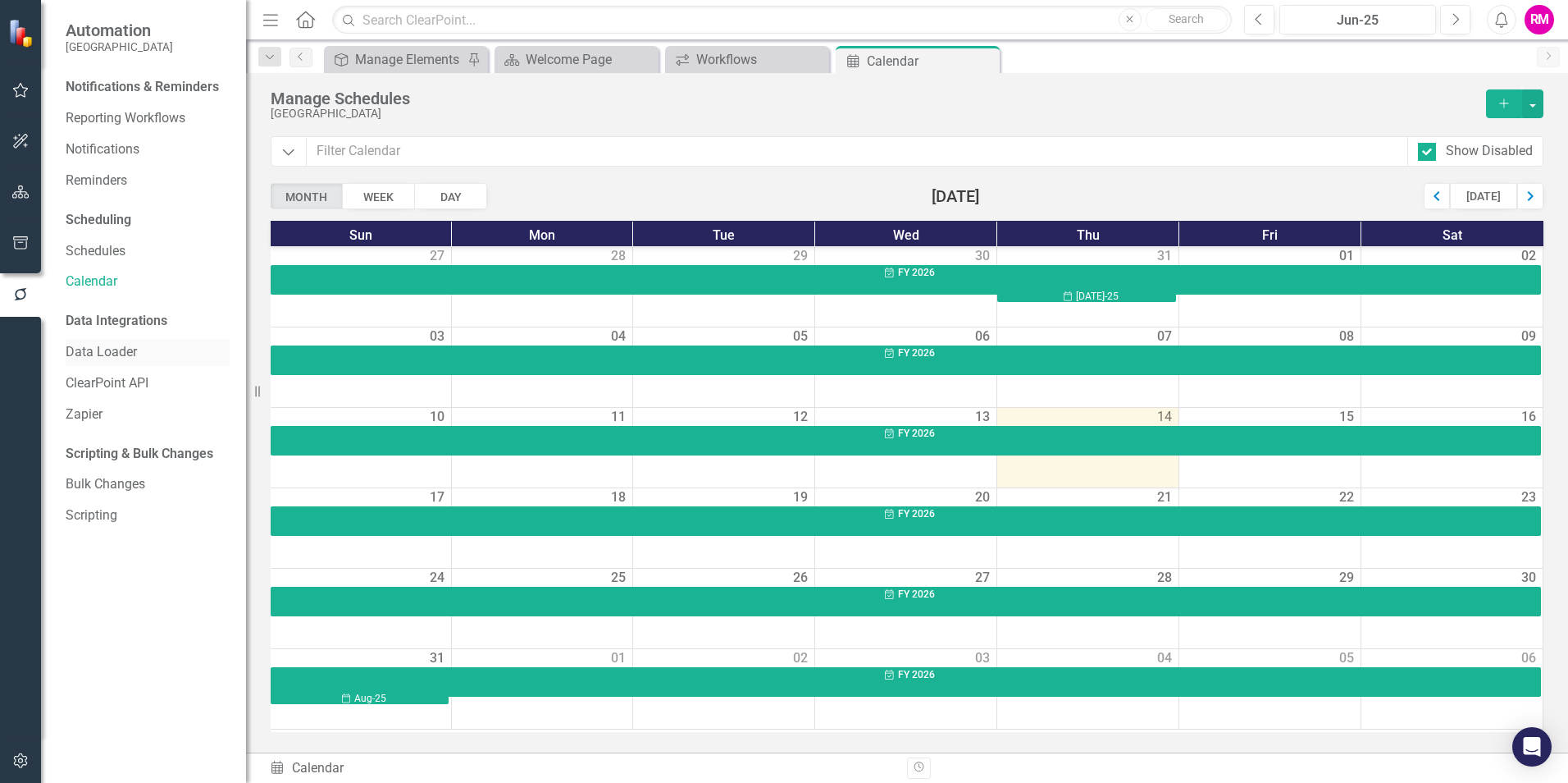
click at [106, 356] on link "Data Loader" at bounding box center [148, 352] width 164 height 19
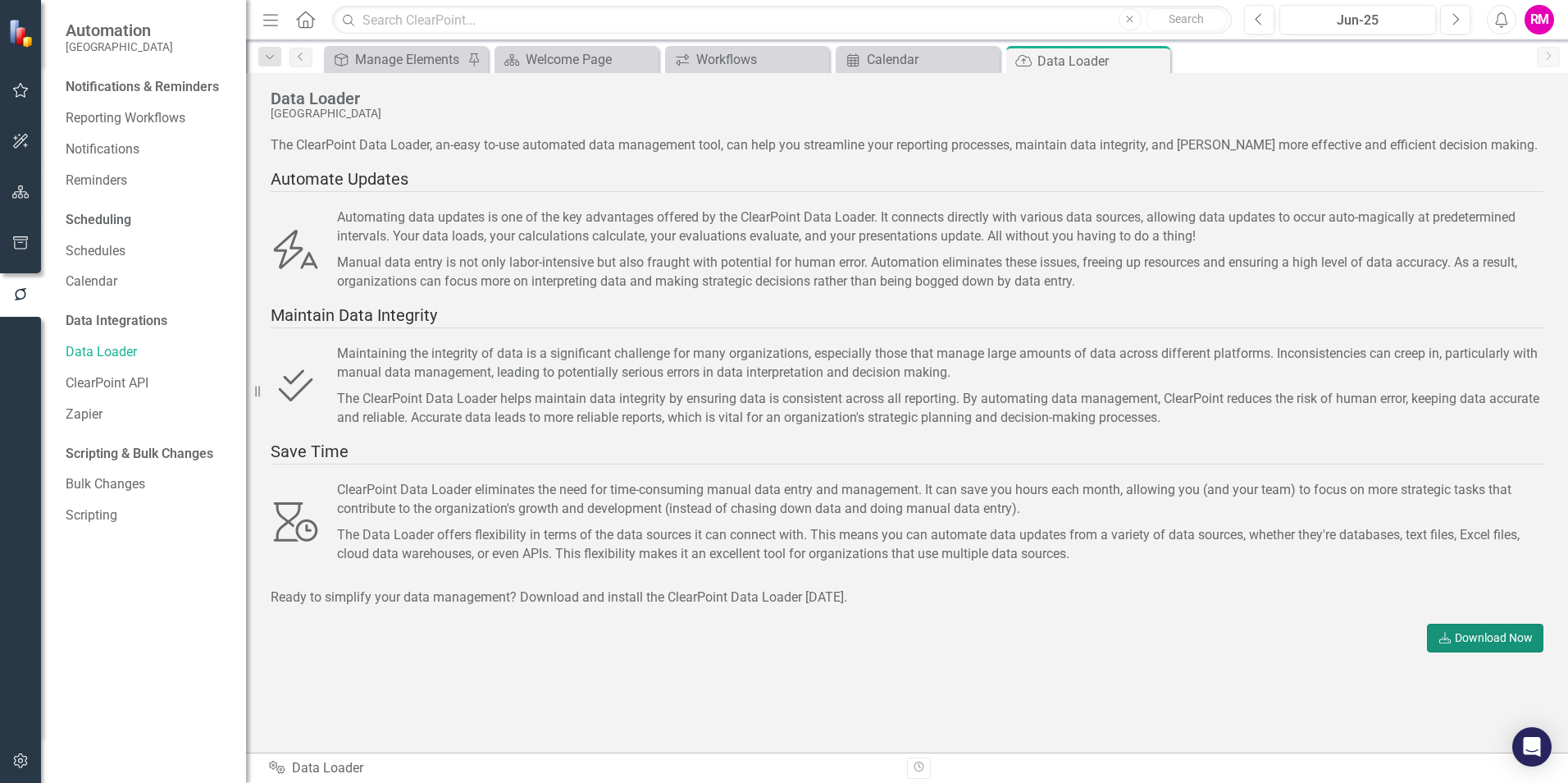
click at [1473, 639] on link "Download Download Now" at bounding box center [1485, 637] width 116 height 28
click at [15, 187] on icon "button" at bounding box center [21, 192] width 18 height 13
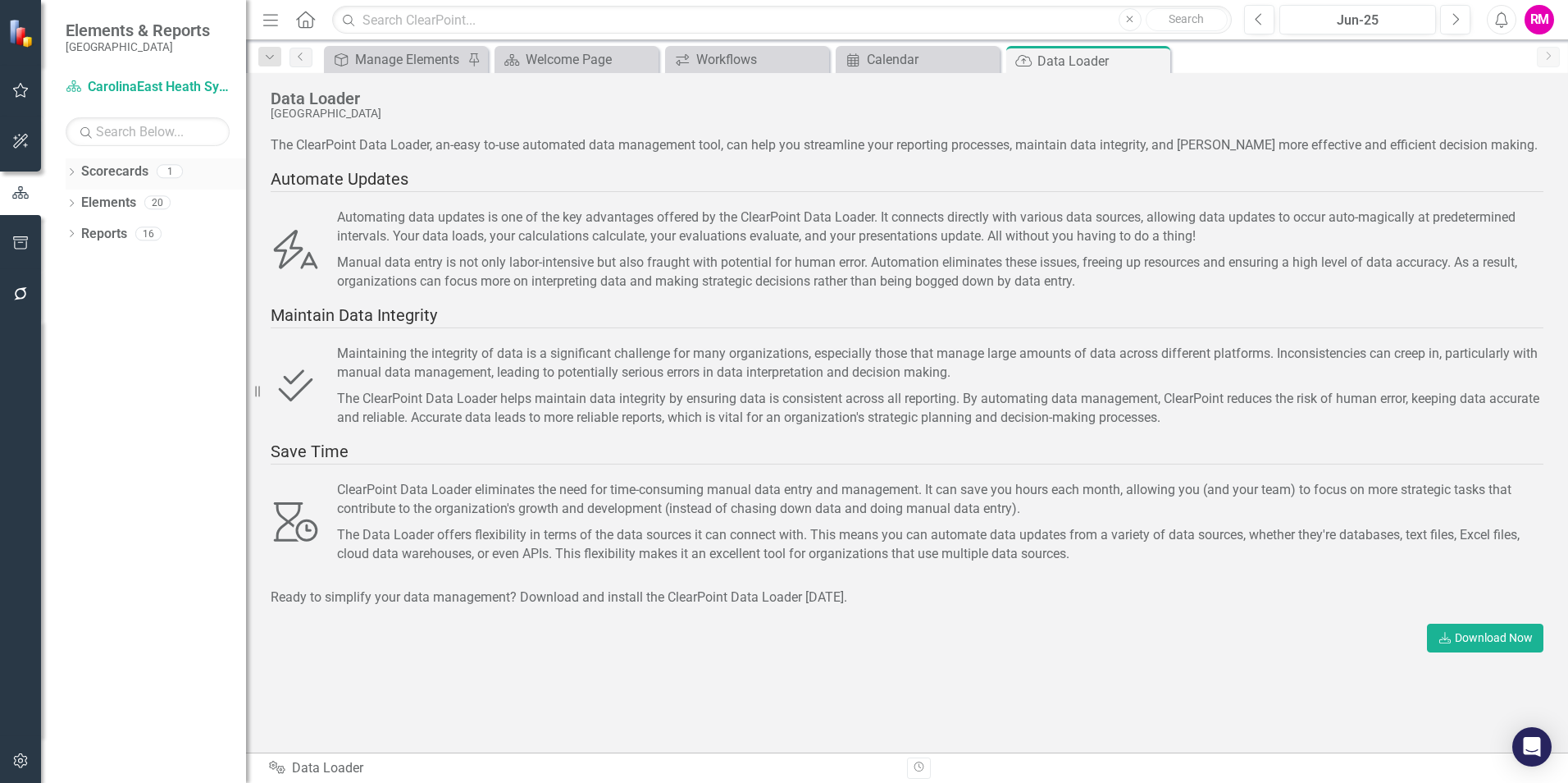
click at [72, 172] on icon "Dropdown" at bounding box center [71, 173] width 12 height 9
click at [177, 197] on link "CarolinaEast Heath System" at bounding box center [168, 202] width 156 height 19
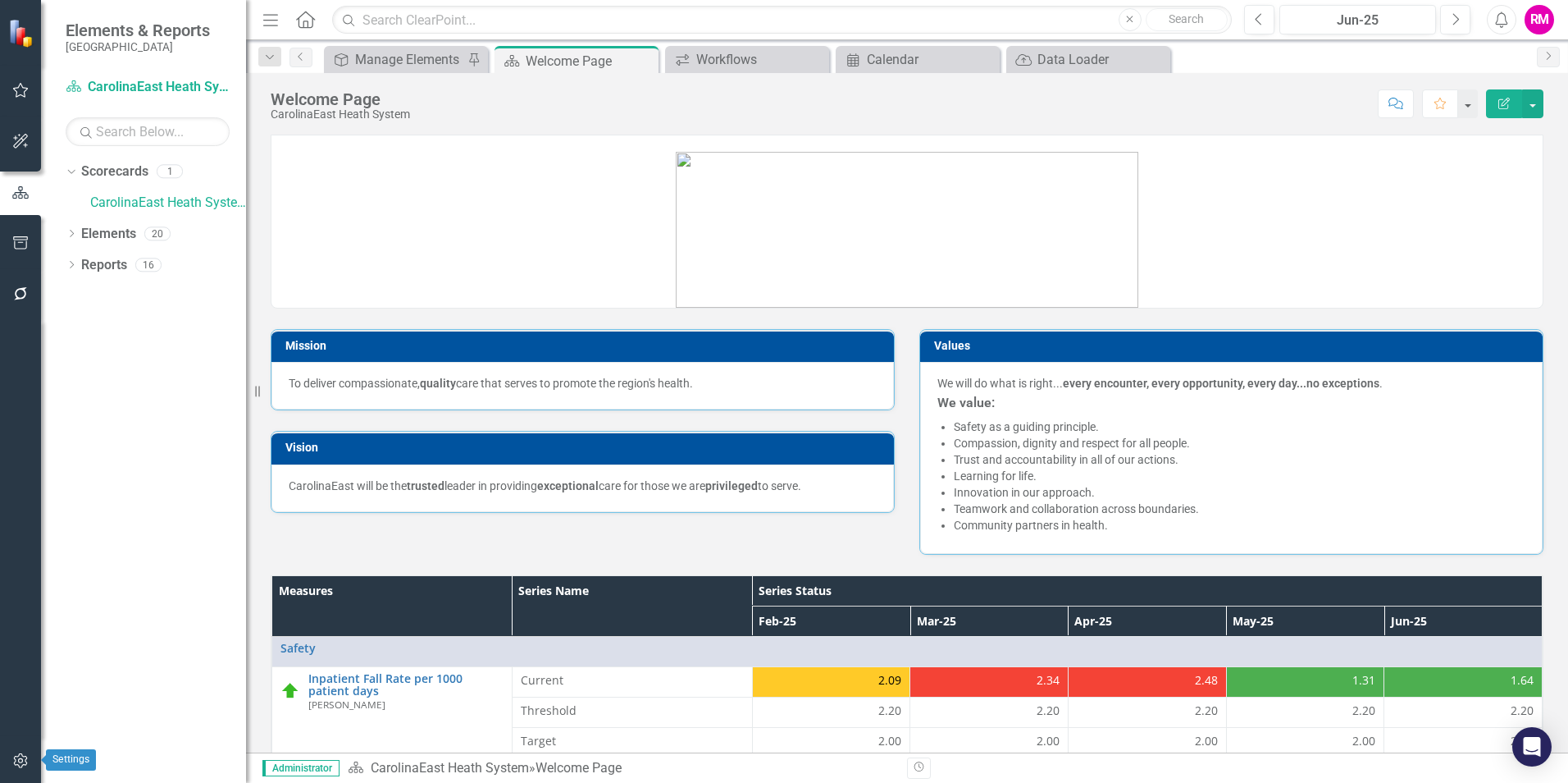
click at [21, 765] on icon "button" at bounding box center [21, 761] width 18 height 13
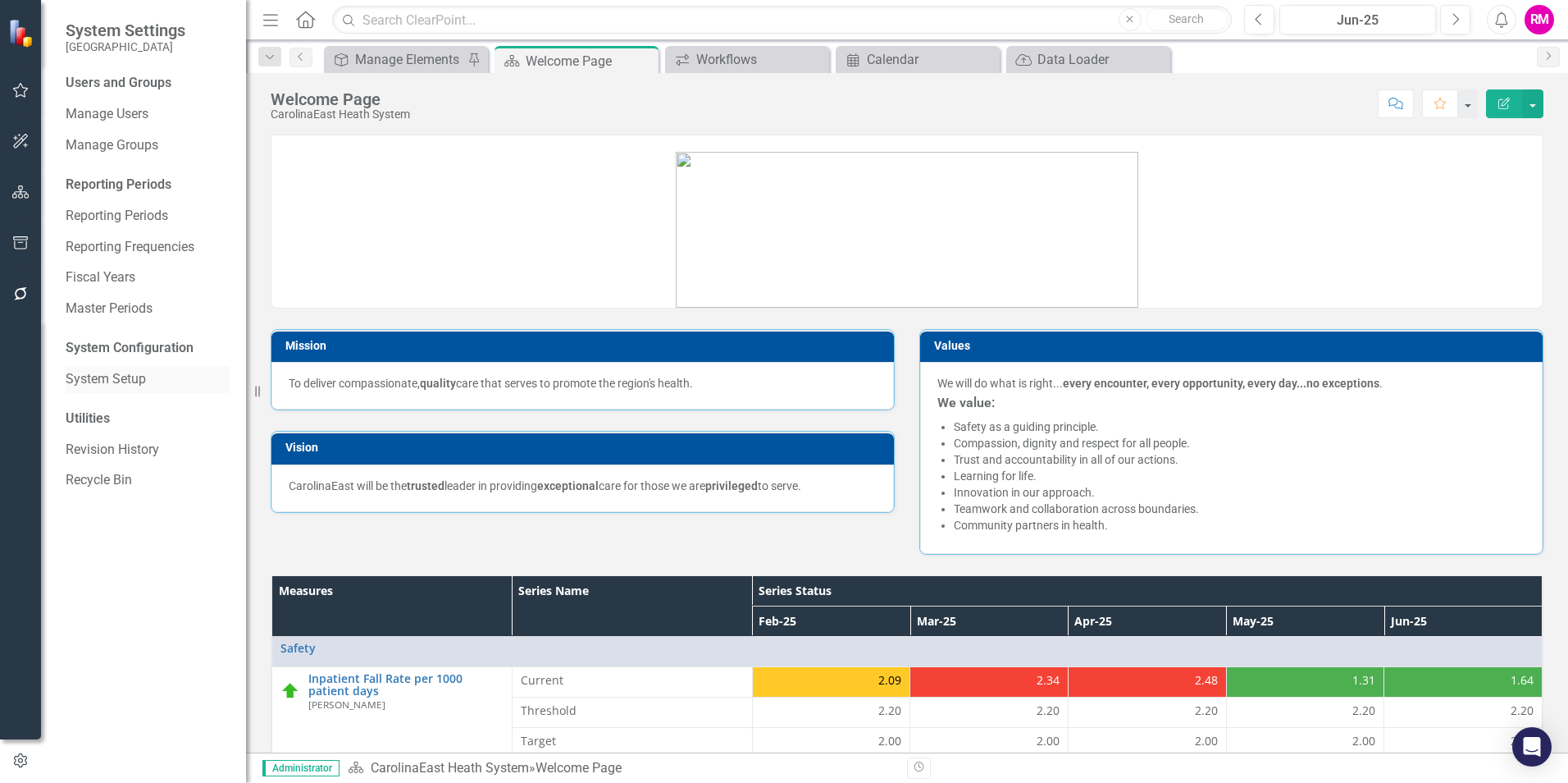
click at [93, 381] on link "System Setup" at bounding box center [148, 379] width 164 height 19
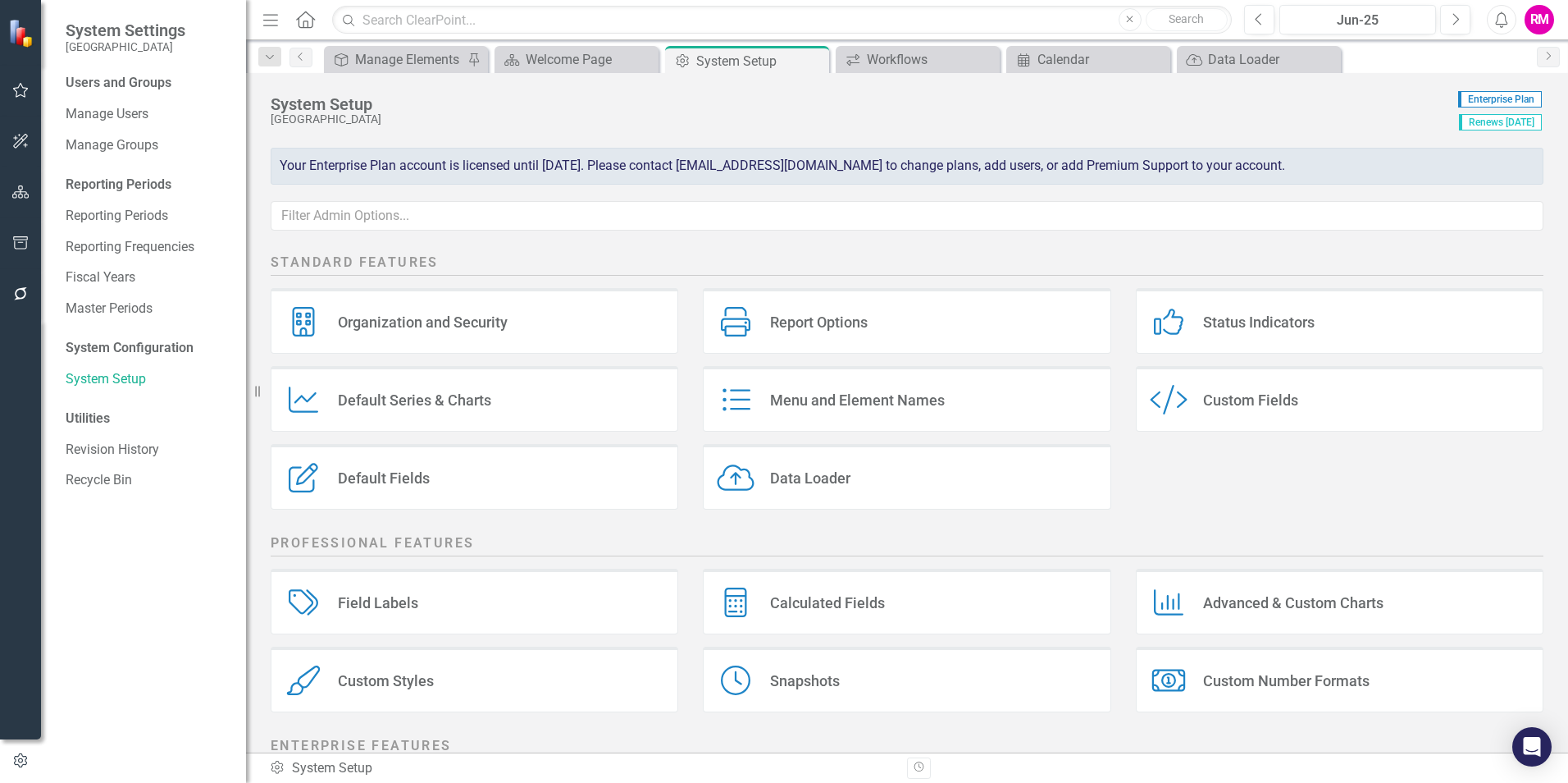
click at [804, 476] on div "Data Loader" at bounding box center [810, 477] width 80 height 19
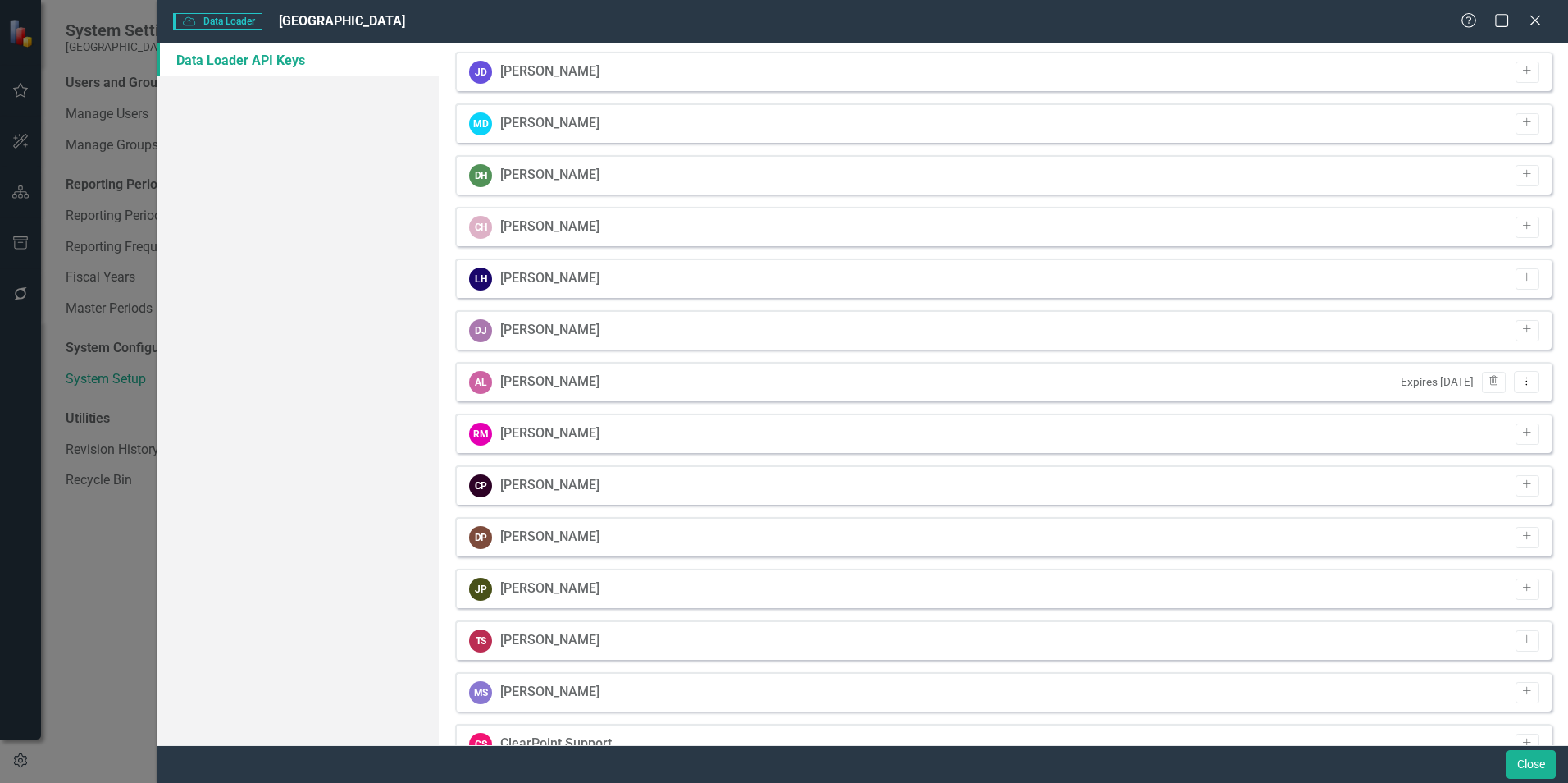
scroll to position [164, 0]
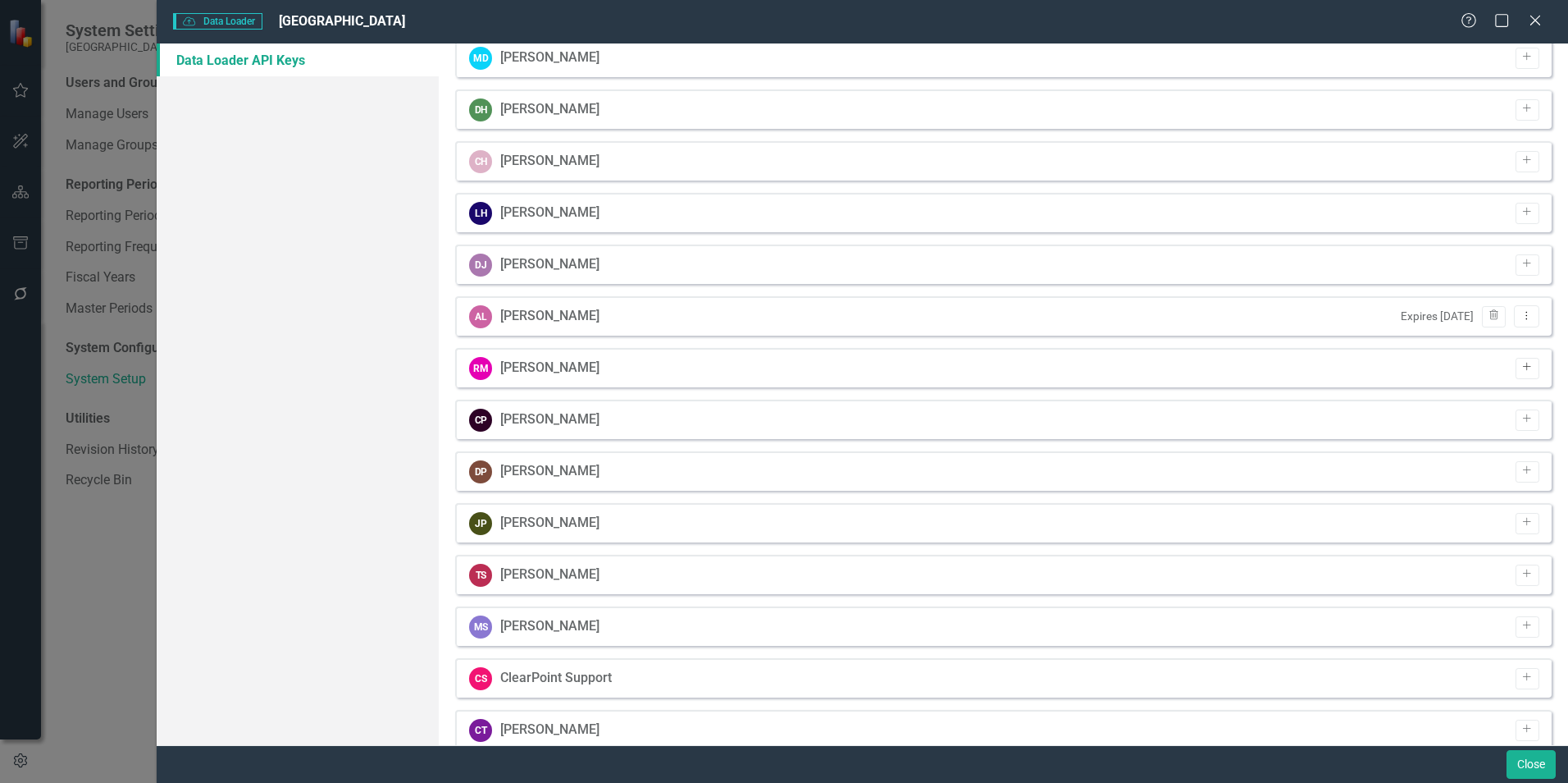
click at [1521, 364] on icon "Add" at bounding box center [1527, 368] width 13 height 10
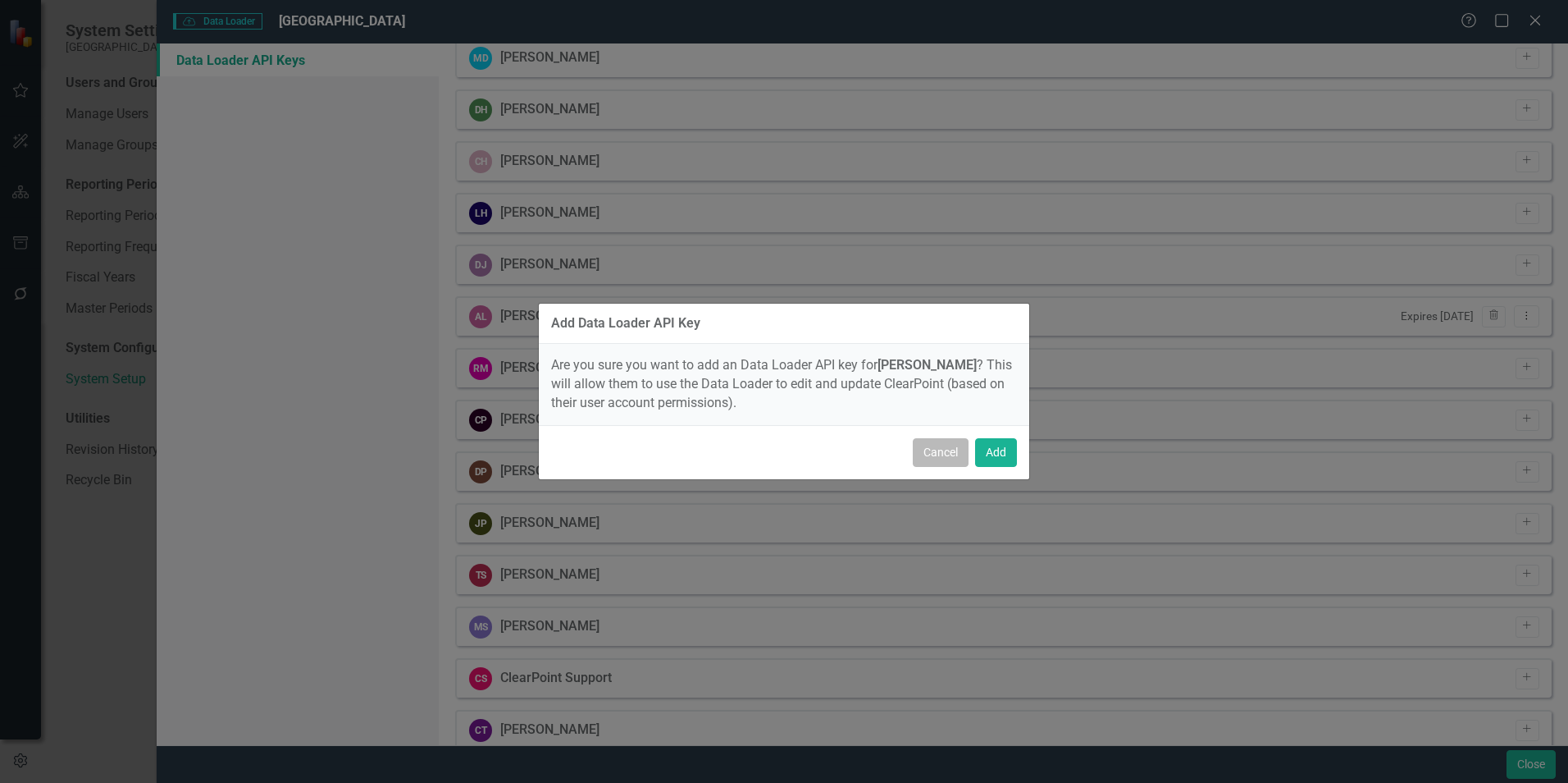
click at [940, 457] on button "Cancel" at bounding box center [940, 452] width 56 height 28
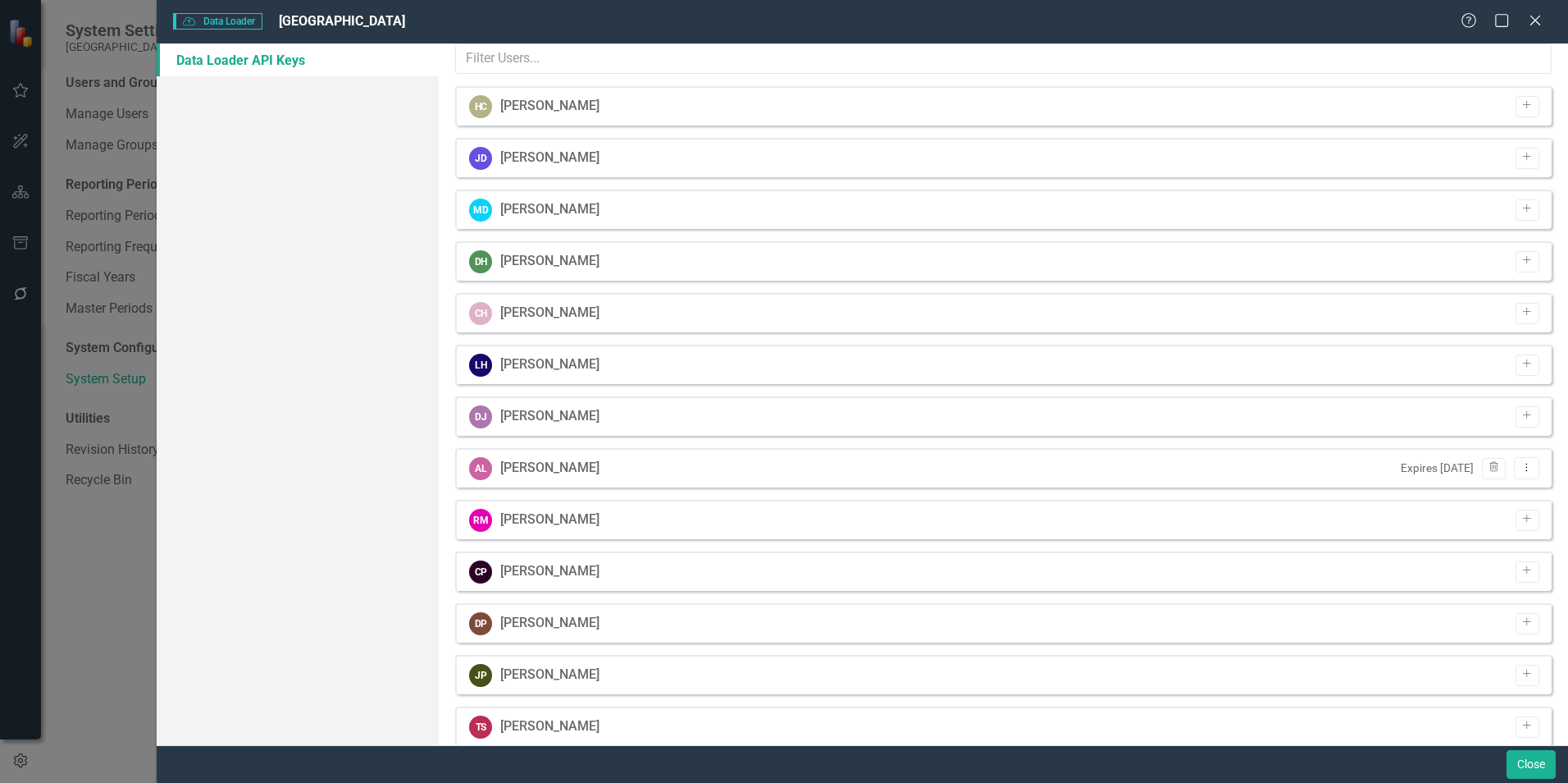
scroll to position [0, 0]
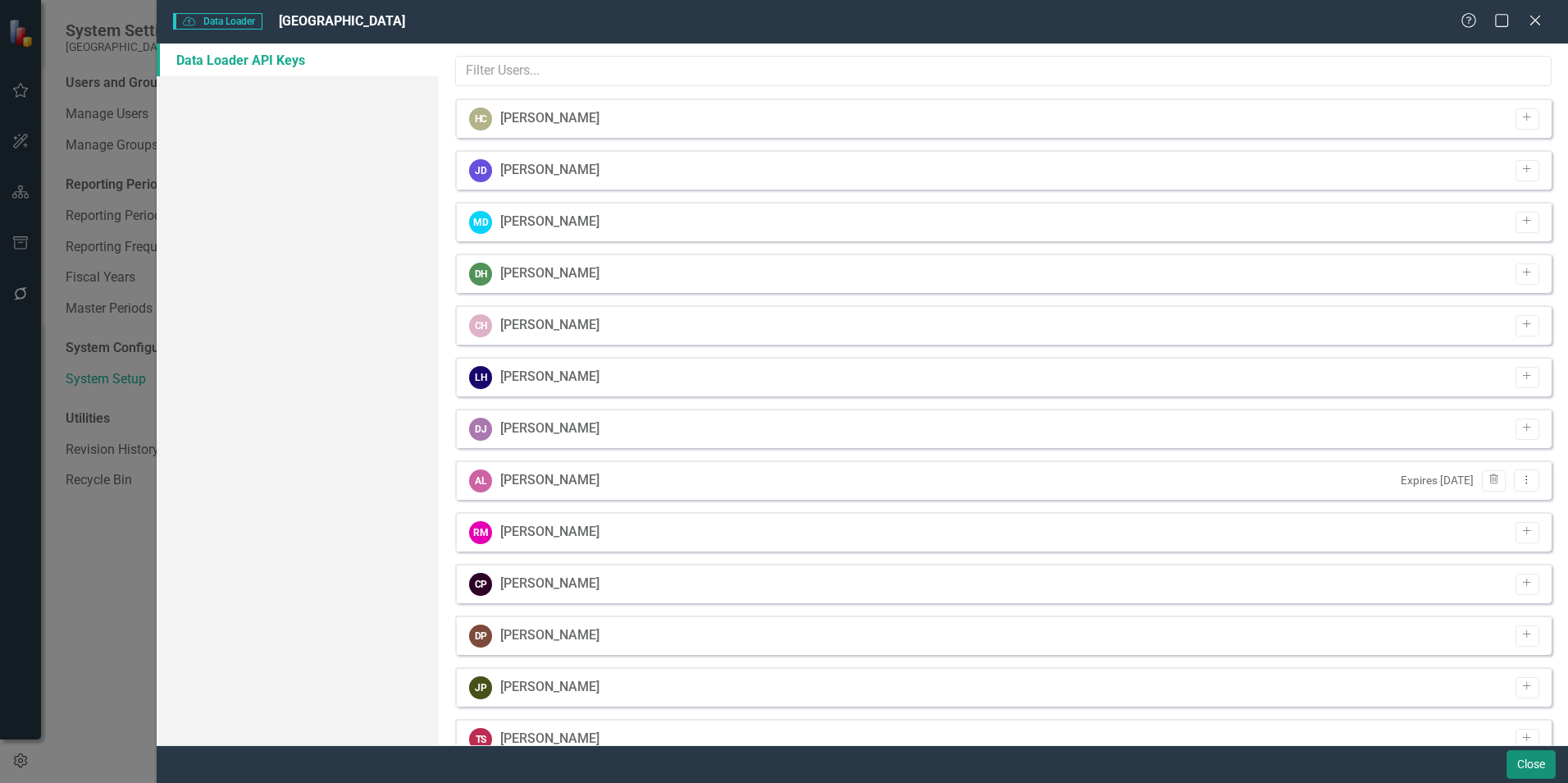
click at [1532, 761] on button "Close" at bounding box center [1531, 763] width 49 height 28
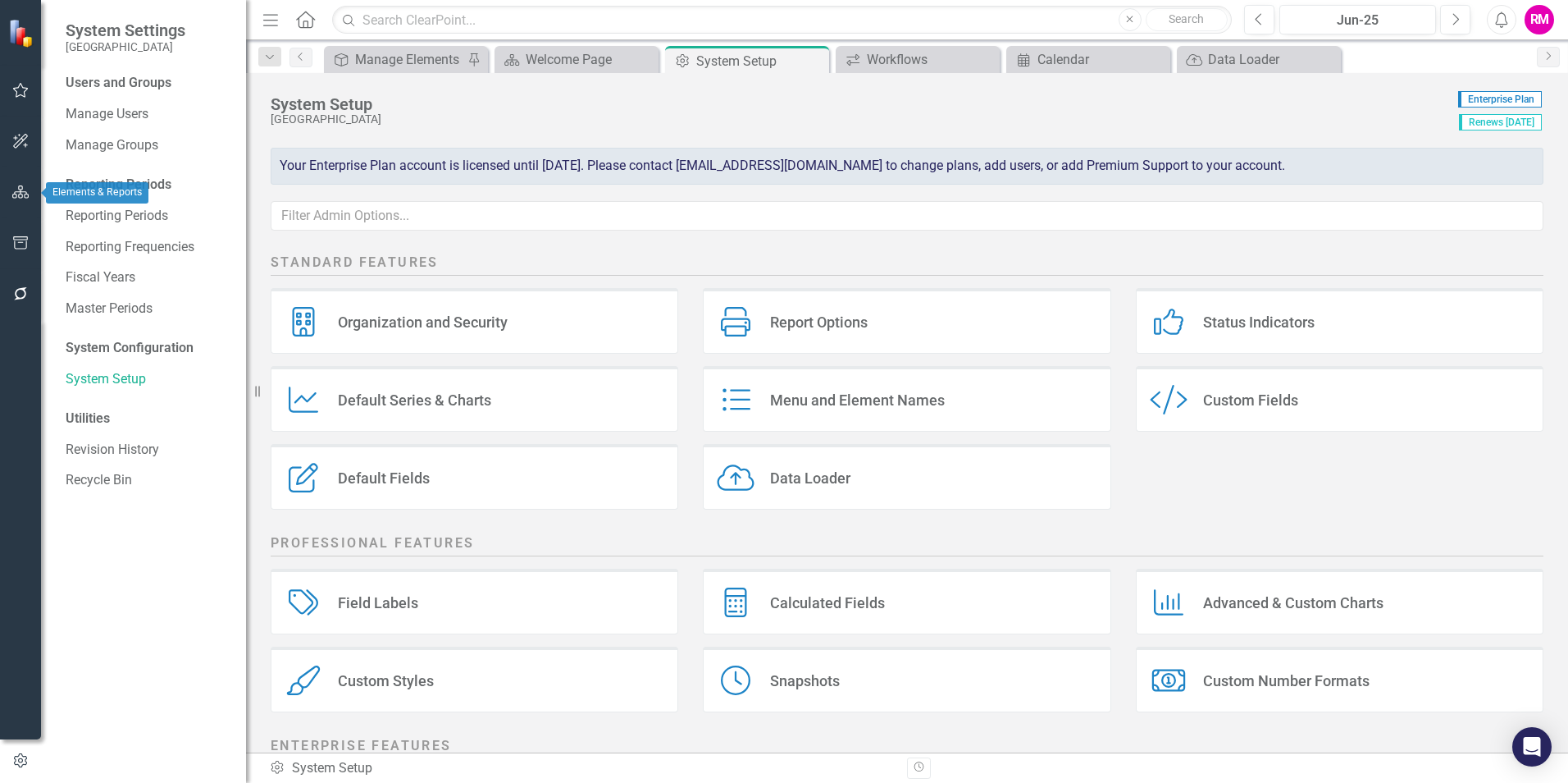
click at [20, 187] on icon "button" at bounding box center [21, 192] width 18 height 13
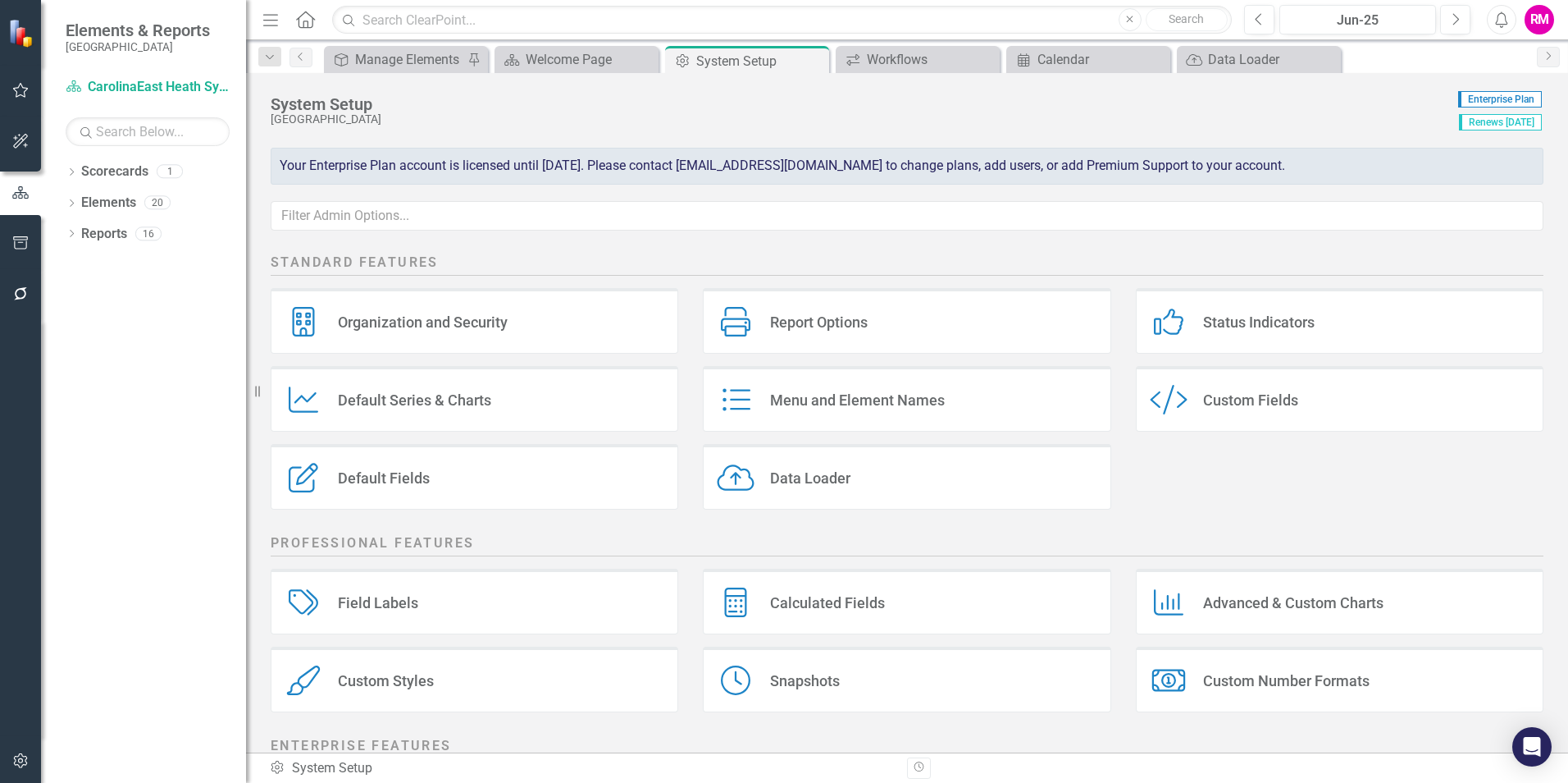
click at [390, 485] on div "Default Fields" at bounding box center [384, 477] width 92 height 19
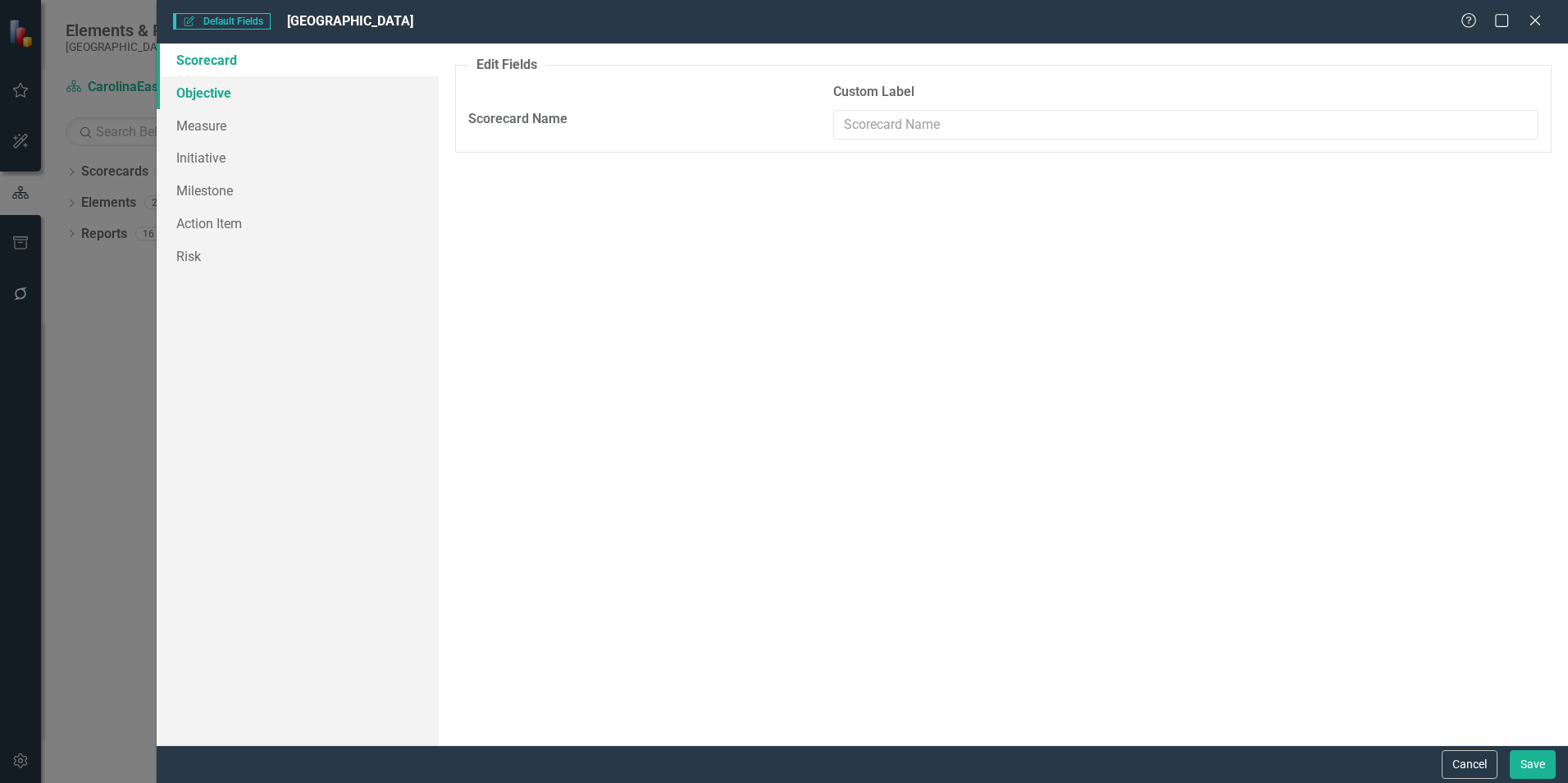
click at [205, 85] on link "Objective" at bounding box center [297, 93] width 282 height 33
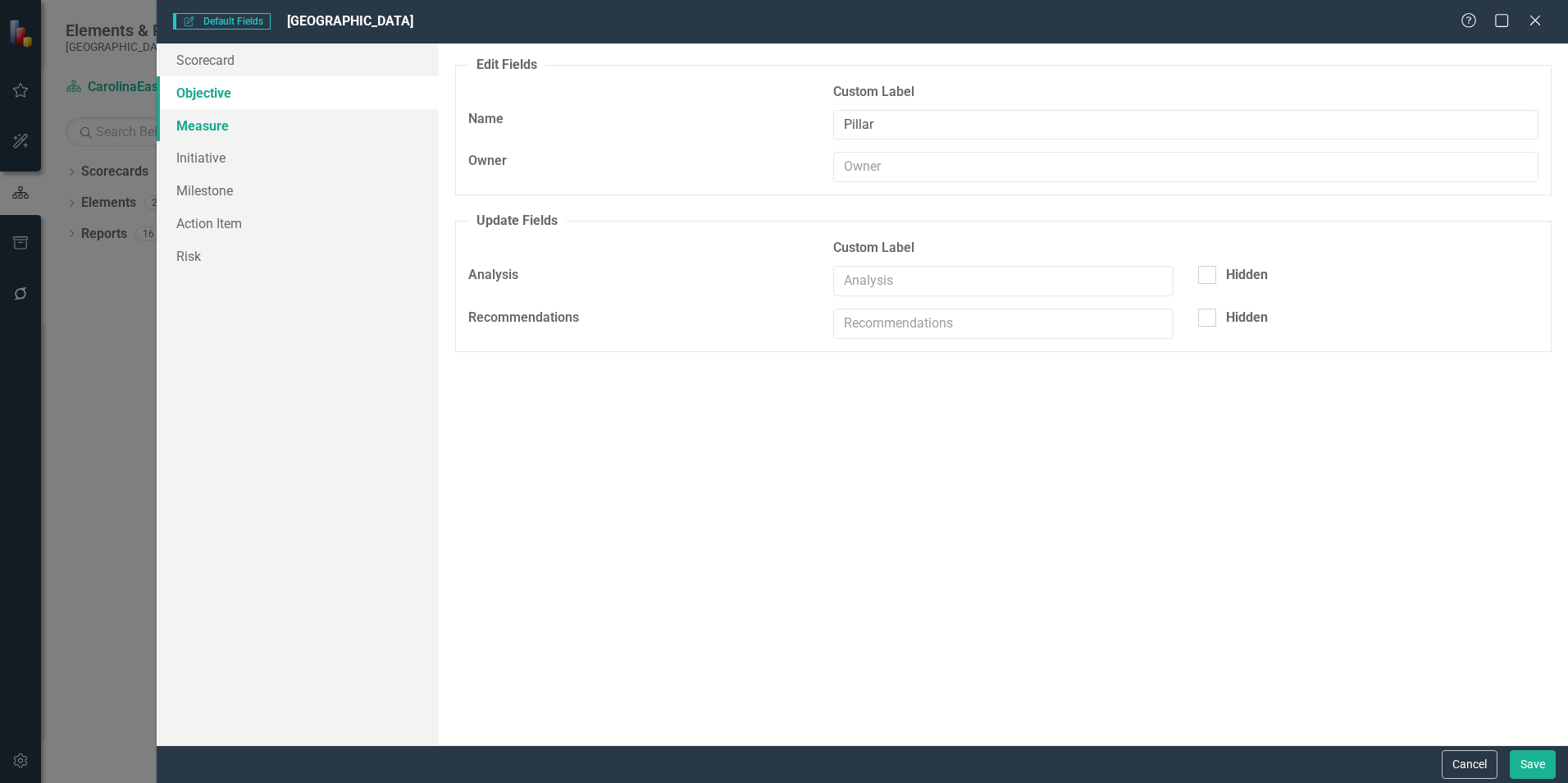
click at [206, 120] on link "Measure" at bounding box center [297, 126] width 282 height 33
click at [198, 155] on link "Initiative" at bounding box center [297, 157] width 282 height 33
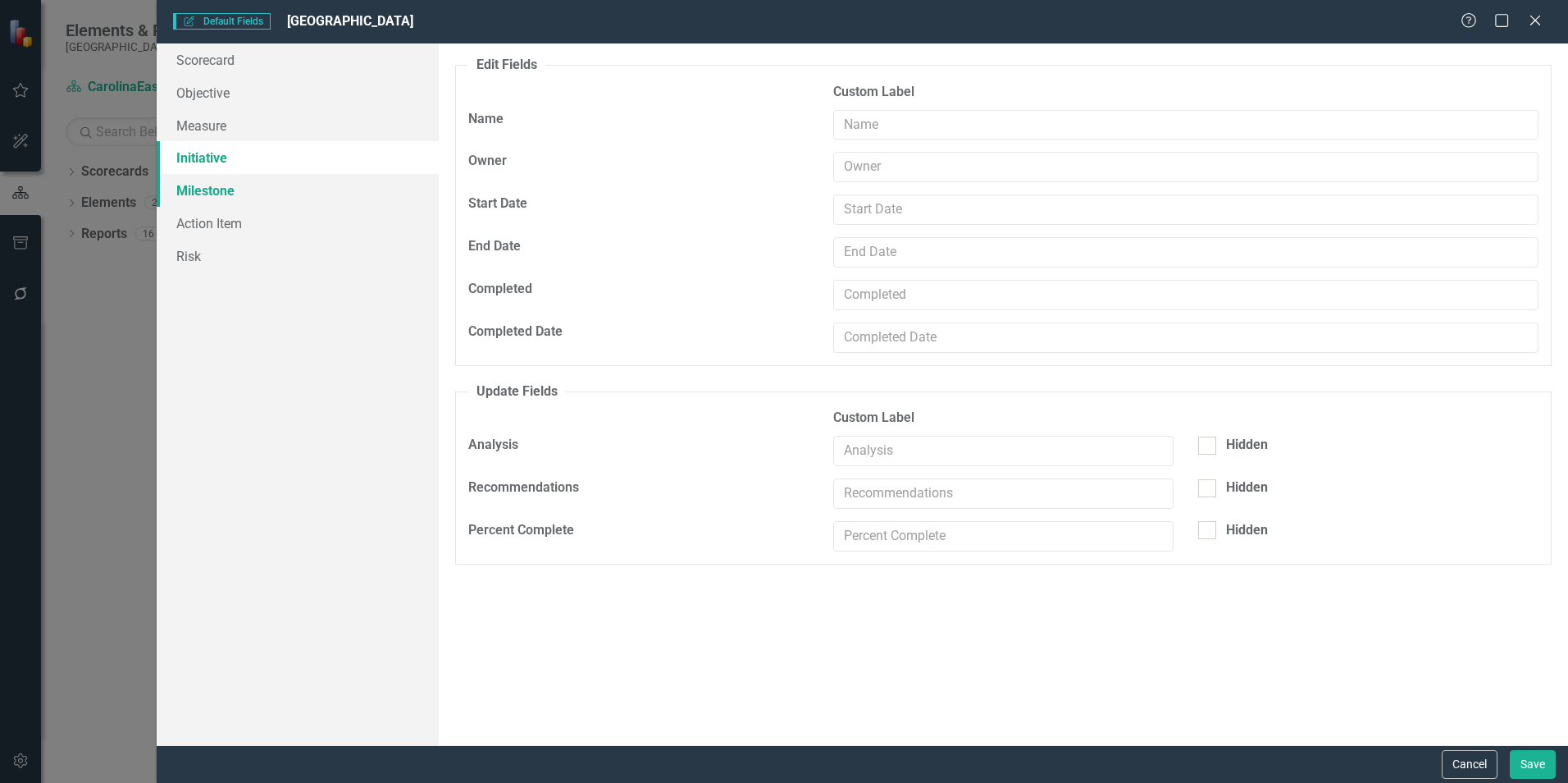
click at [203, 192] on link "Milestone" at bounding box center [297, 191] width 282 height 33
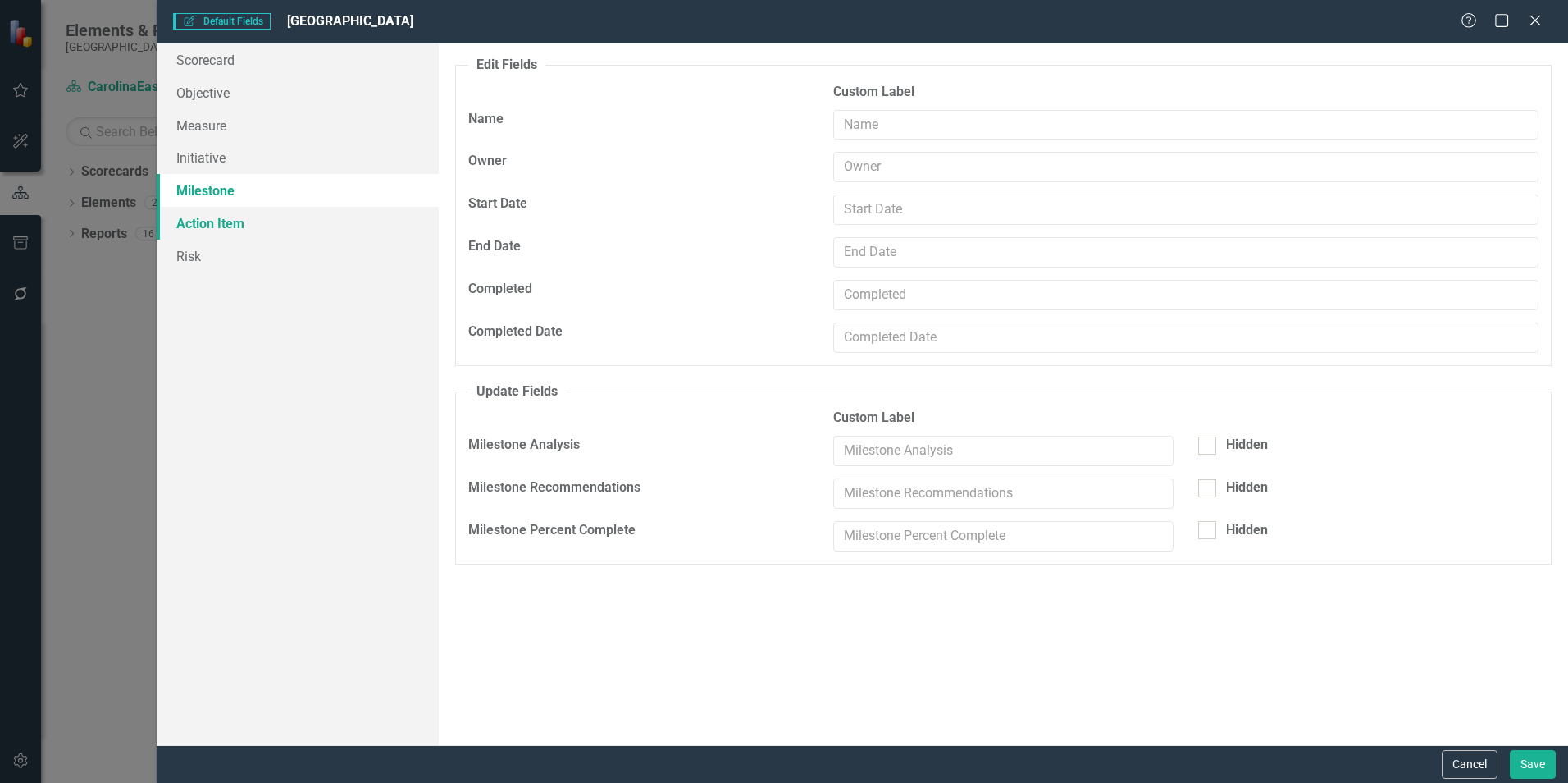
click at [212, 224] on link "Action Item" at bounding box center [297, 224] width 282 height 33
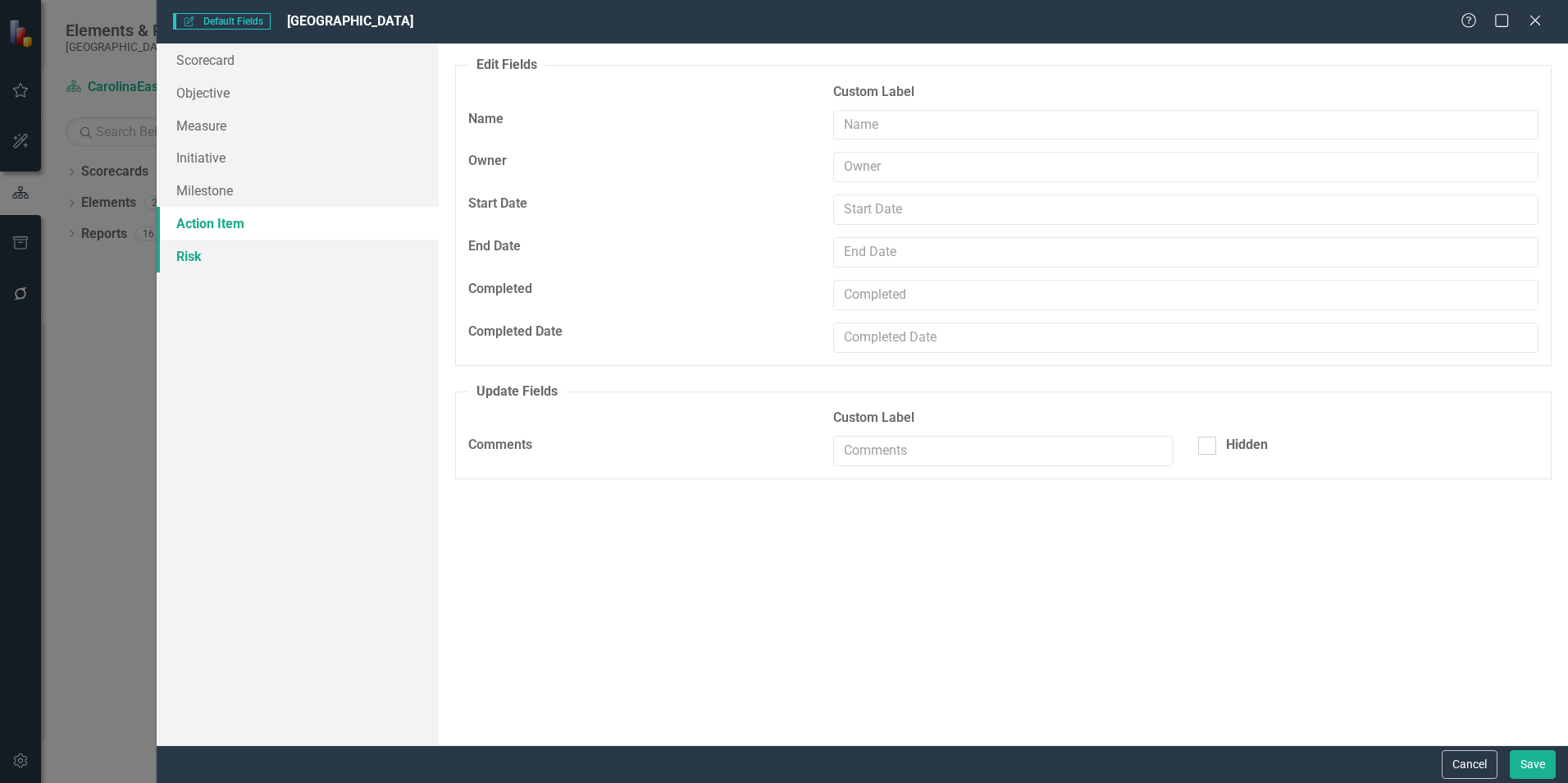
click at [189, 253] on link "Risk" at bounding box center [297, 256] width 282 height 33
click at [202, 94] on link "Objective" at bounding box center [297, 93] width 282 height 33
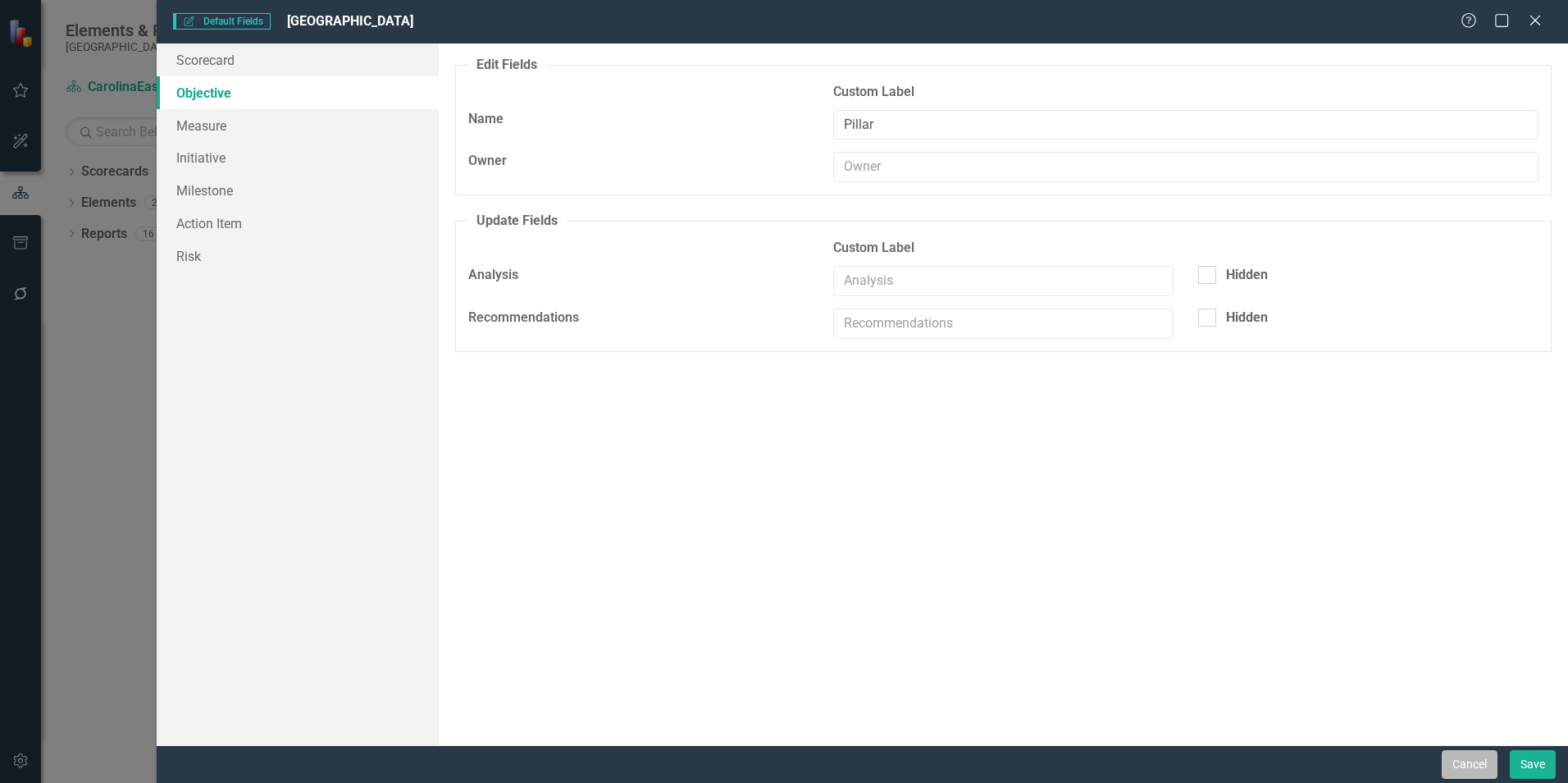
click at [1462, 764] on button "Cancel" at bounding box center [1469, 763] width 56 height 28
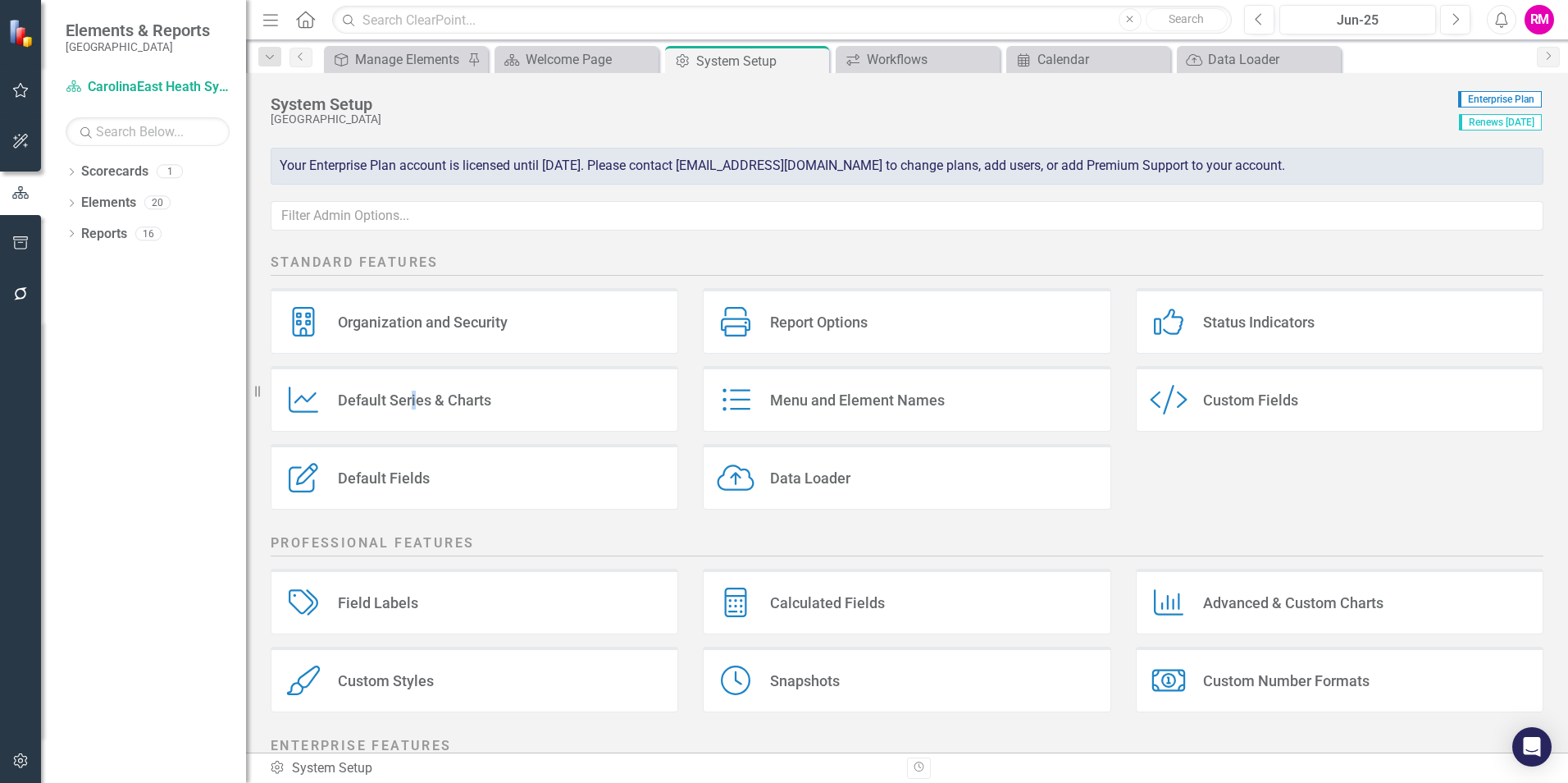
click at [413, 397] on div "Default Series & Charts" at bounding box center [414, 400] width 153 height 19
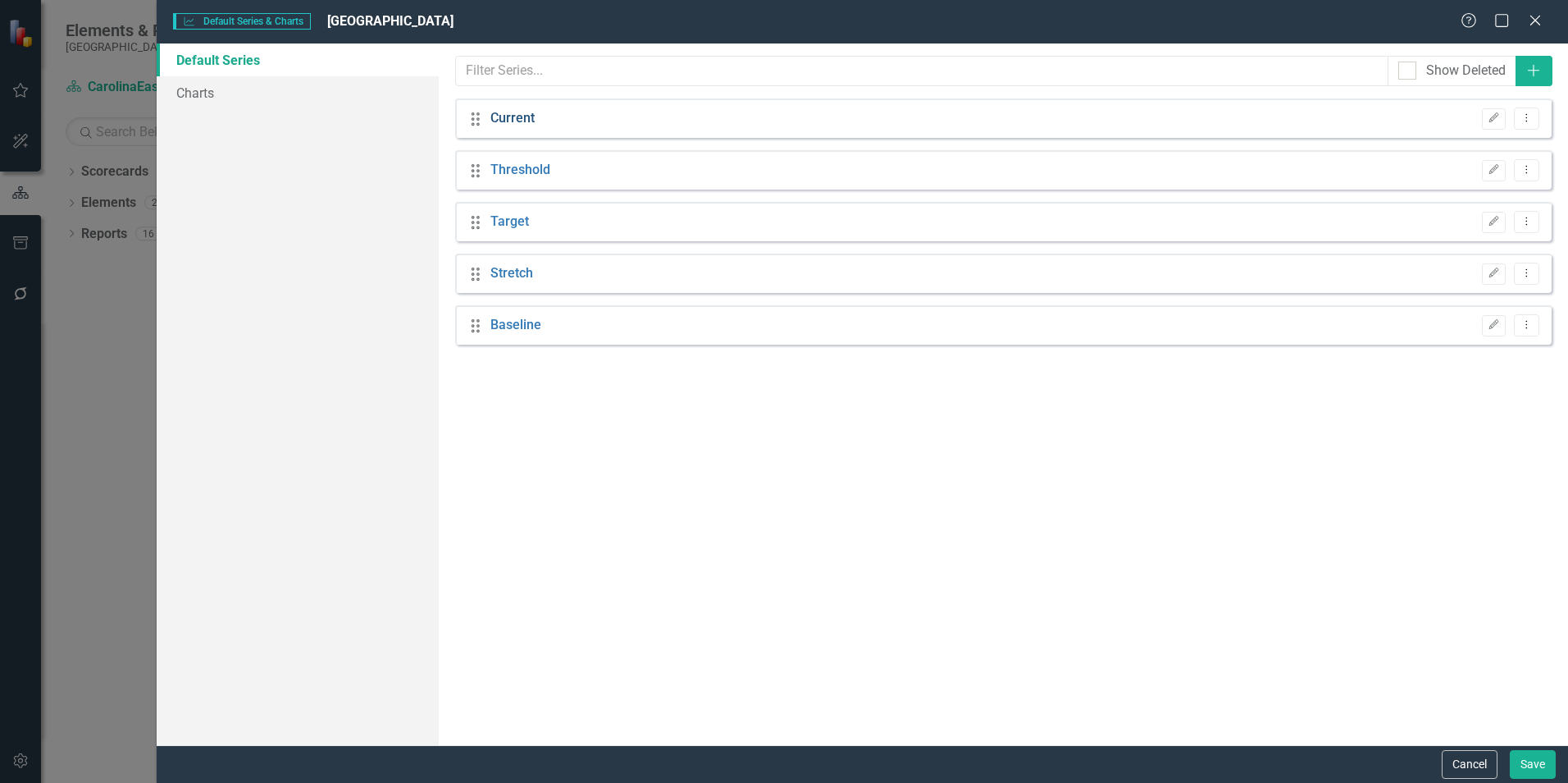
click at [509, 121] on link "Current" at bounding box center [512, 118] width 44 height 19
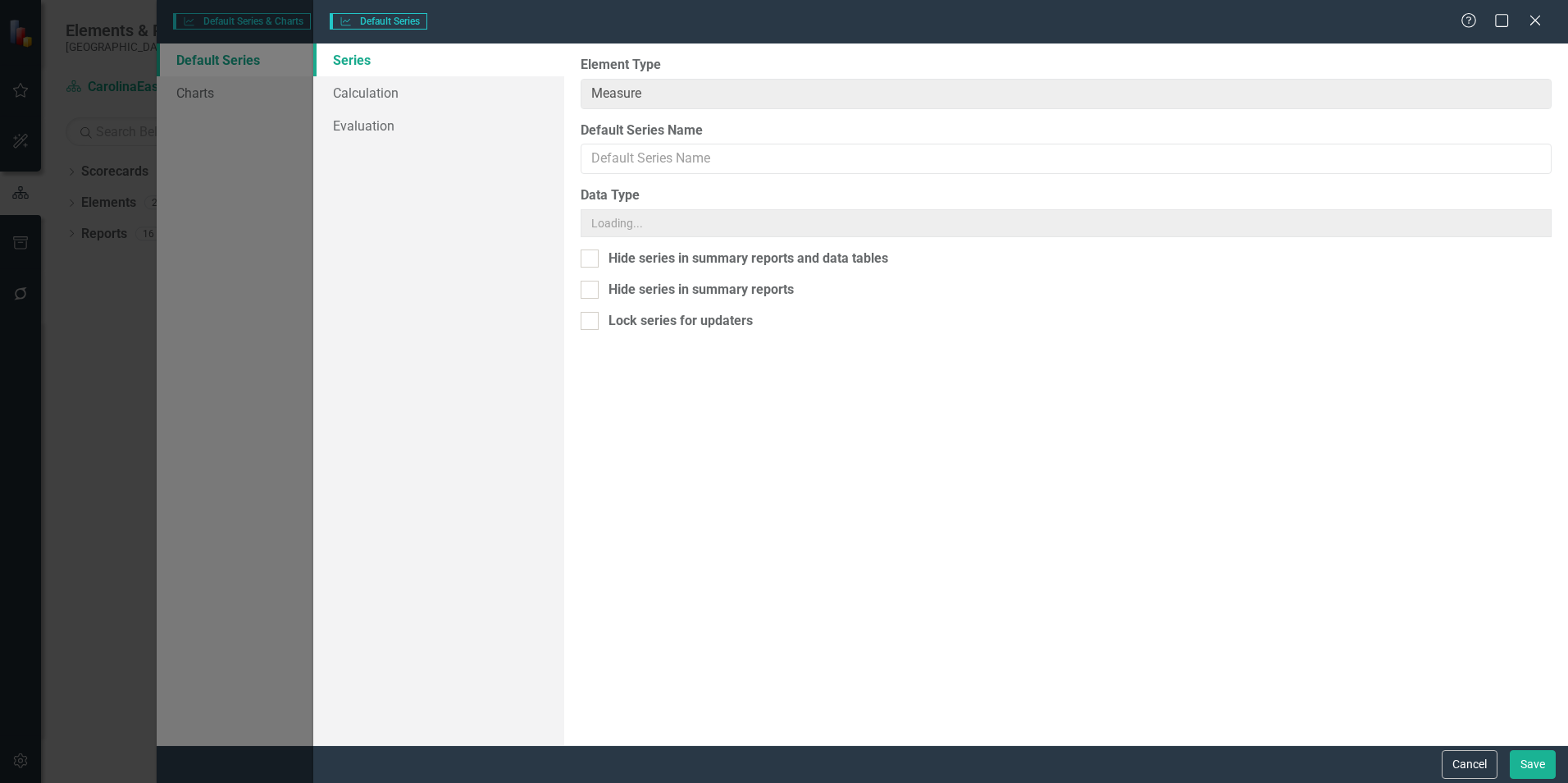
type input "Current"
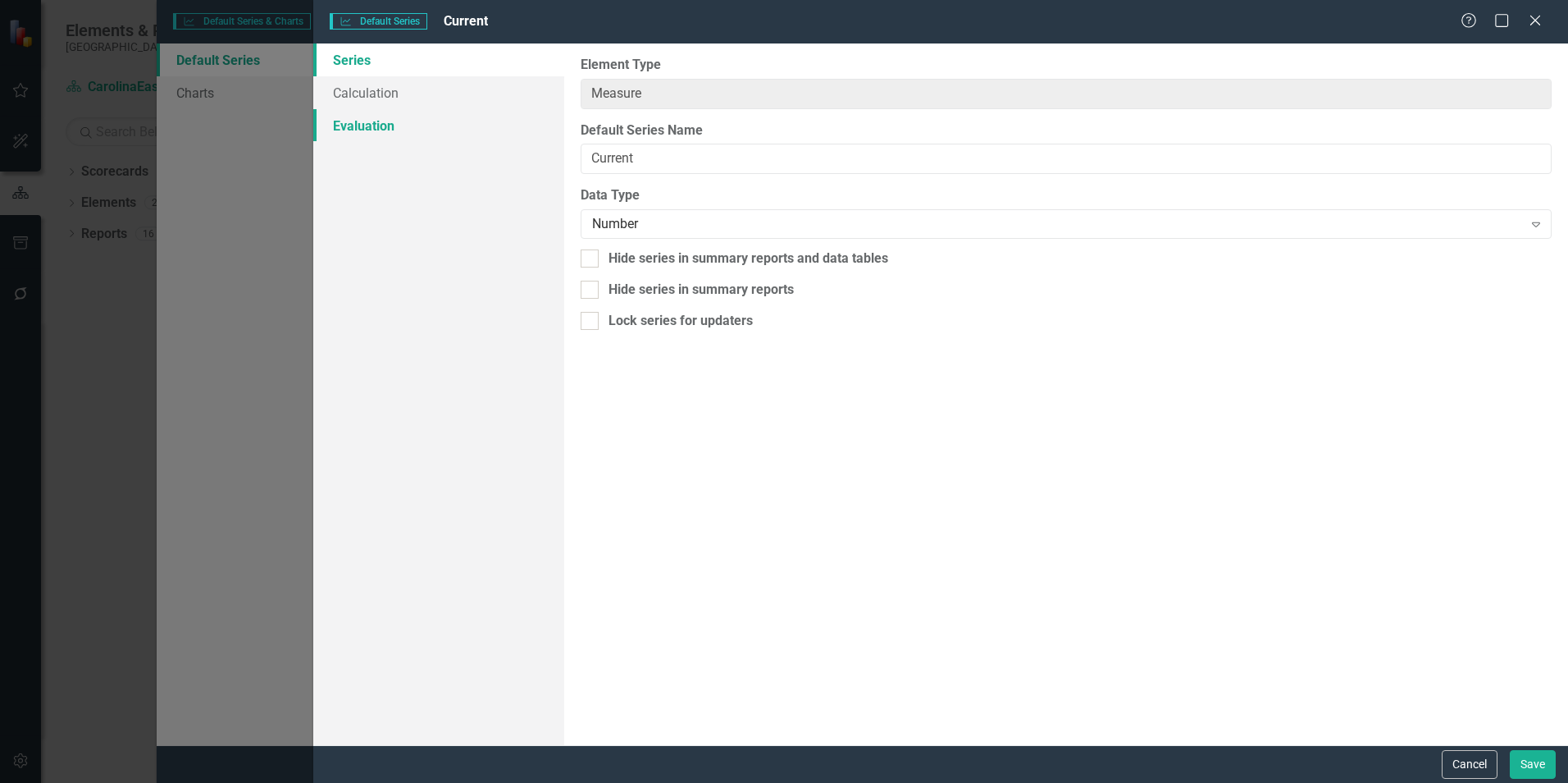
click at [377, 126] on link "Evaluation" at bounding box center [439, 126] width 251 height 33
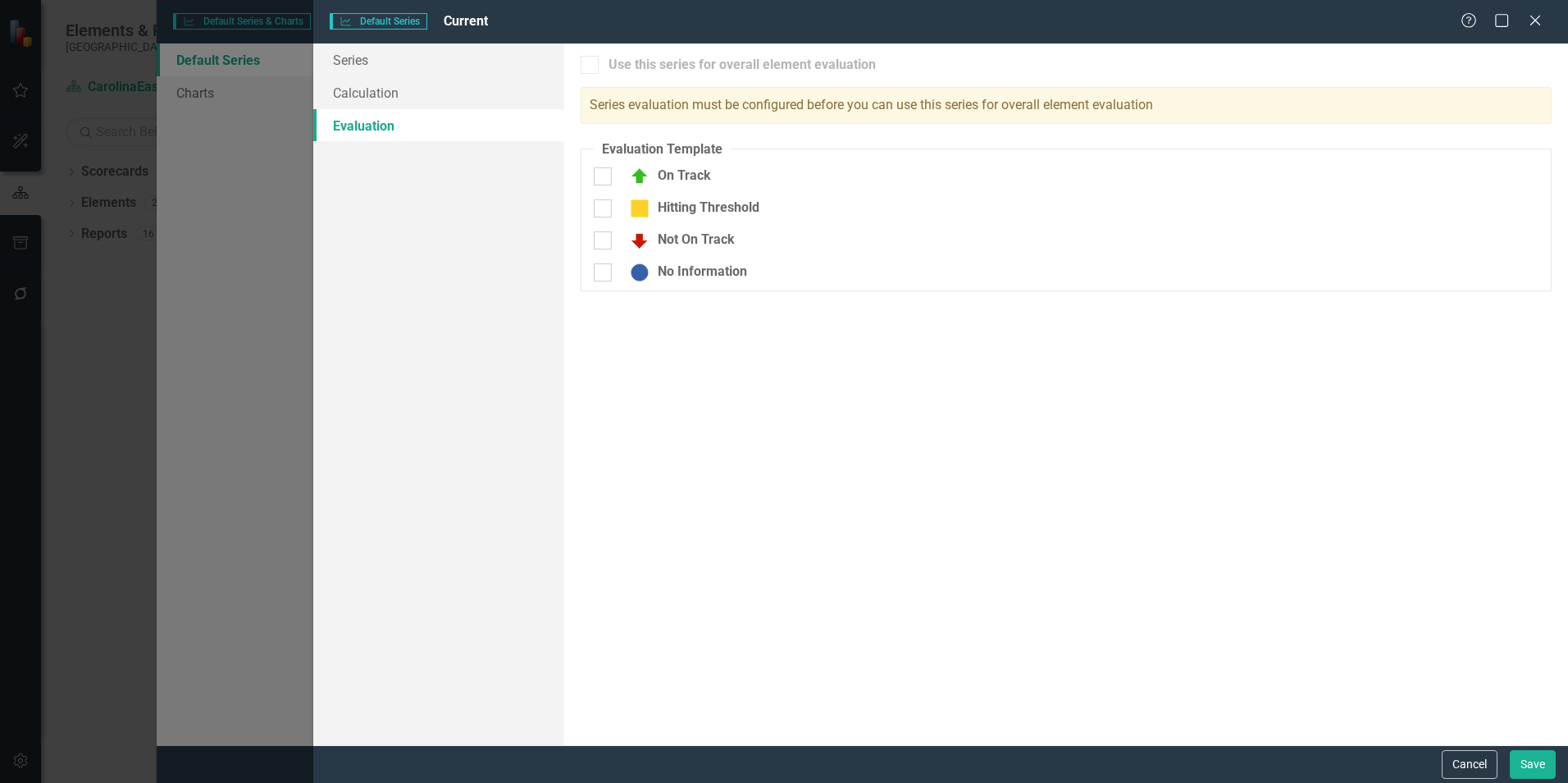
click at [1535, 22] on icon at bounding box center [1536, 21] width 10 height 10
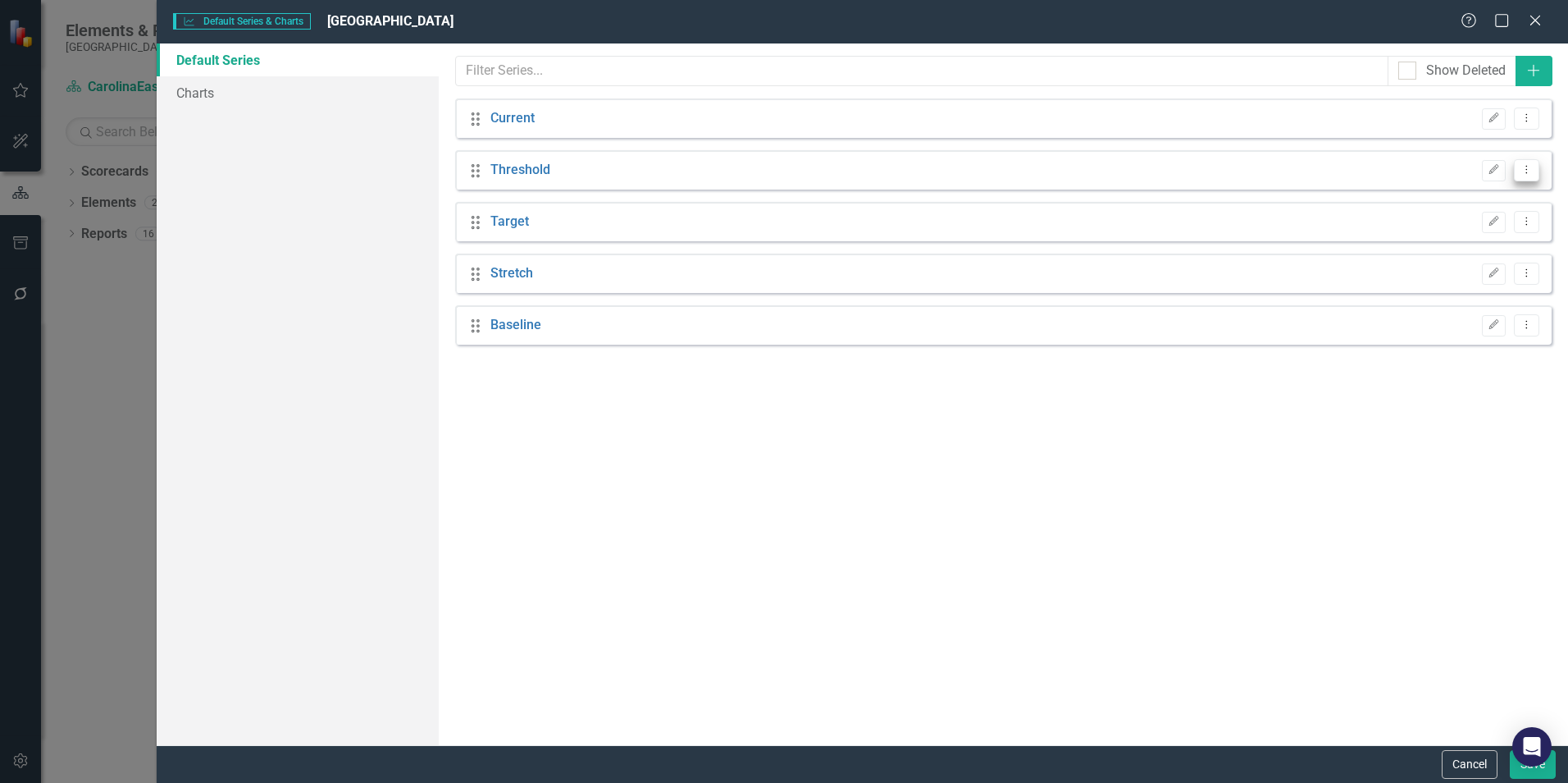
click at [1521, 180] on button "Dropdown Menu" at bounding box center [1527, 170] width 25 height 22
click at [1444, 196] on link "Edit Edit Default Series" at bounding box center [1449, 196] width 179 height 30
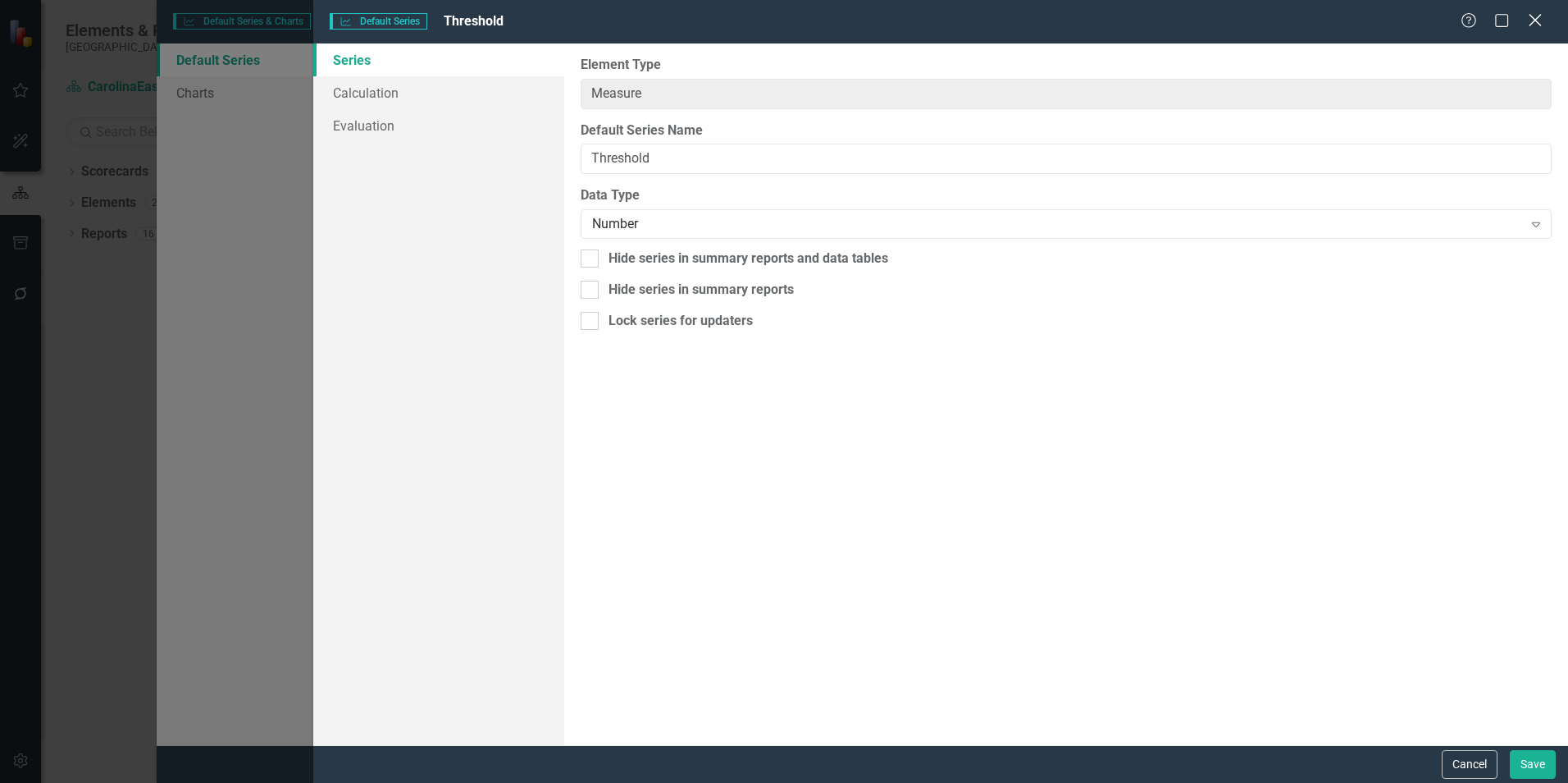
click at [1532, 21] on icon "Close" at bounding box center [1535, 21] width 21 height 16
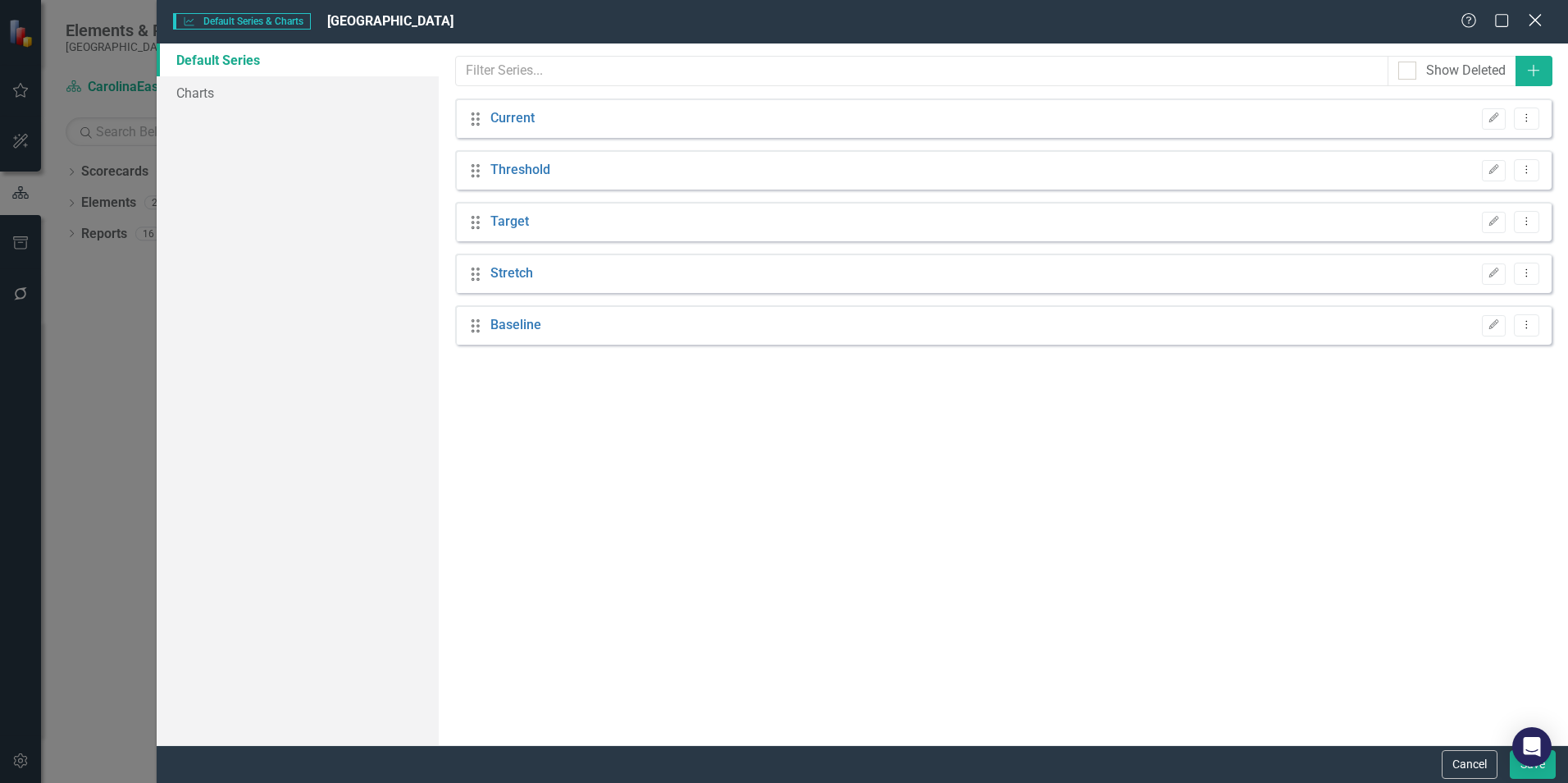
click at [1532, 22] on icon "Close" at bounding box center [1535, 21] width 21 height 16
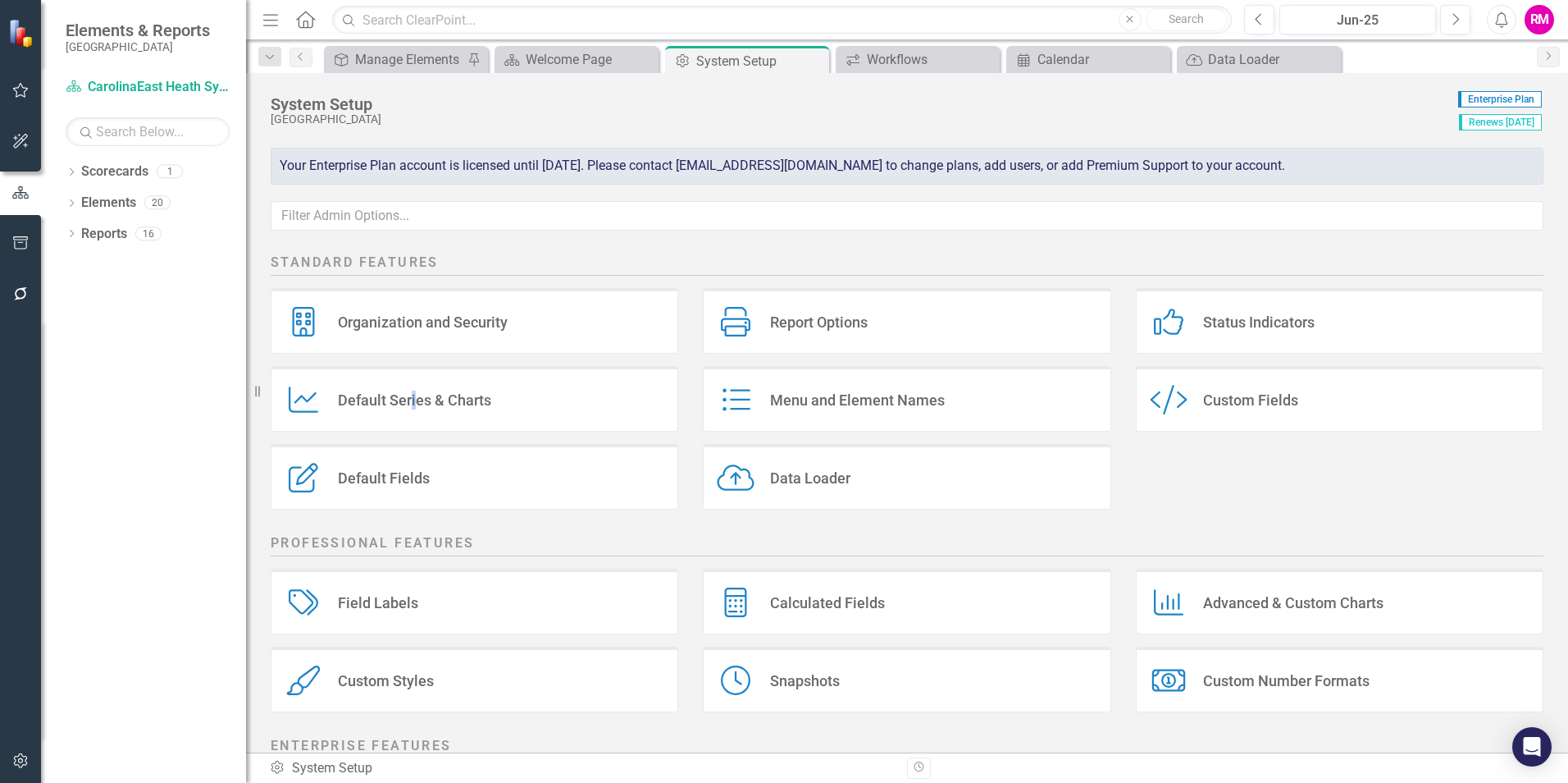
click at [1537, 18] on div "RM" at bounding box center [1540, 20] width 29 height 29
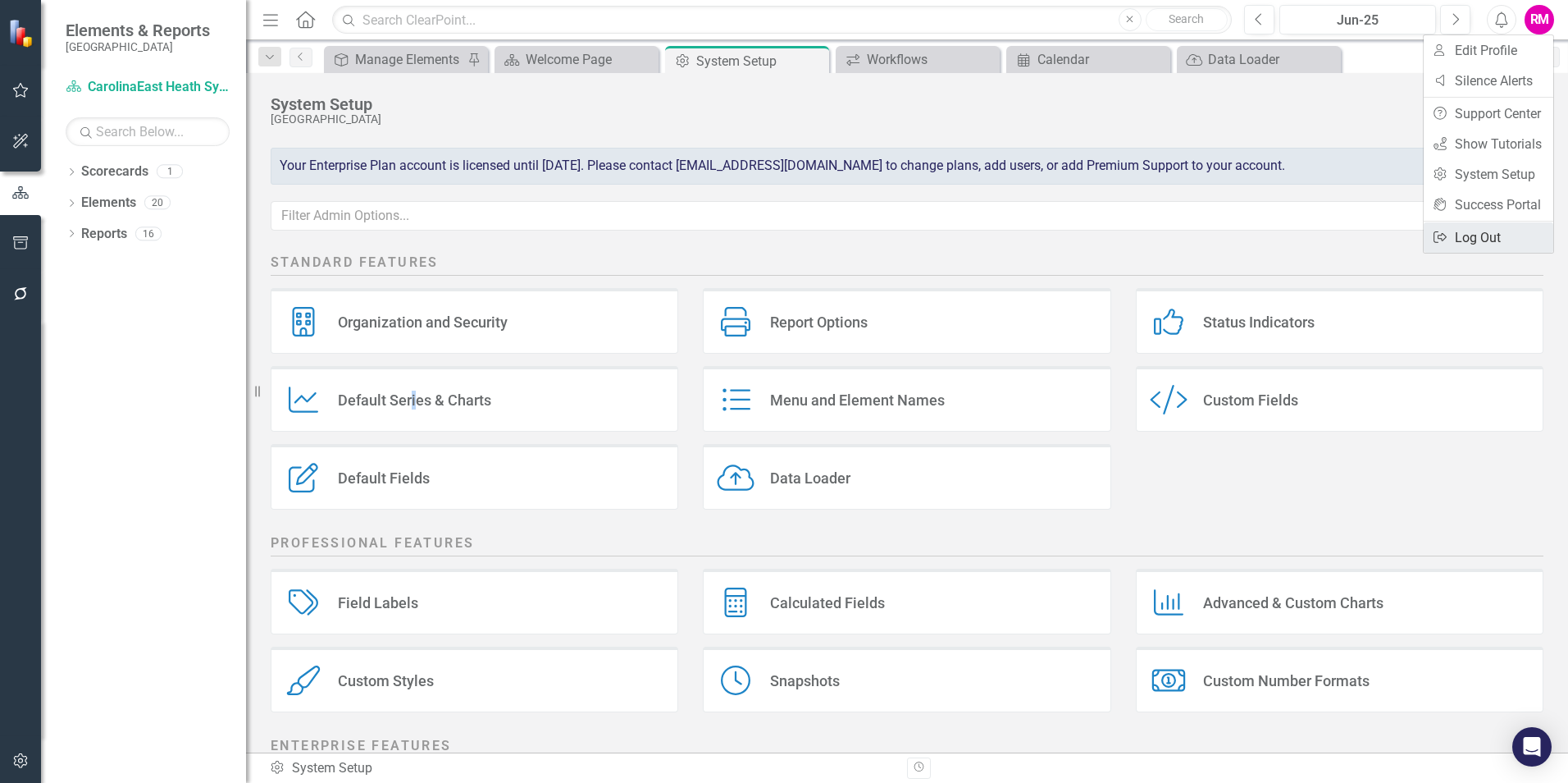
click at [1479, 238] on link "Logout Log Out" at bounding box center [1488, 238] width 130 height 30
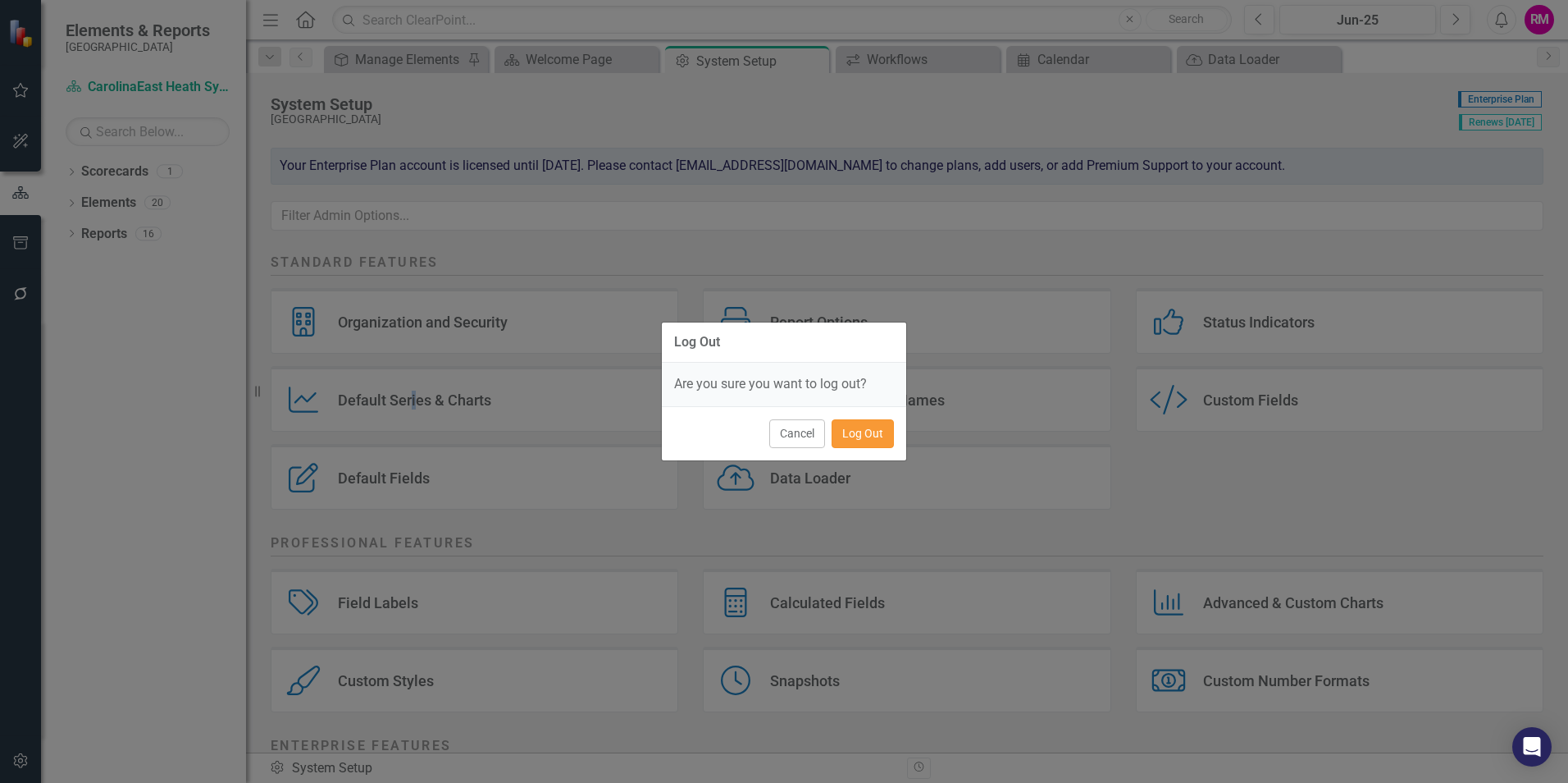
click at [879, 434] on button "Log Out" at bounding box center [863, 433] width 63 height 28
